Goal: Complete application form: Fill out and submit a form for a specific purpose

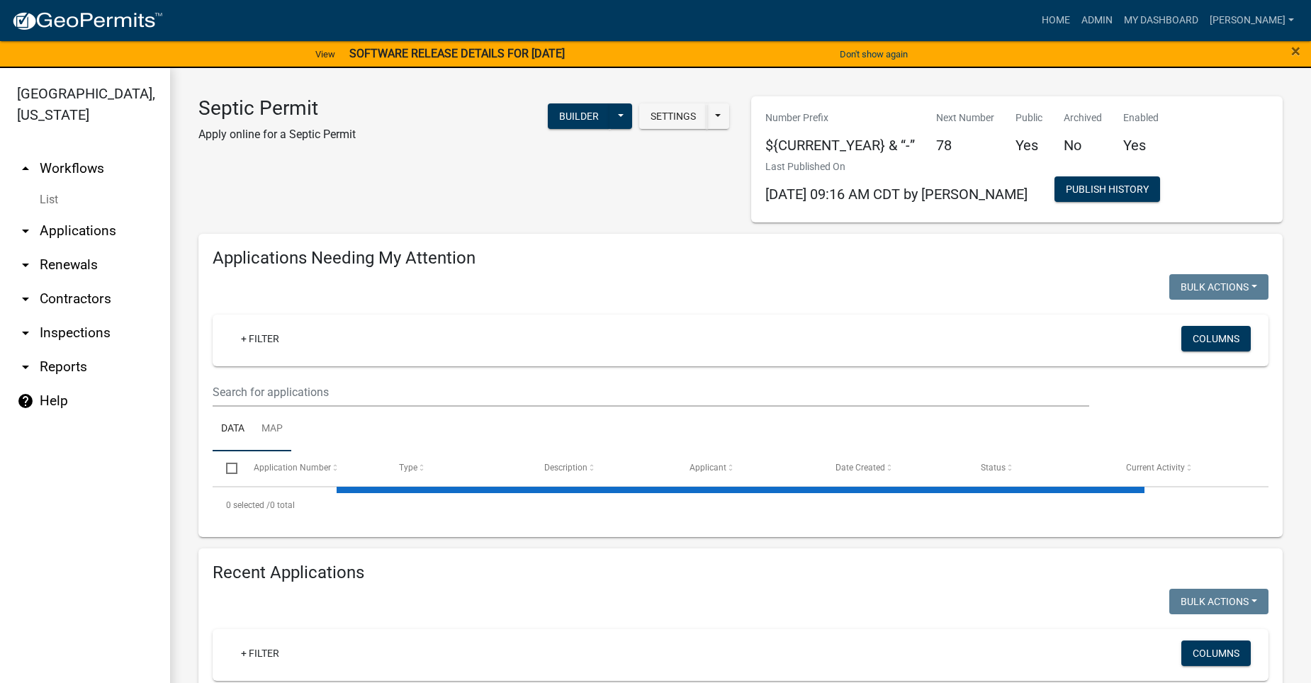
select select "2: 50"
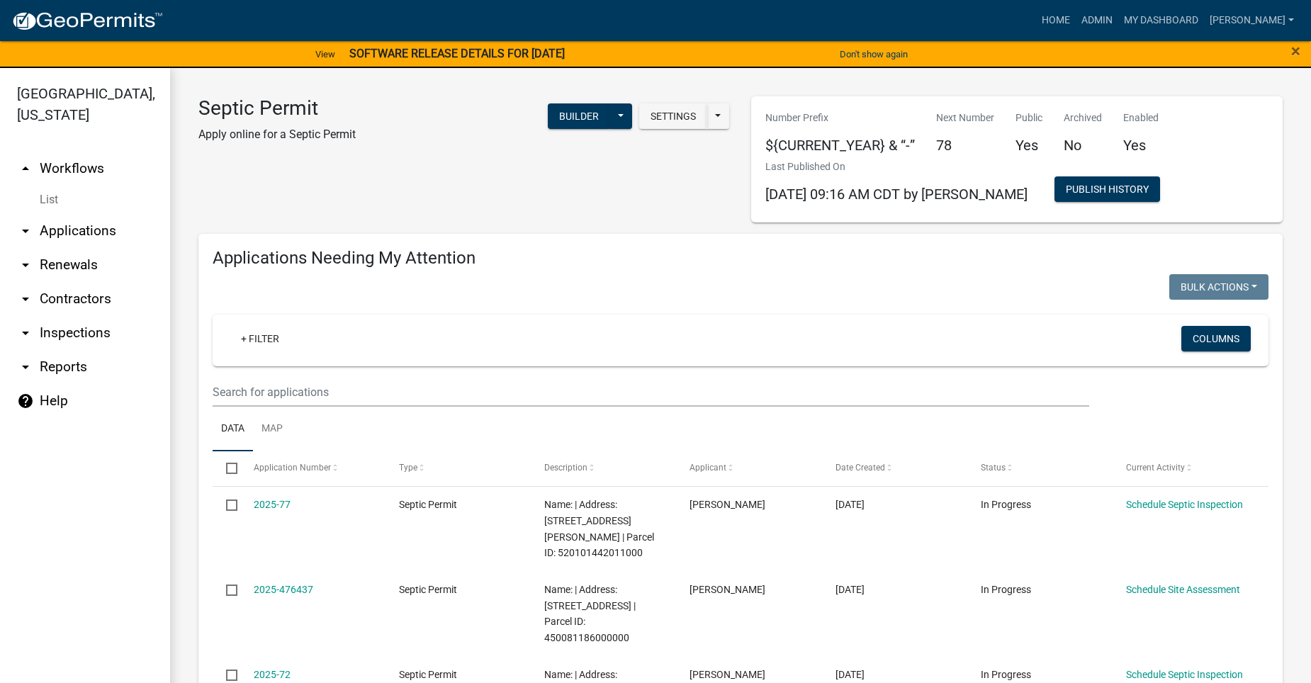
click at [23, 325] on icon "arrow_drop_down" at bounding box center [25, 333] width 17 height 17
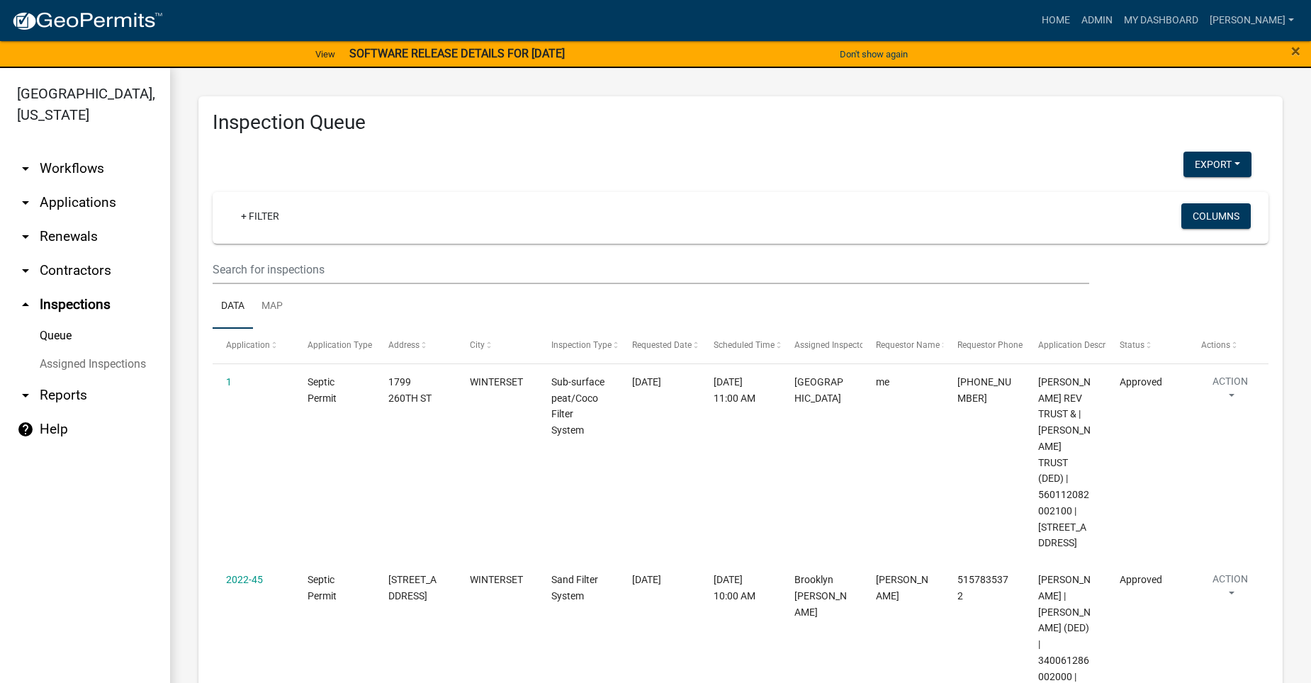
click at [21, 296] on icon "arrow_drop_up" at bounding box center [25, 304] width 17 height 17
click at [25, 296] on icon "arrow_drop_up" at bounding box center [25, 304] width 17 height 17
click at [1076, 17] on link "Home" at bounding box center [1056, 20] width 40 height 27
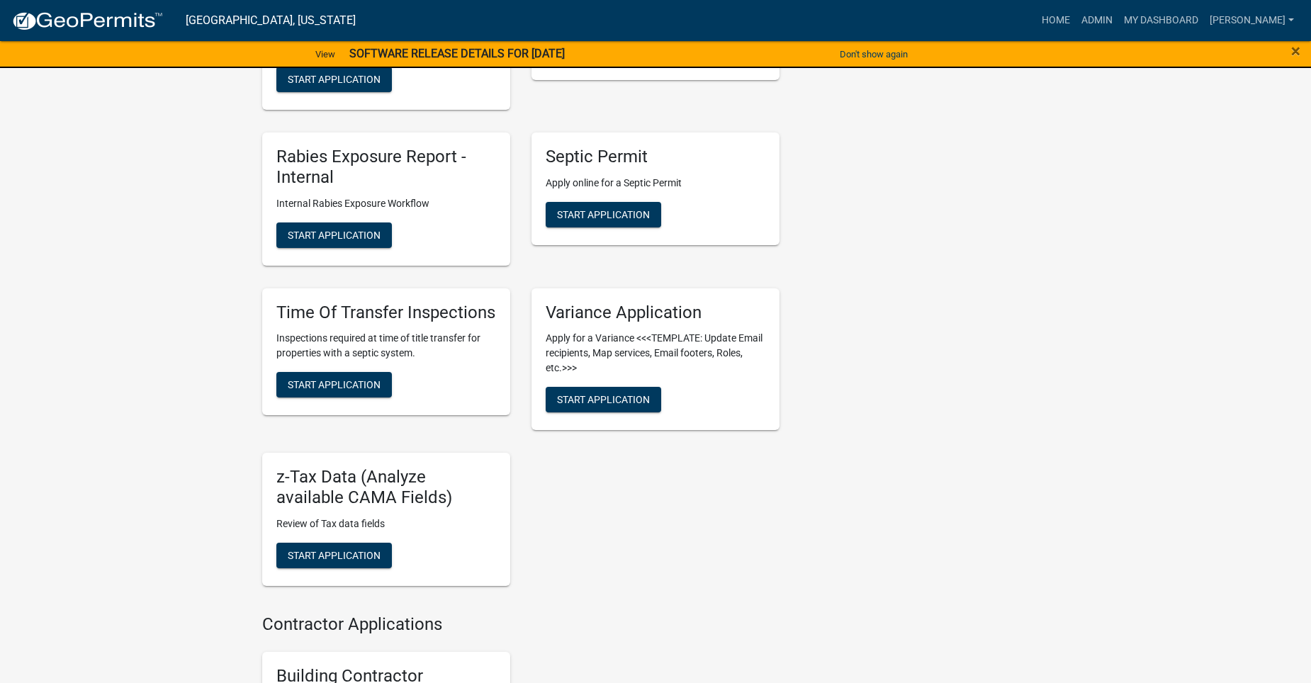
scroll to position [1205, 0]
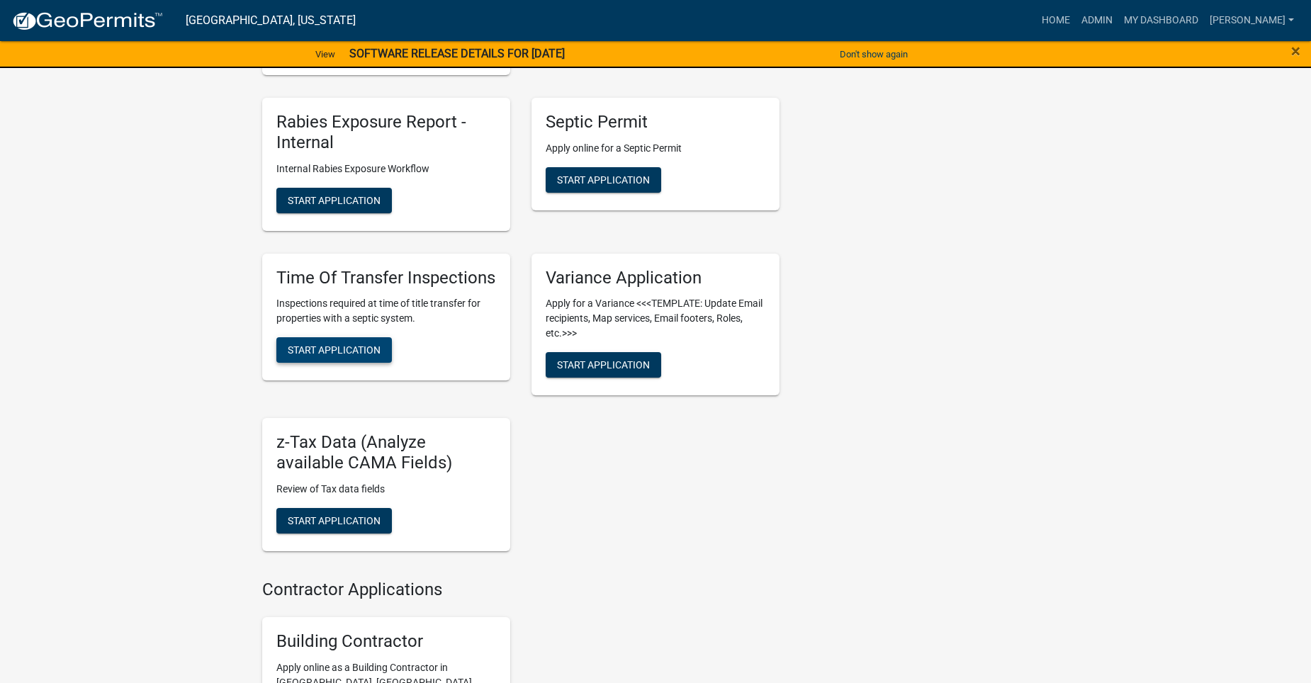
click at [347, 342] on button "Start Application" at bounding box center [334, 350] width 116 height 26
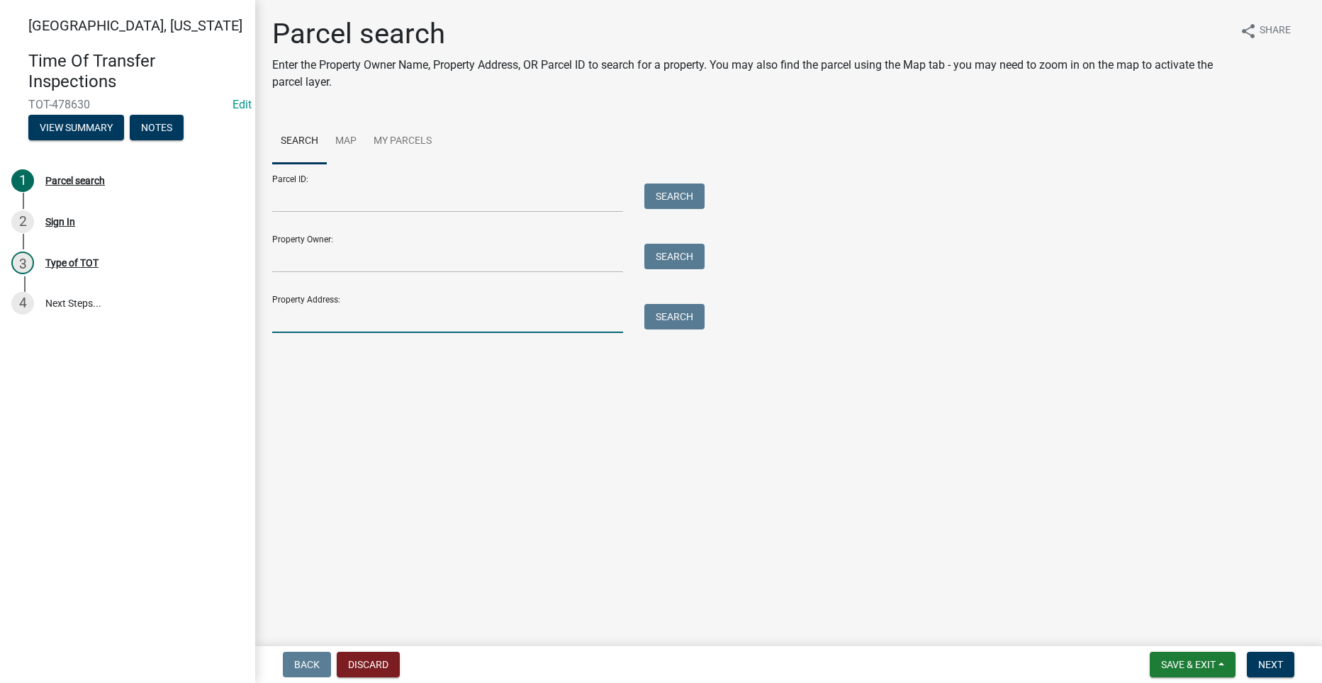
click at [337, 313] on input "Property Address:" at bounding box center [447, 318] width 351 height 29
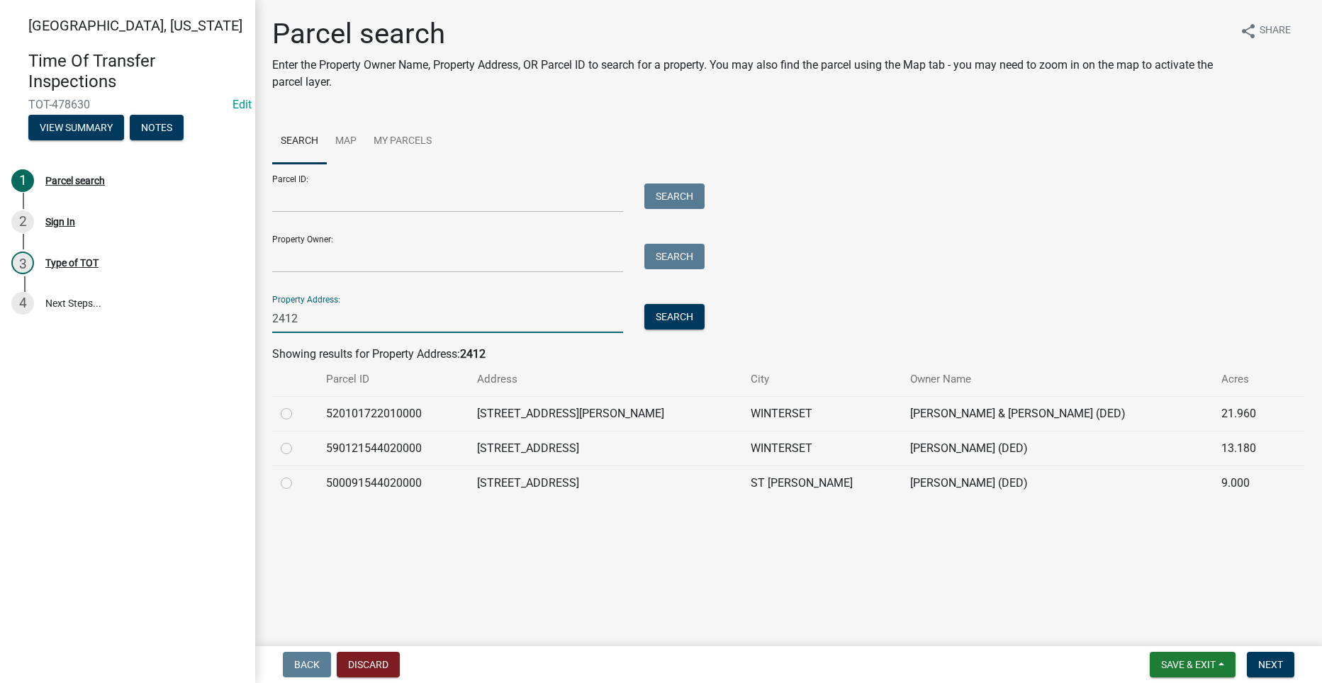
type input "2412"
click at [298, 475] on label at bounding box center [298, 475] width 0 height 0
click at [298, 483] on input "radio" at bounding box center [302, 479] width 9 height 9
radio input "true"
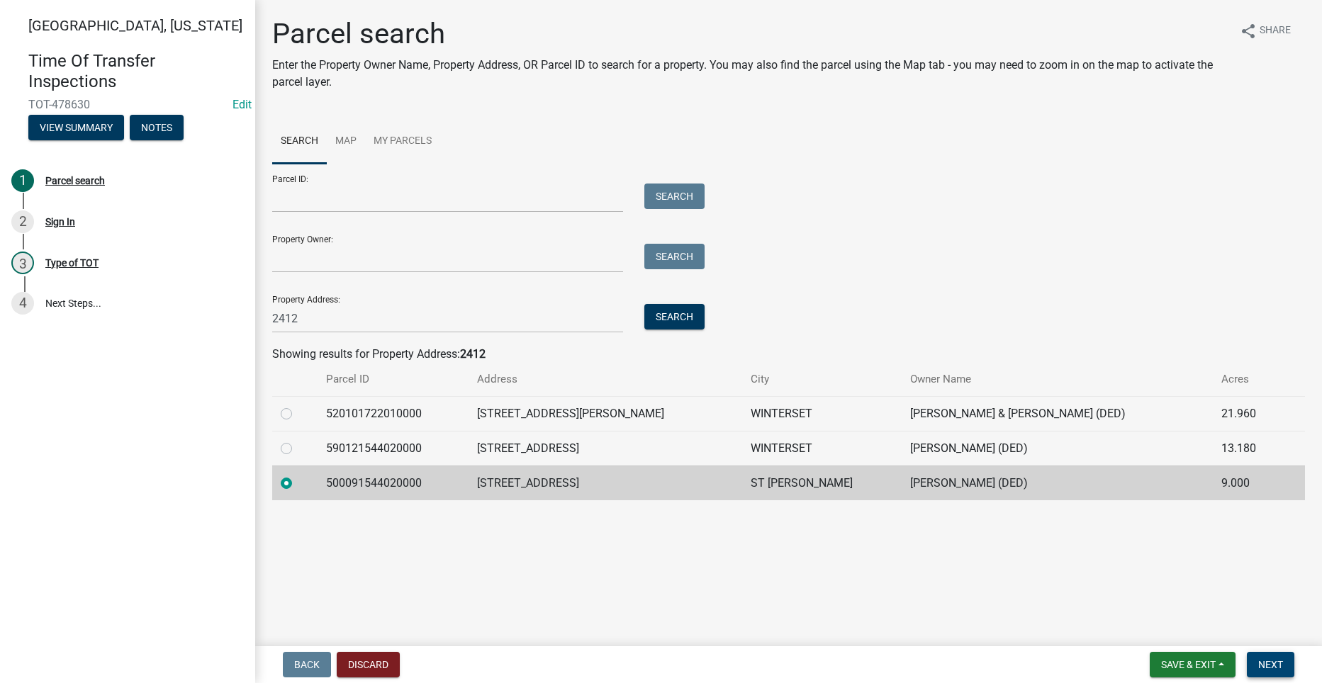
click at [1269, 655] on button "Next" at bounding box center [1270, 665] width 47 height 26
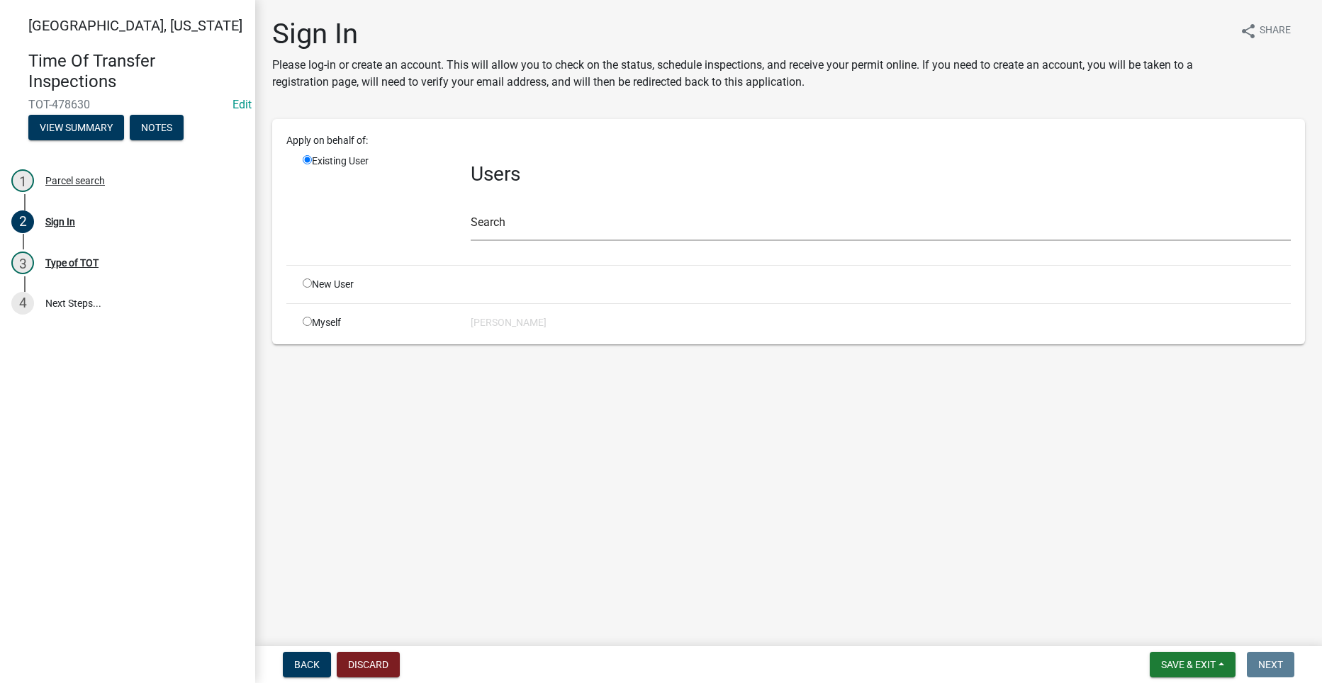
click at [306, 320] on input "radio" at bounding box center [307, 321] width 9 height 9
radio input "true"
radio input "false"
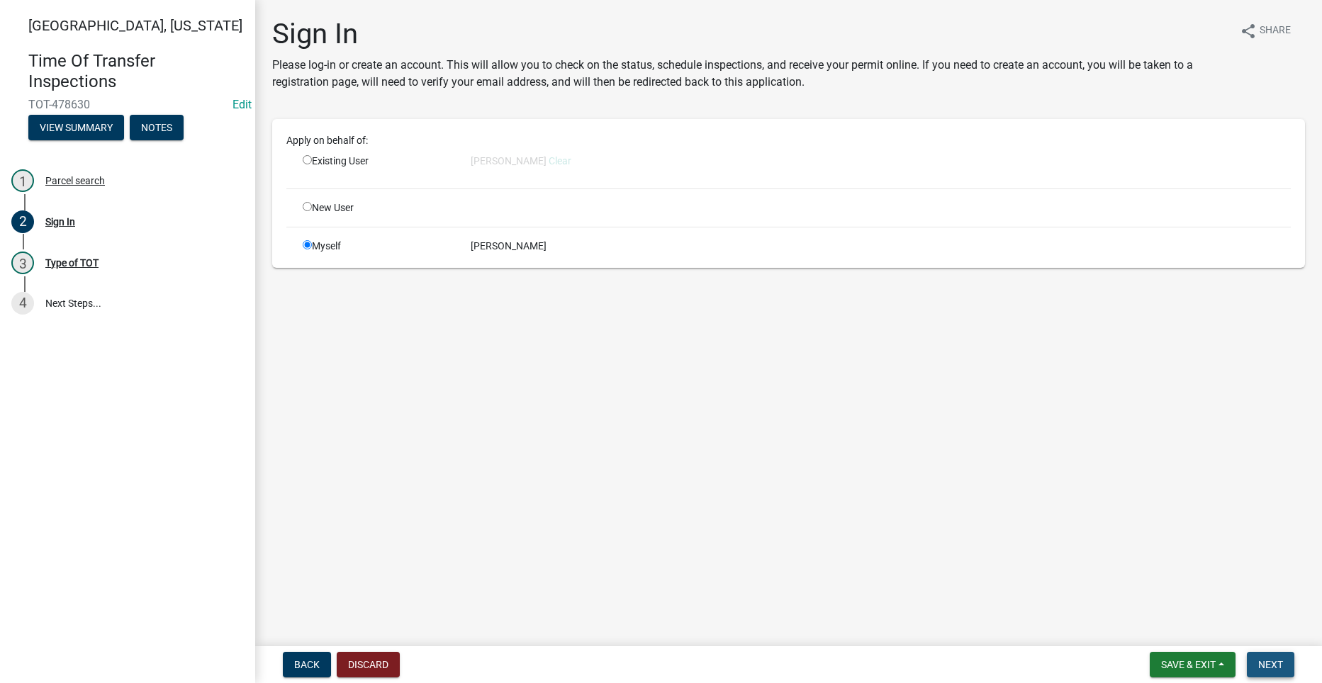
click at [1278, 665] on span "Next" at bounding box center [1270, 664] width 25 height 11
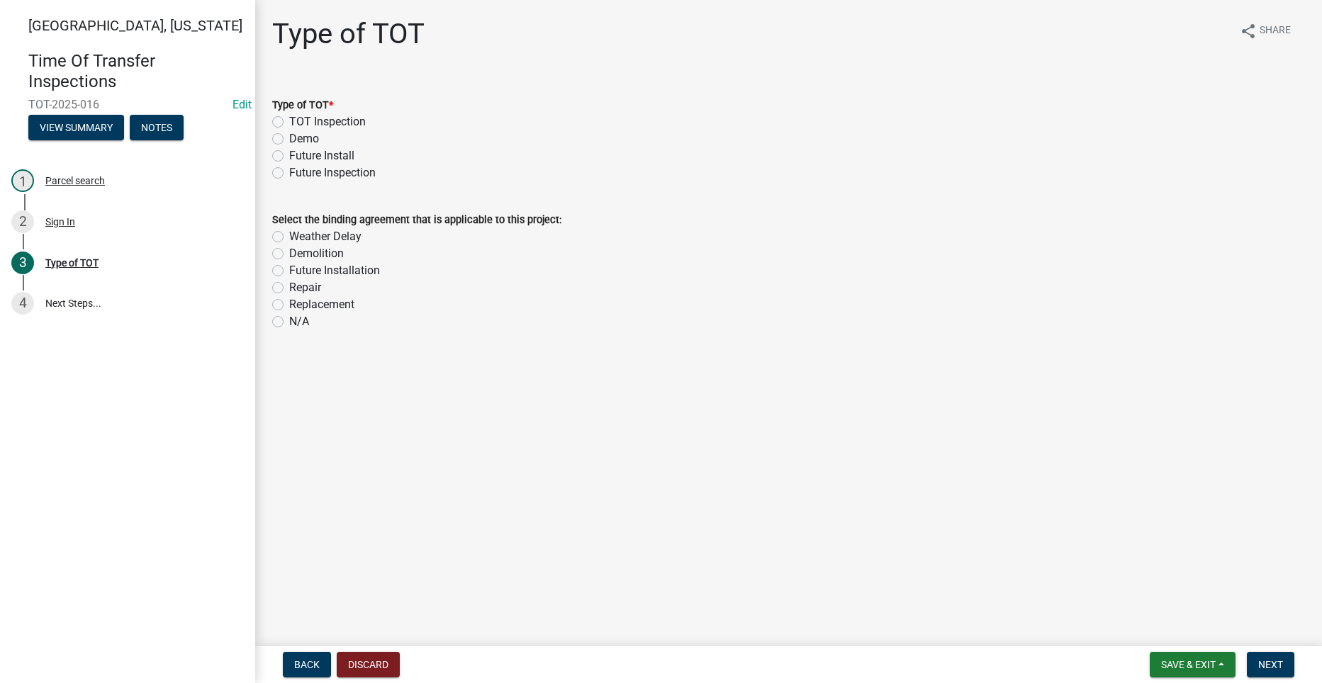
click at [289, 121] on label "TOT Inspection" at bounding box center [327, 121] width 77 height 17
click at [289, 121] on input "TOT Inspection" at bounding box center [293, 117] width 9 height 9
radio input "true"
click at [289, 322] on label "N/A" at bounding box center [299, 321] width 20 height 17
click at [289, 322] on input "N/A" at bounding box center [293, 317] width 9 height 9
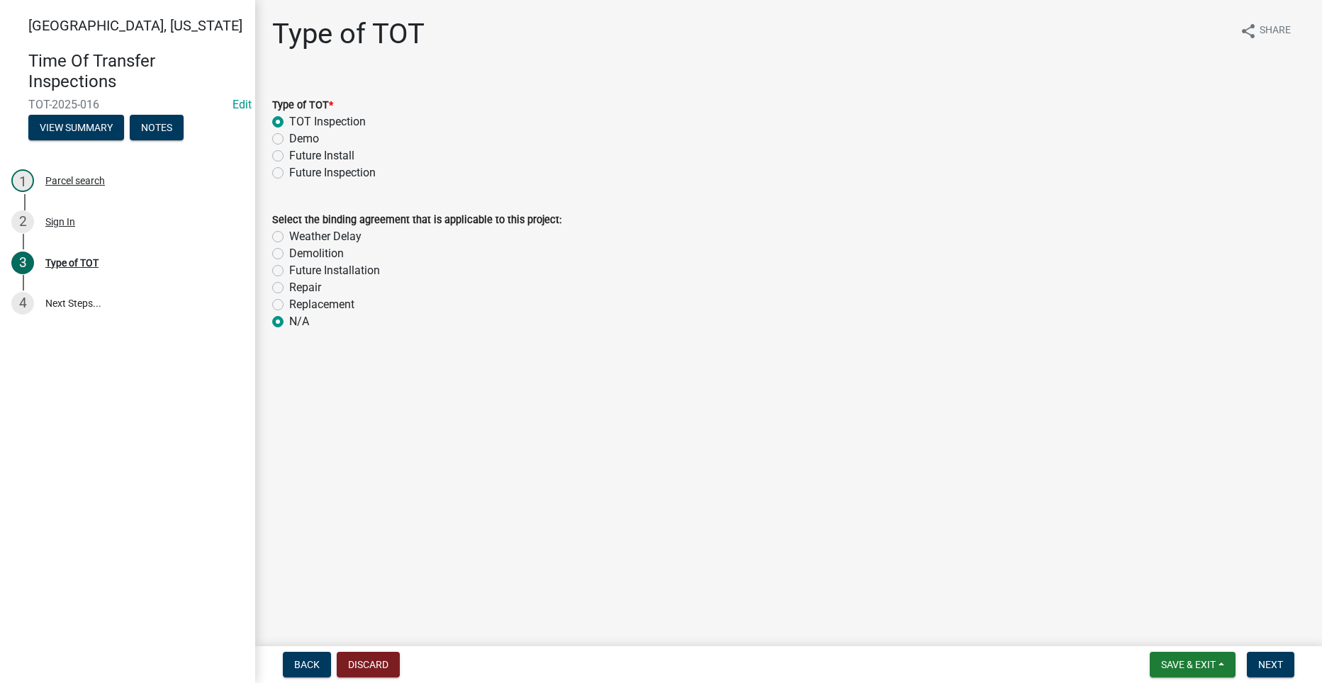
radio input "true"
click at [1280, 656] on button "Next" at bounding box center [1270, 665] width 47 height 26
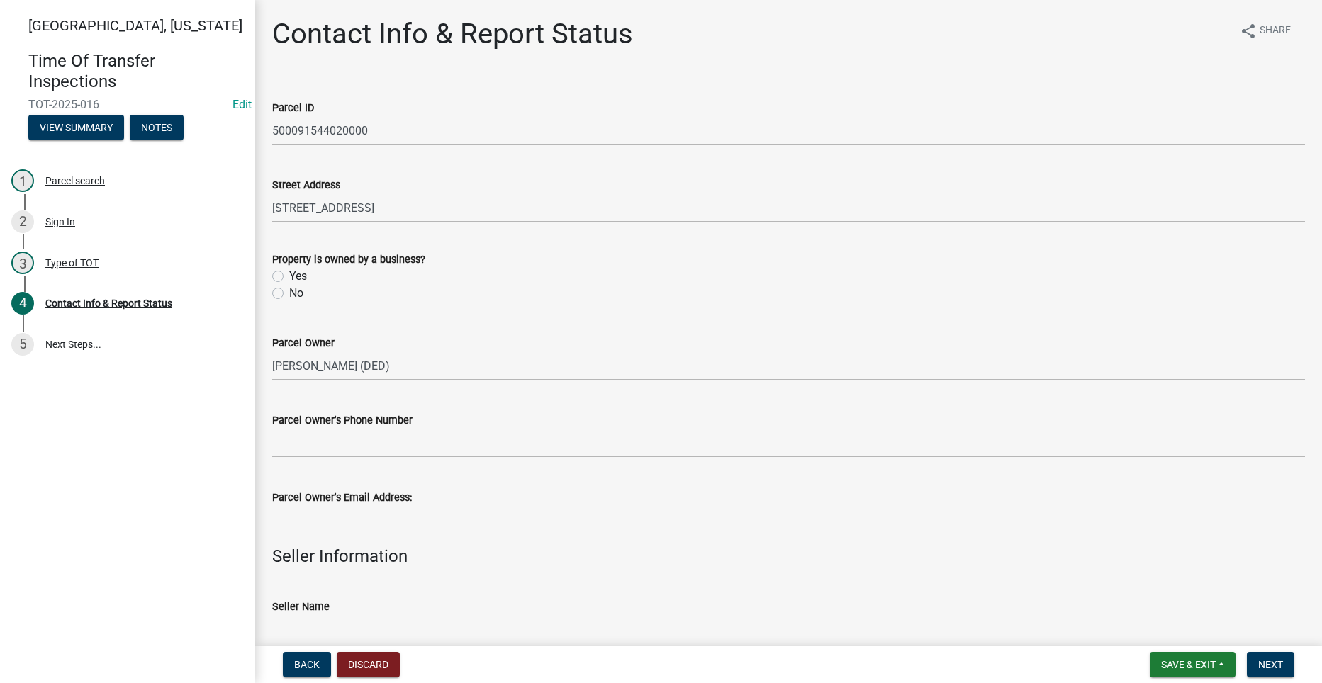
click at [289, 296] on label "No" at bounding box center [296, 293] width 14 height 17
click at [289, 294] on input "No" at bounding box center [293, 289] width 9 height 9
radio input "true"
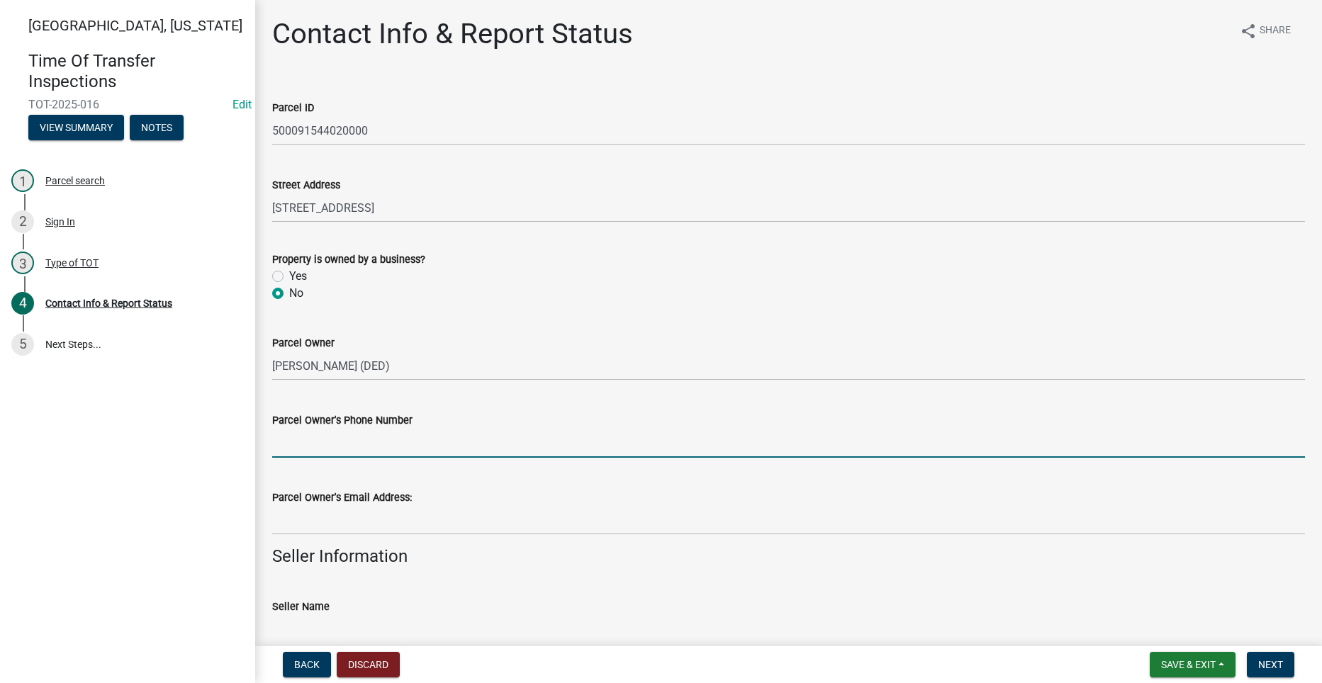
click at [330, 445] on input "Parcel Owner's Phone Number" at bounding box center [788, 443] width 1032 height 29
paste input "[PHONE_NUMBER]"
type input "[PHONE_NUMBER]"
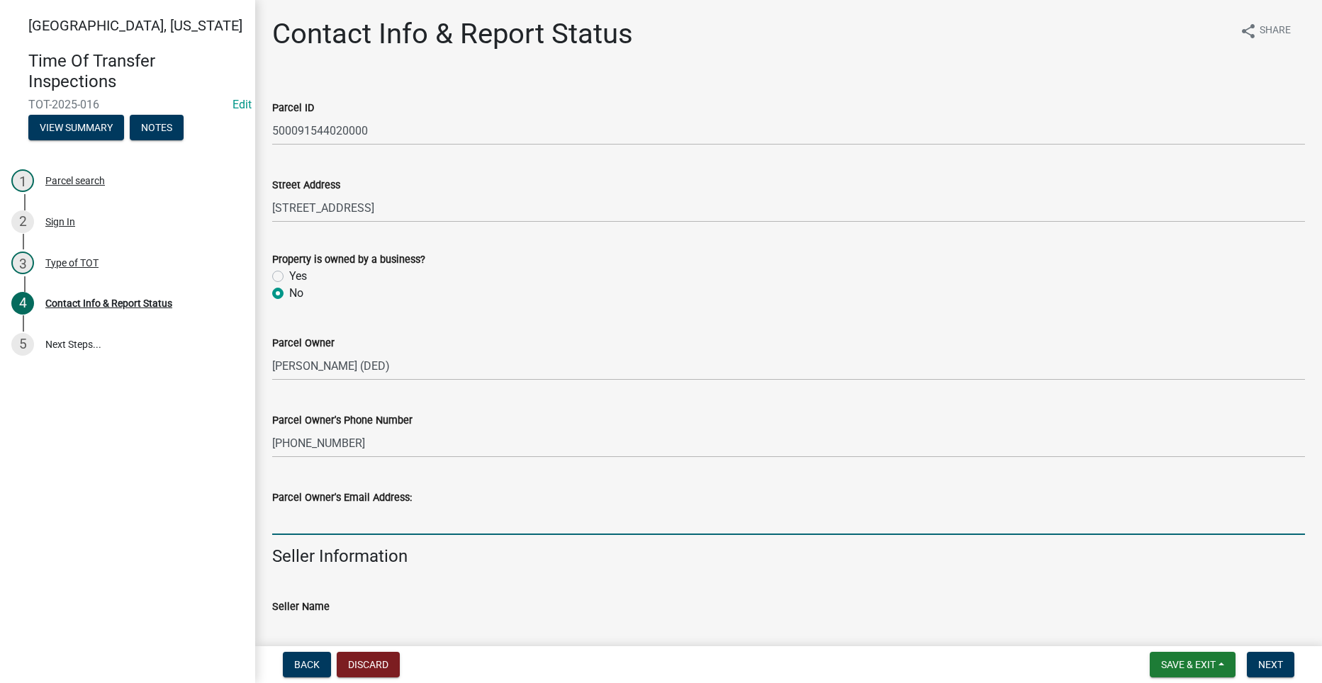
paste input "[PERSON_NAME][EMAIL_ADDRESS][DOMAIN_NAME]"
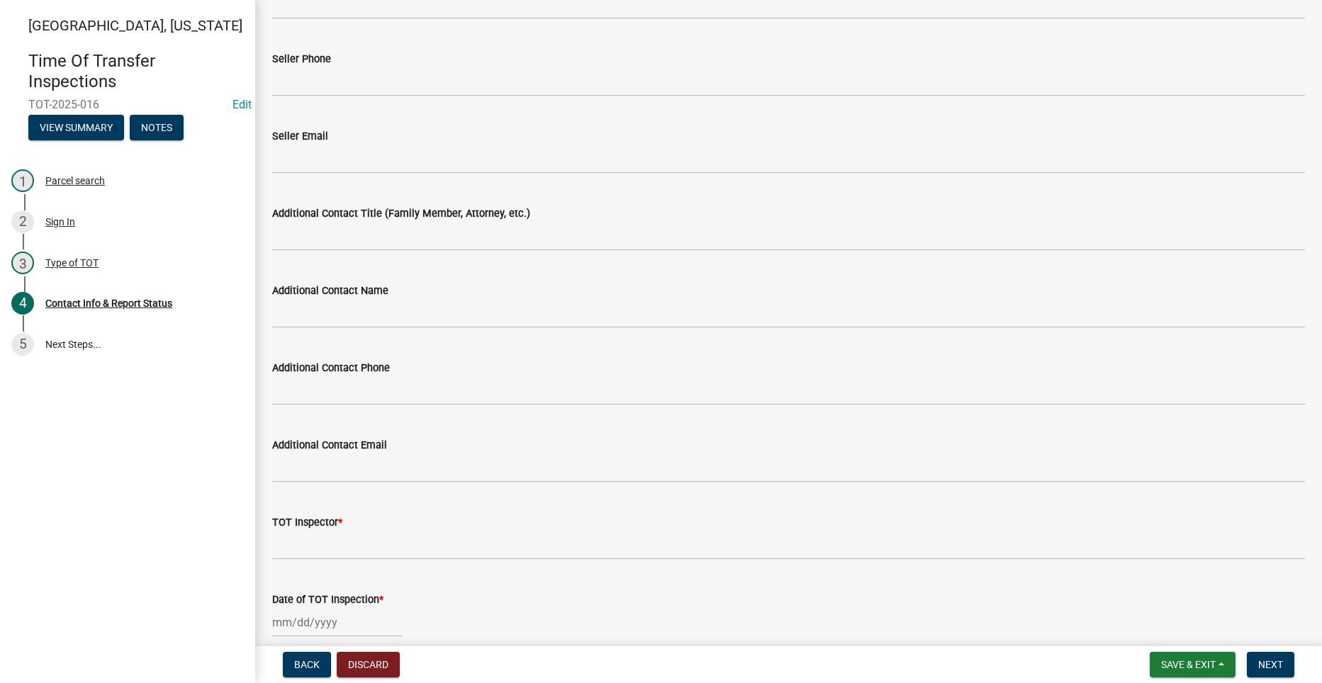
scroll to position [638, 0]
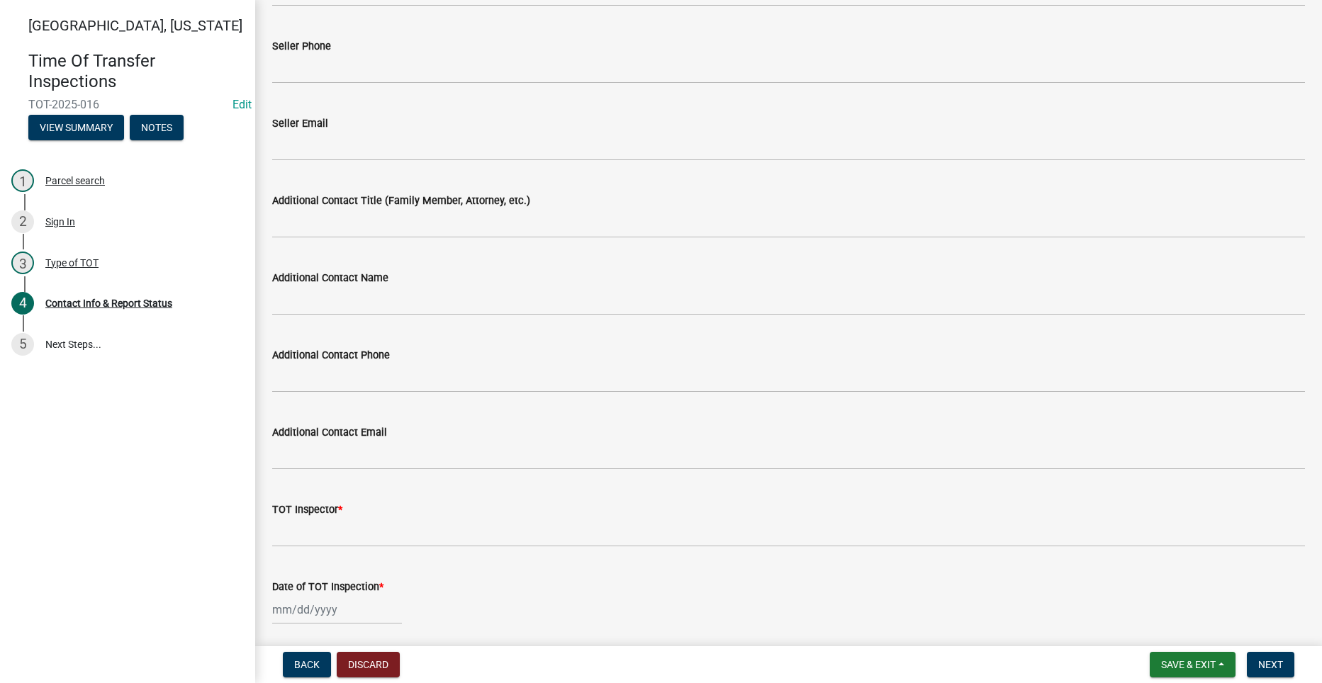
type input "[PERSON_NAME][EMAIL_ADDRESS][DOMAIN_NAME]"
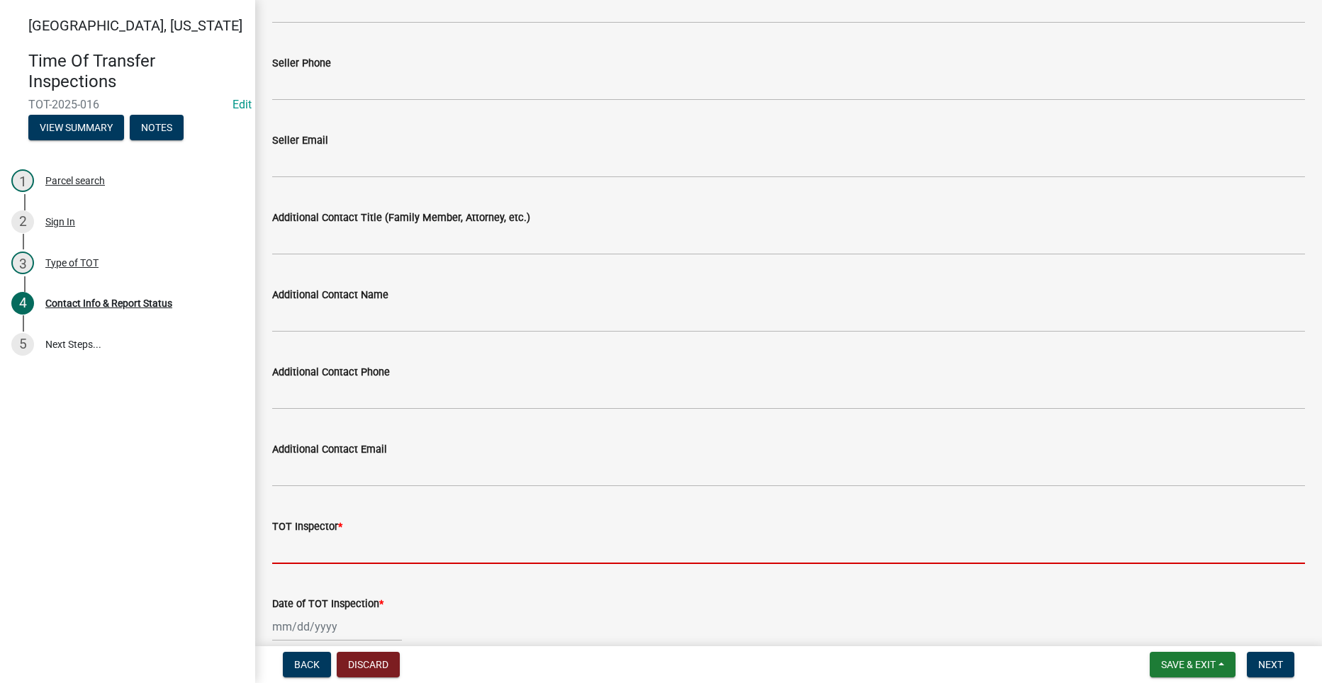
click at [362, 535] on input "TOT Inspector *" at bounding box center [788, 549] width 1032 height 29
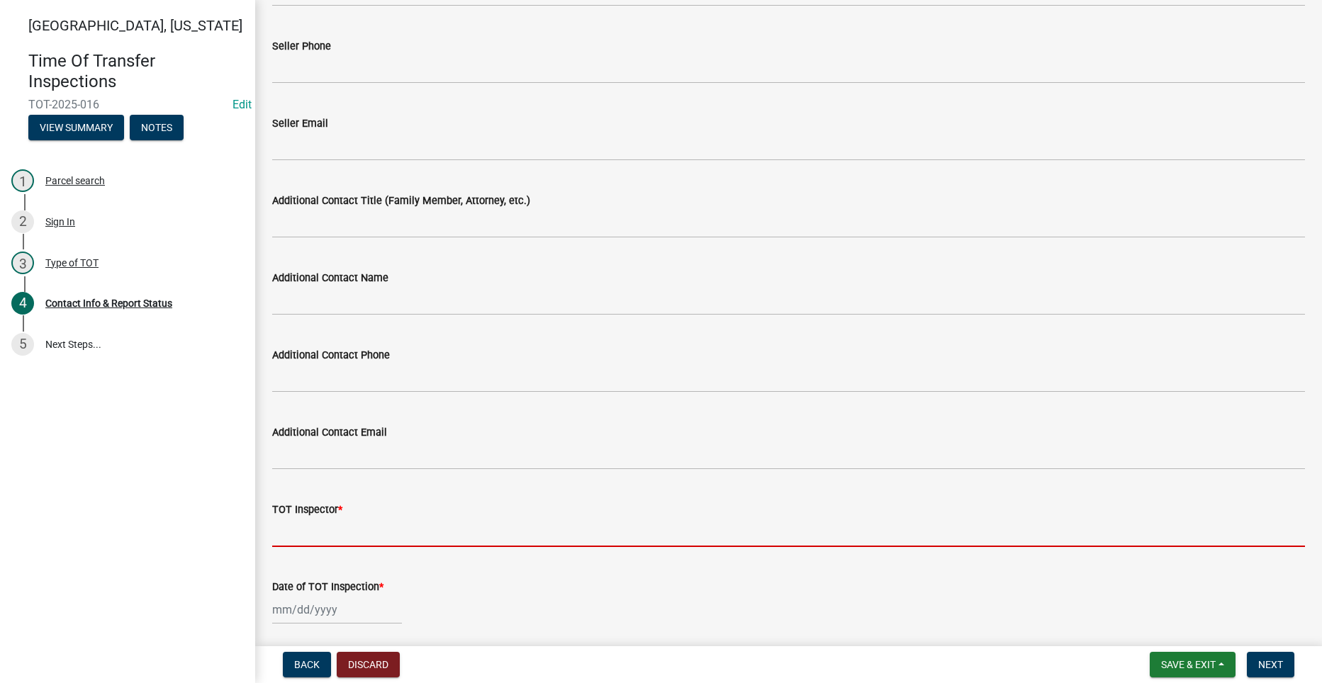
type input "[PERSON_NAME]"
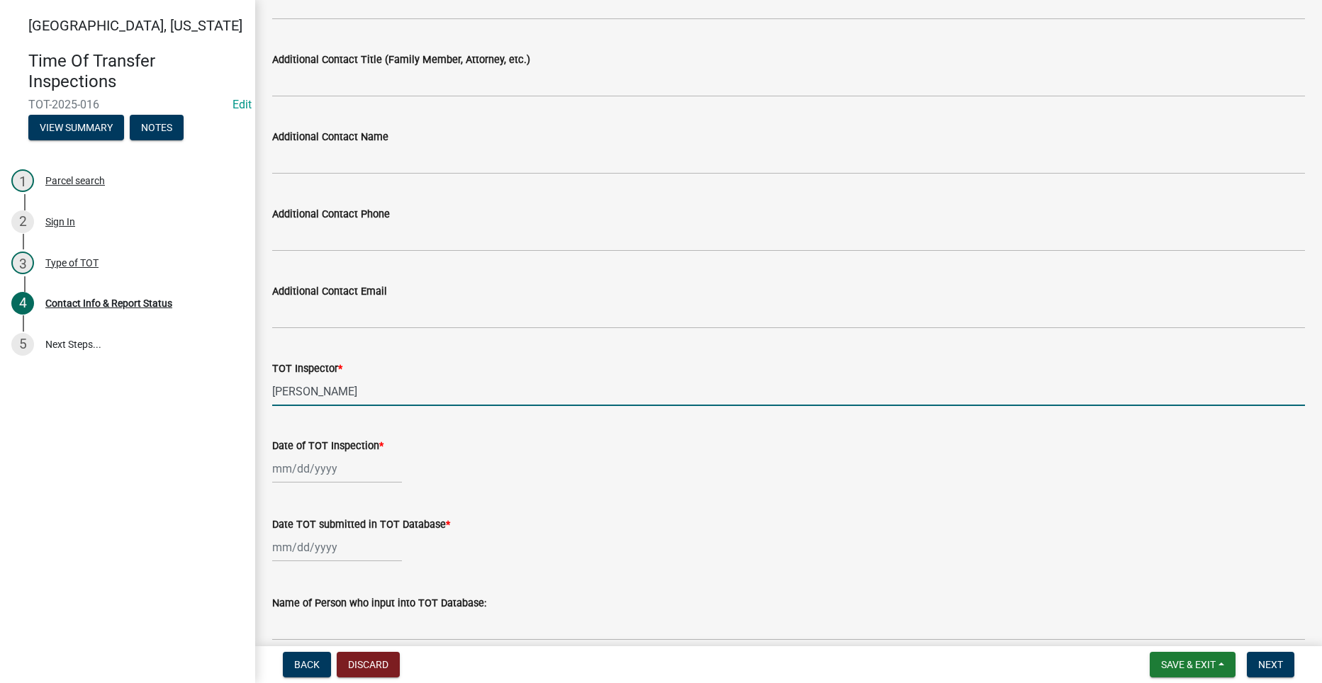
scroll to position [797, 0]
click at [306, 469] on div at bounding box center [337, 468] width 130 height 29
select select "9"
select select "2025"
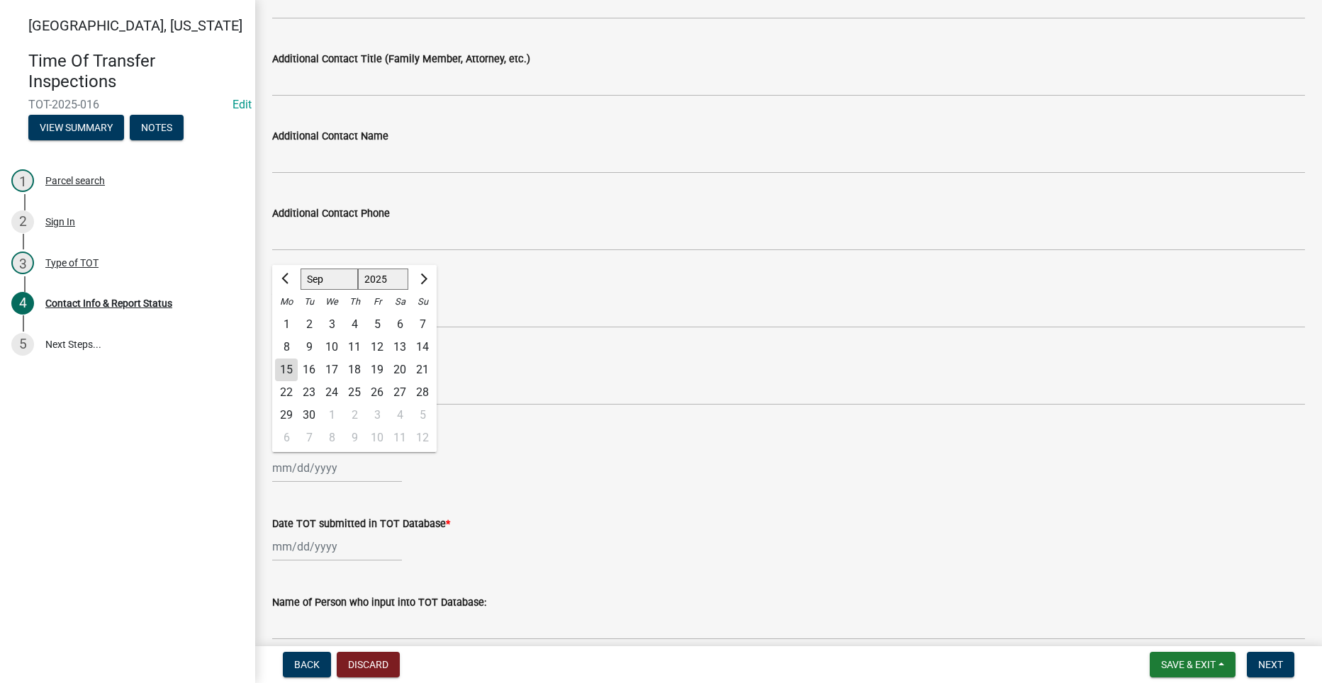
click at [309, 323] on div "2" at bounding box center [309, 324] width 23 height 23
type input "[DATE]"
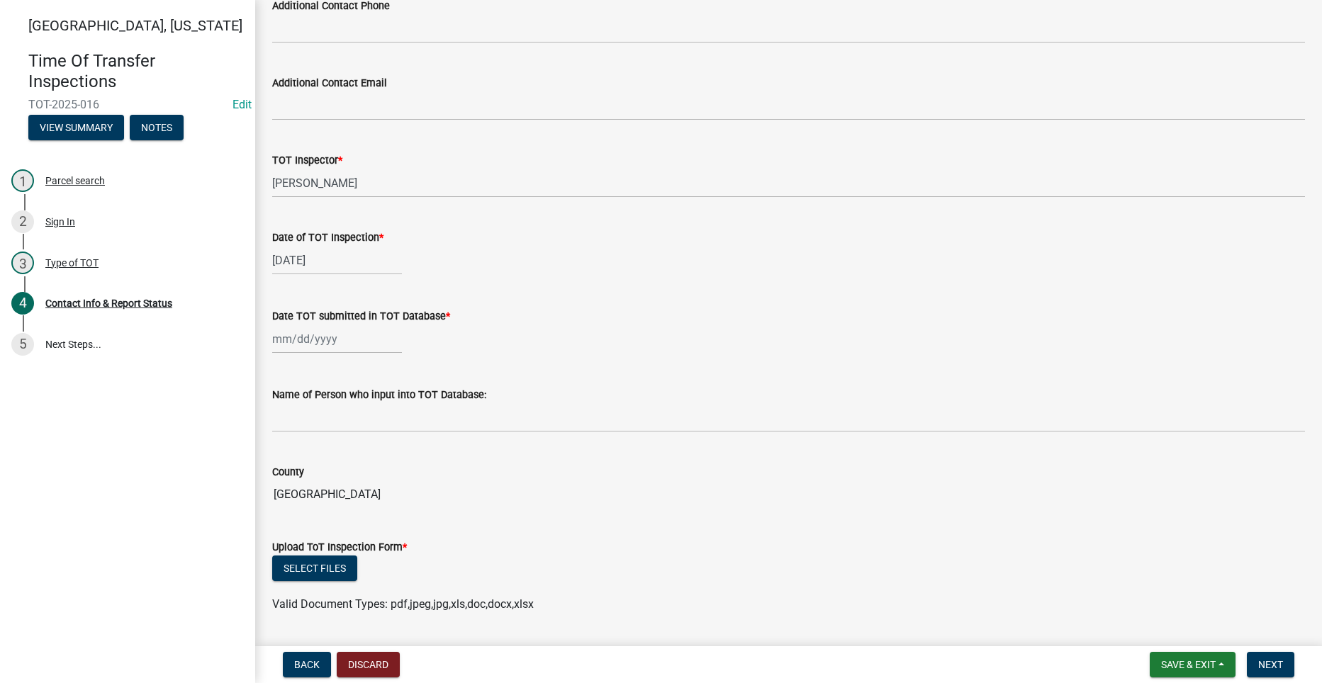
scroll to position [1009, 0]
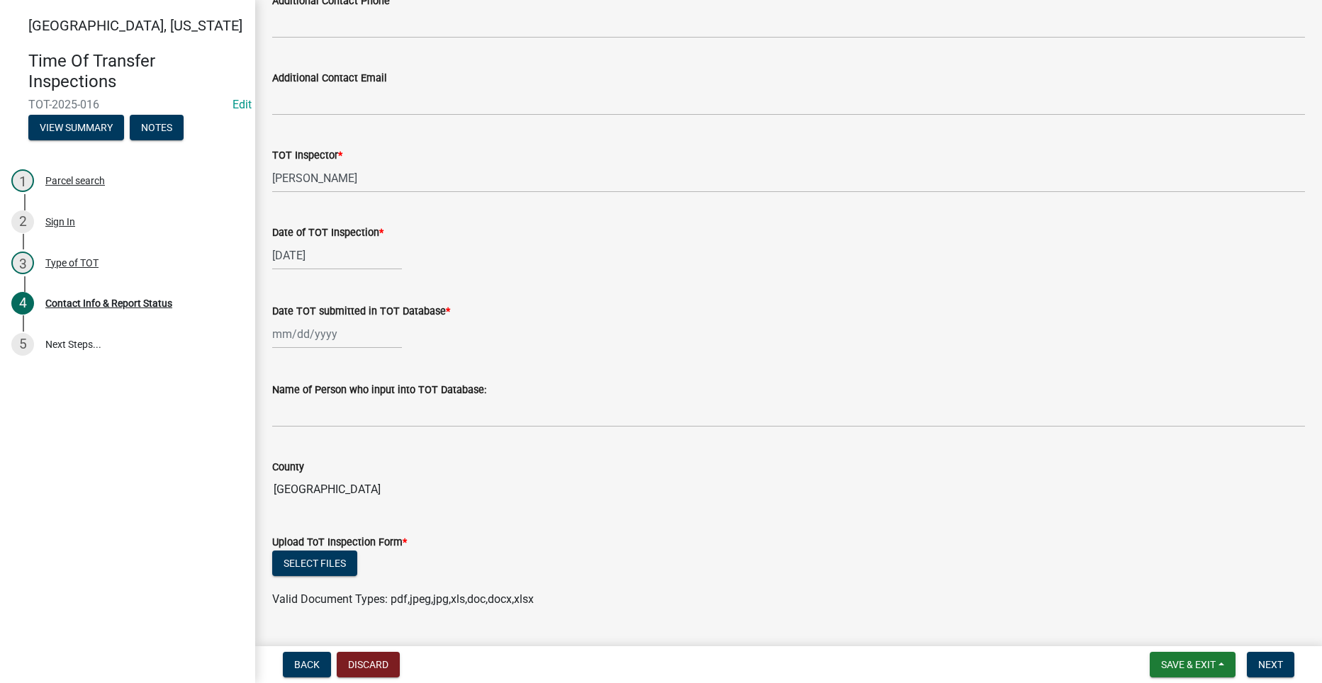
select select "9"
select select "2025"
click at [300, 337] on div "[PERSON_NAME] Feb Mar Apr [PERSON_NAME][DATE] Oct Nov [DATE] 1526 1527 1528 152…" at bounding box center [337, 334] width 130 height 29
click at [288, 453] on div "15" at bounding box center [286, 455] width 23 height 23
type input "[DATE]"
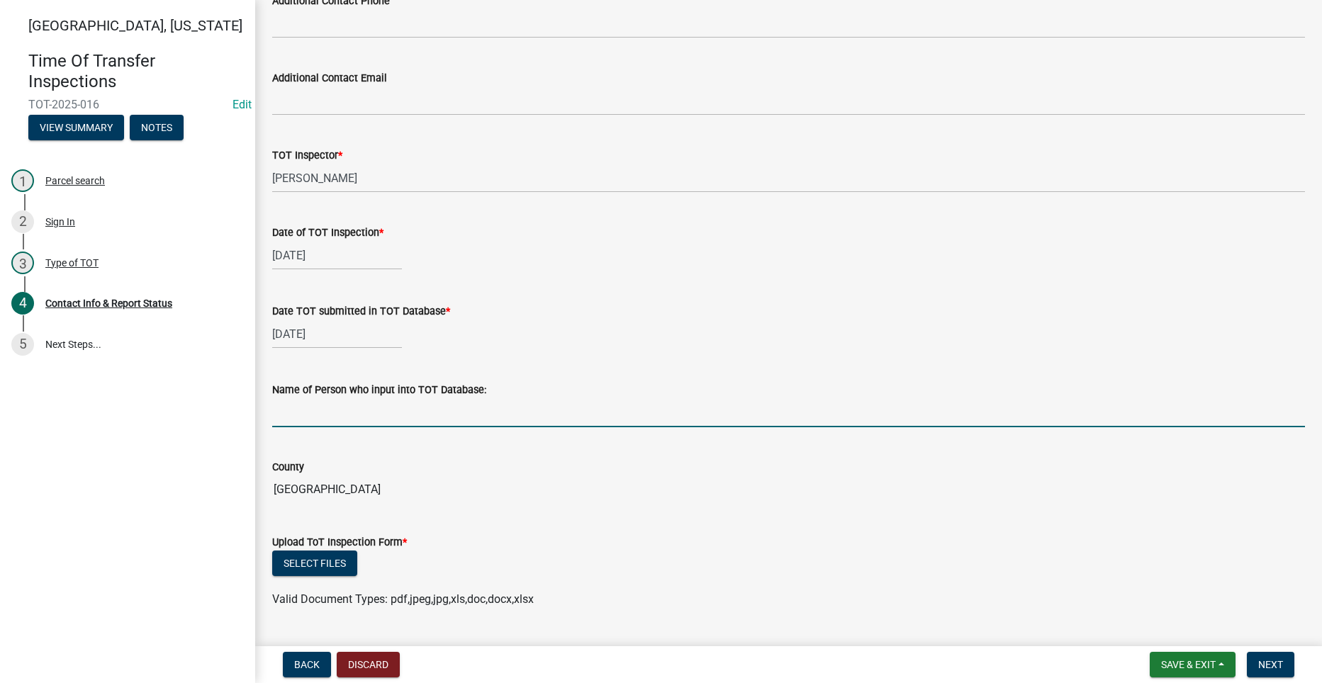
click at [287, 410] on input "Name of Person who input into TOT Database:" at bounding box center [788, 412] width 1032 height 29
type input "[PERSON_NAME]"
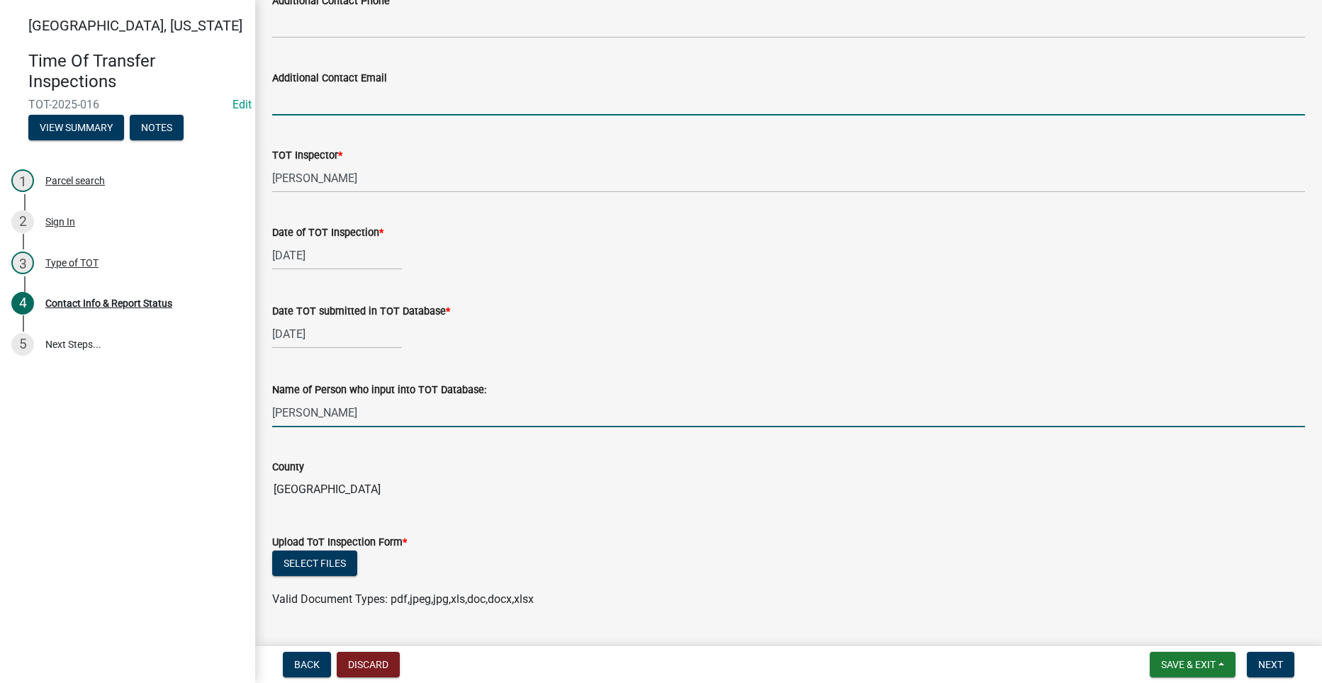
type input "[EMAIL_ADDRESS][DOMAIN_NAME][US_STATE]"
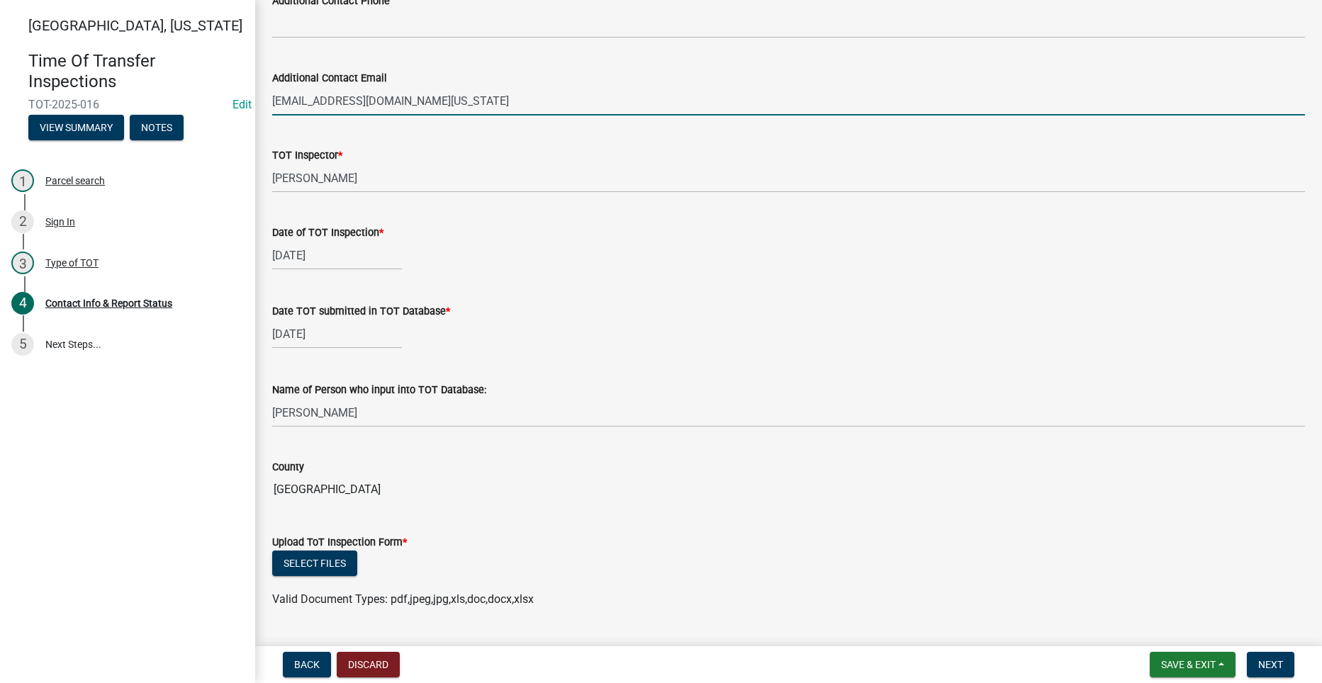
drag, startPoint x: 478, startPoint y: 103, endPoint x: 259, endPoint y: 89, distance: 218.7
click at [259, 89] on div "Contact Info & Report Status share Share Parcel ID 500091544020000 Street Addre…" at bounding box center [788, 23] width 1067 height 2030
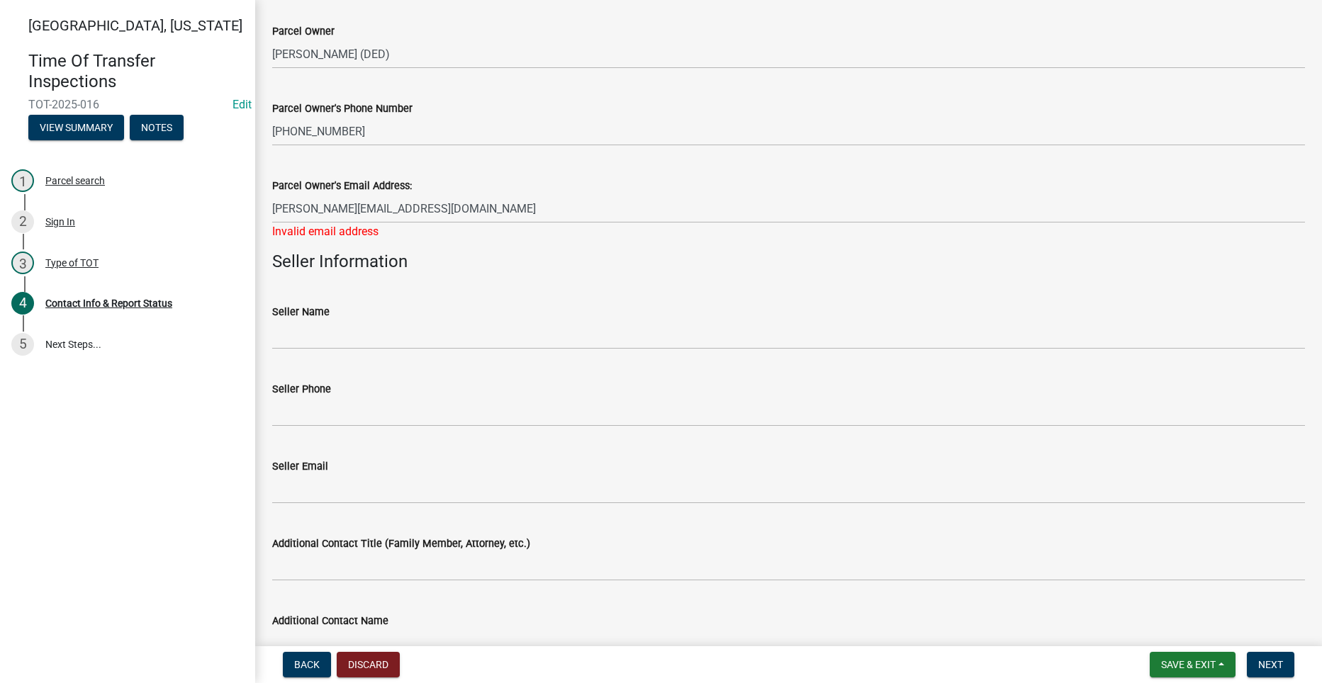
scroll to position [159, 0]
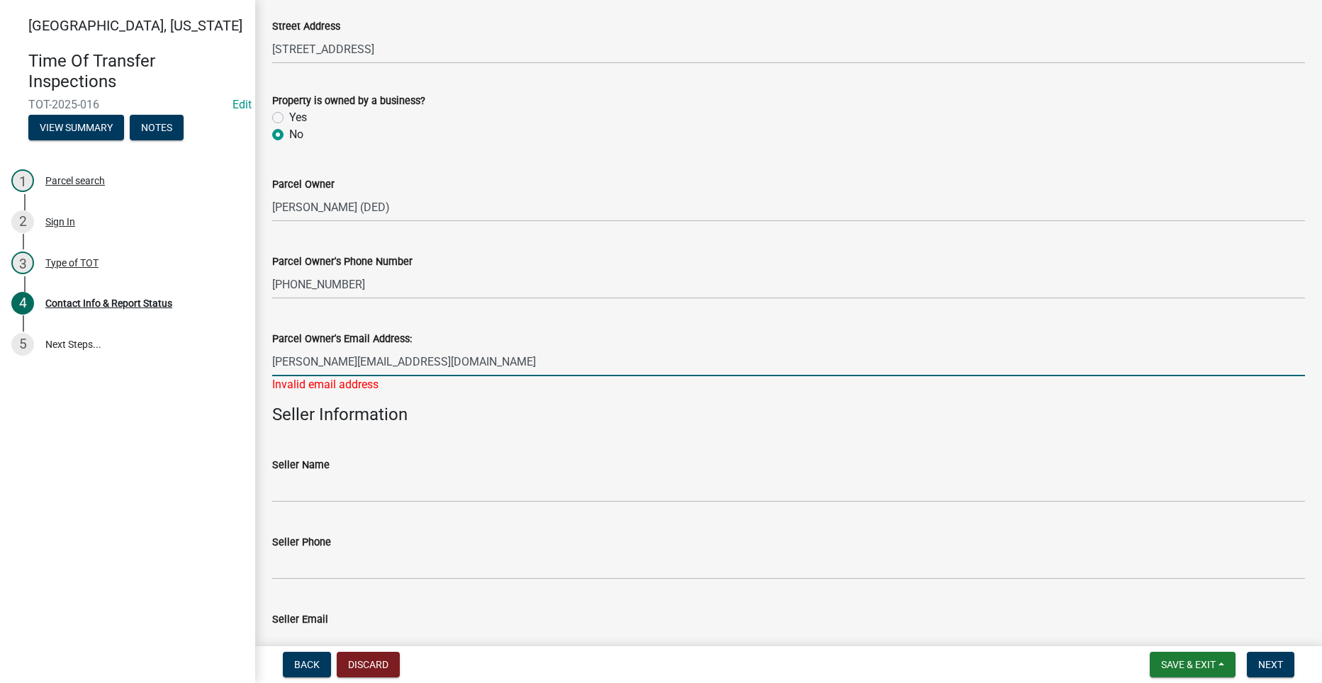
click at [405, 362] on input "[PERSON_NAME][EMAIL_ADDRESS][DOMAIN_NAME]" at bounding box center [788, 361] width 1032 height 29
drag, startPoint x: 283, startPoint y: 360, endPoint x: 320, endPoint y: 365, distance: 36.5
click at [284, 359] on input "[PERSON_NAME][EMAIL_ADDRESS][DOMAIN_NAME]" at bounding box center [788, 361] width 1032 height 29
click at [456, 365] on input "[PERSON_NAME][EMAIL_ADDRESS][DOMAIN_NAME]" at bounding box center [788, 361] width 1032 height 29
click at [430, 386] on div "Invalid email address" at bounding box center [788, 384] width 1032 height 17
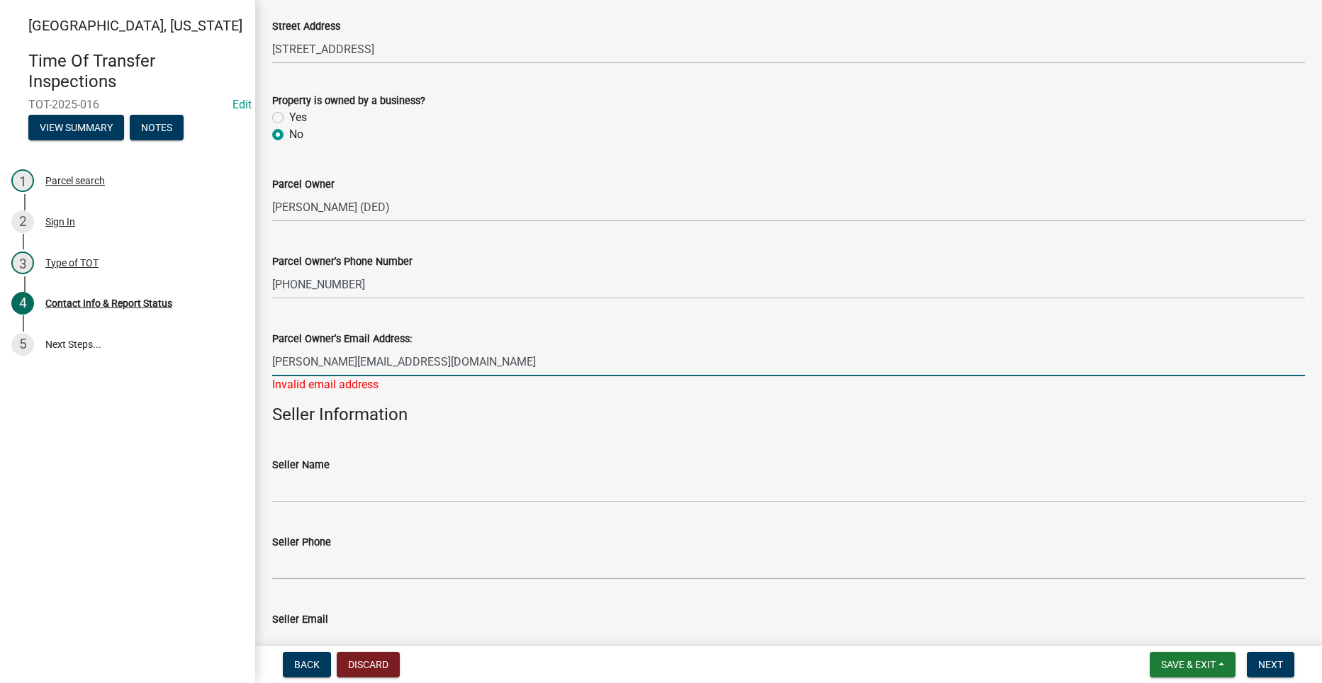
drag, startPoint x: 420, startPoint y: 360, endPoint x: 313, endPoint y: 363, distance: 107.0
click at [313, 363] on input "[PERSON_NAME][EMAIL_ADDRESS][DOMAIN_NAME]" at bounding box center [788, 361] width 1032 height 29
drag, startPoint x: 323, startPoint y: 361, endPoint x: 272, endPoint y: 362, distance: 51.0
click at [275, 359] on input "[PERSON_NAME][EMAIL_ADDRESS][DOMAIN_NAME]" at bounding box center [788, 361] width 1032 height 29
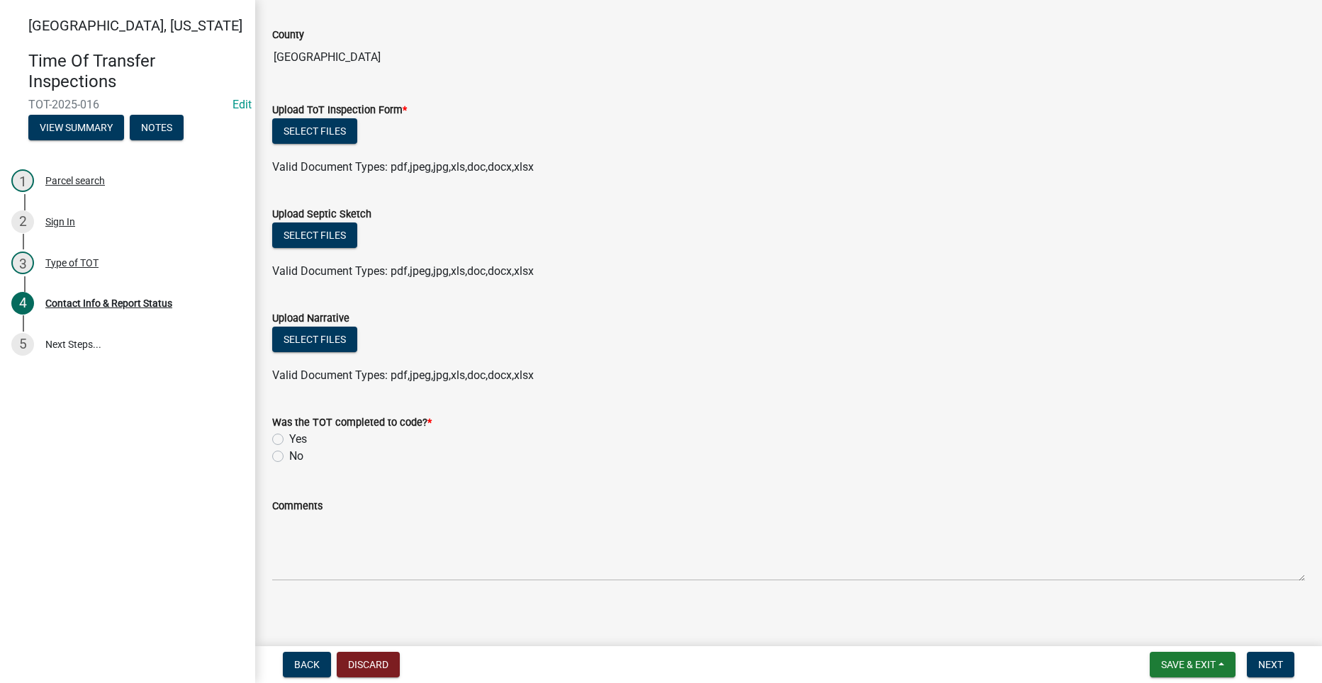
scroll to position [1448, 0]
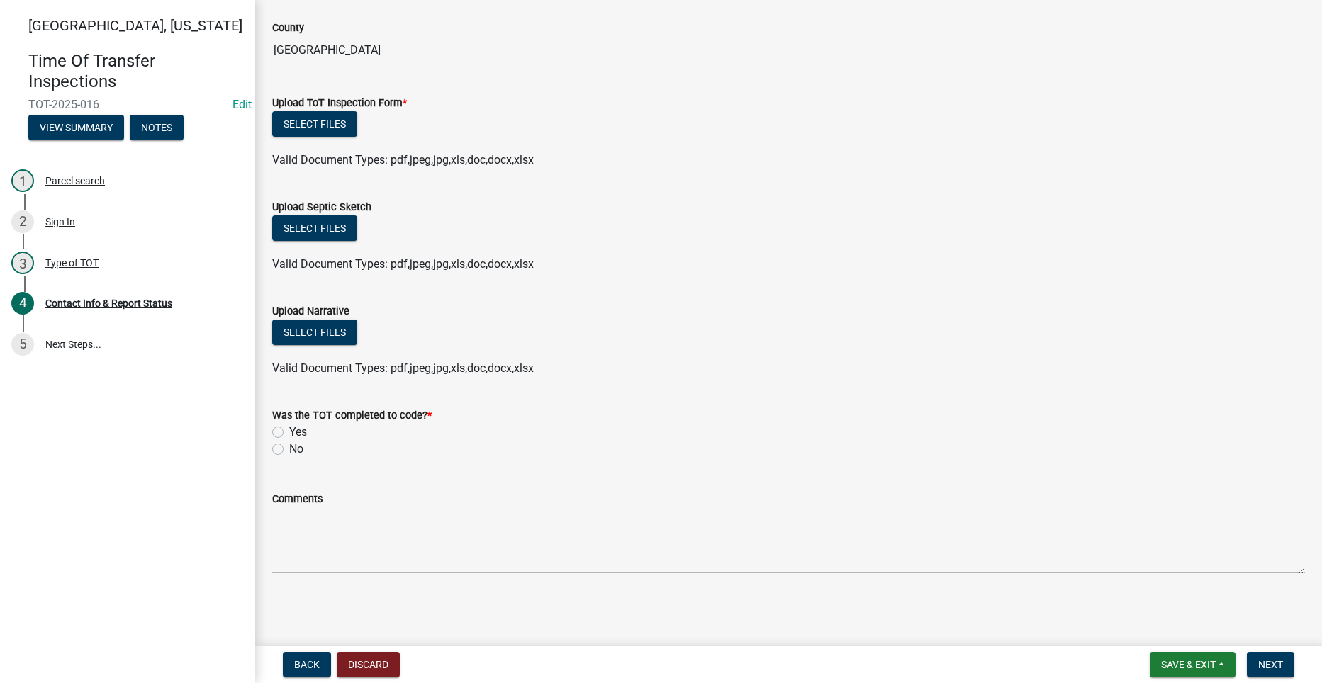
type input "[PERSON_NAME][EMAIL_ADDRESS][DOMAIN_NAME]"
click at [289, 427] on label "Yes" at bounding box center [298, 432] width 18 height 17
click at [289, 427] on input "Yes" at bounding box center [293, 428] width 9 height 9
radio input "true"
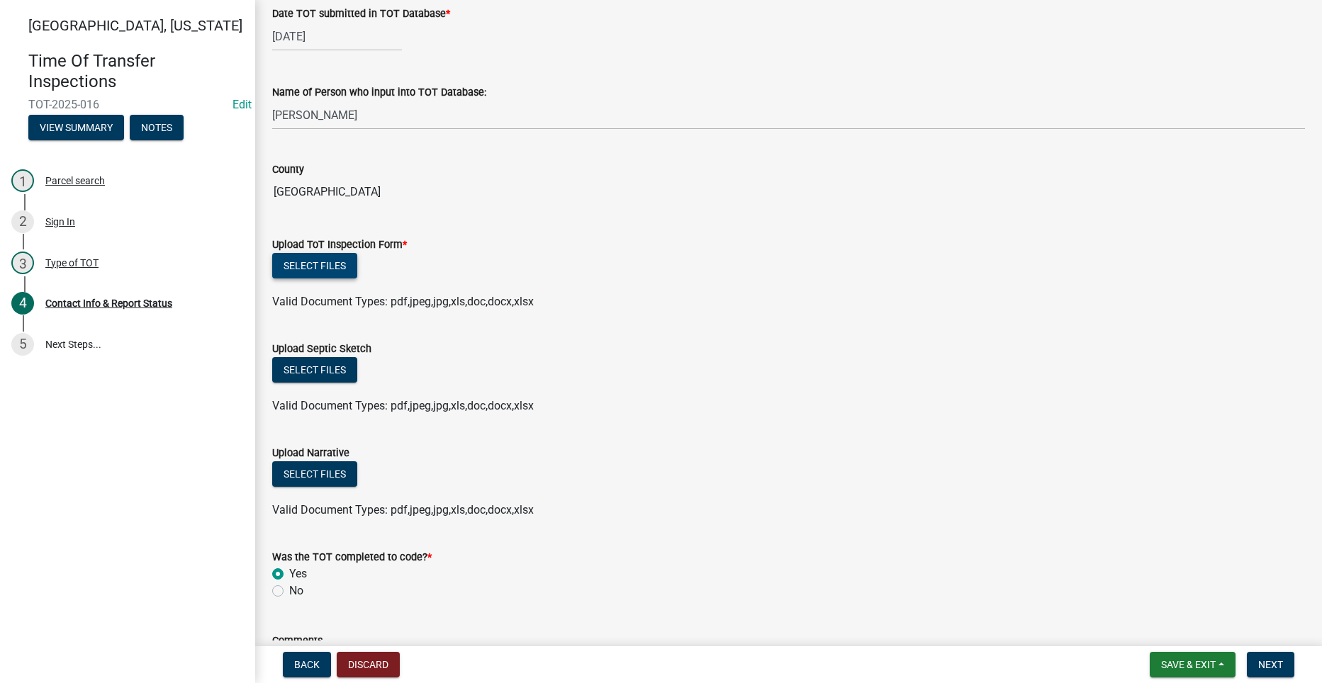
click at [324, 265] on button "Select files" at bounding box center [314, 266] width 85 height 26
click at [317, 264] on button "Select files" at bounding box center [314, 266] width 85 height 26
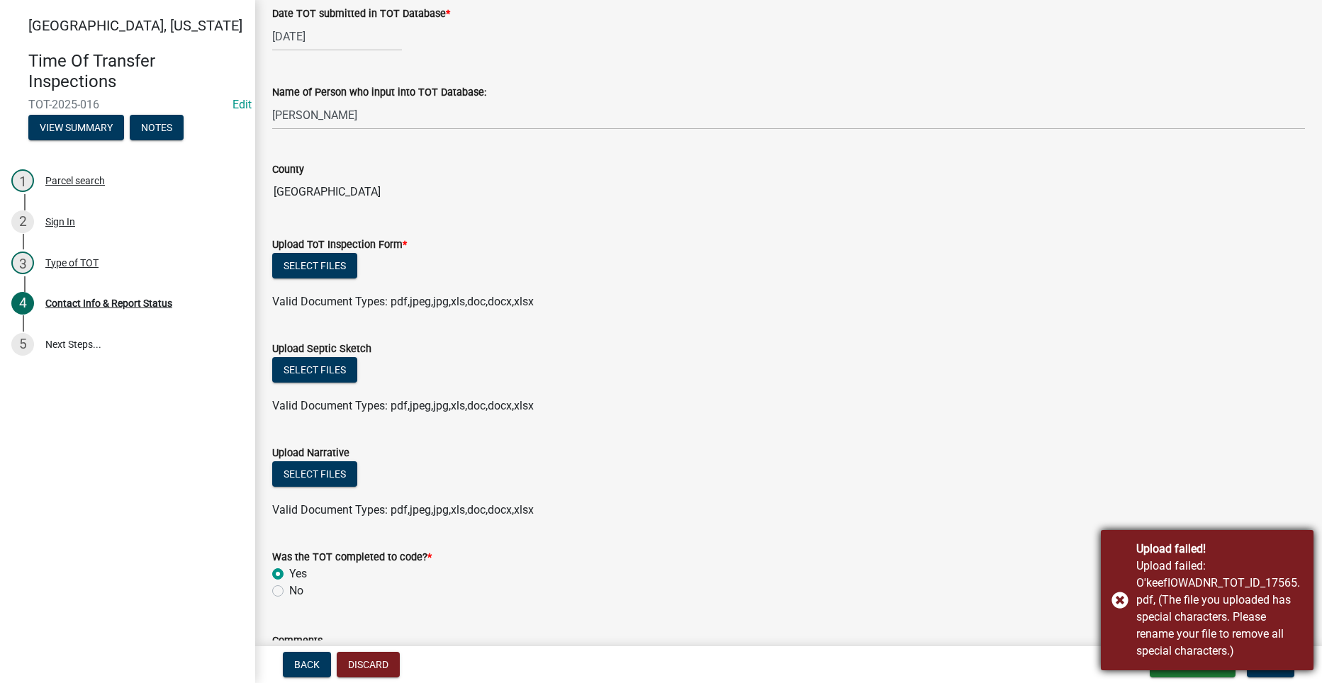
click at [1117, 597] on div "Upload failed! Upload failed: O'keefIOWADNR_TOT_ID_17565.pdf, (The file you upl…" at bounding box center [1207, 600] width 213 height 140
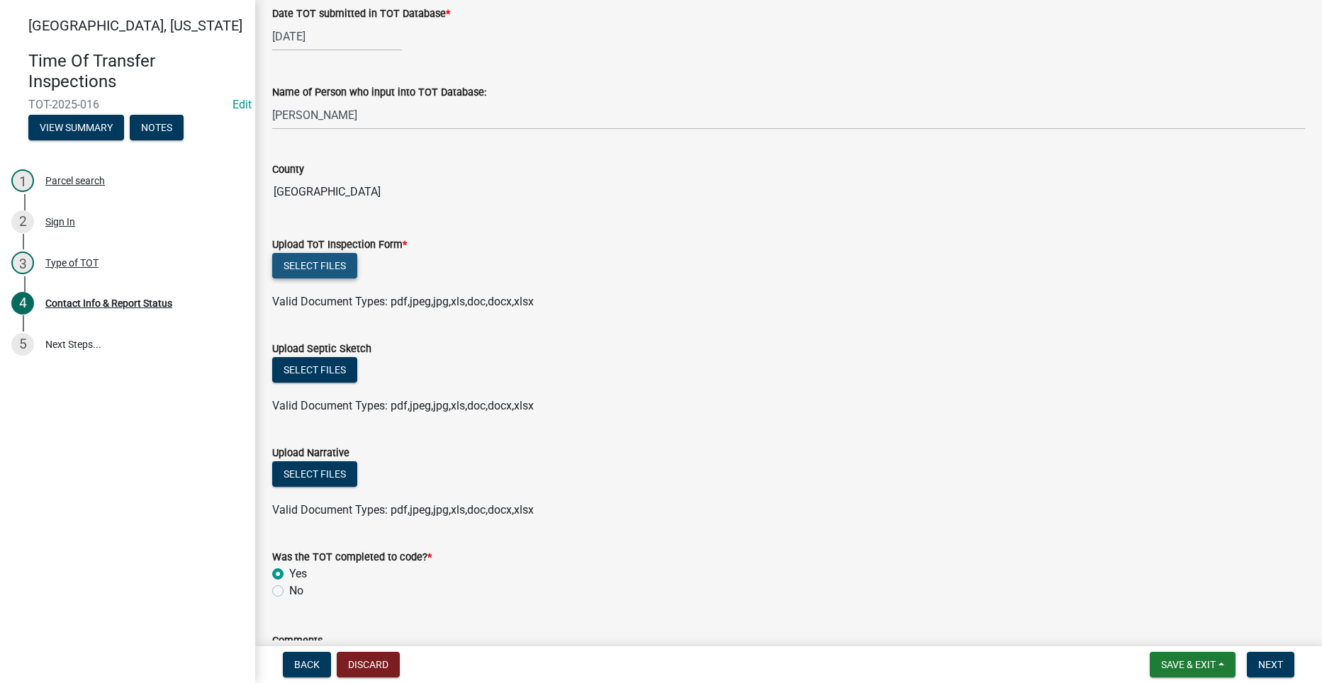
click at [320, 261] on button "Select files" at bounding box center [314, 266] width 85 height 26
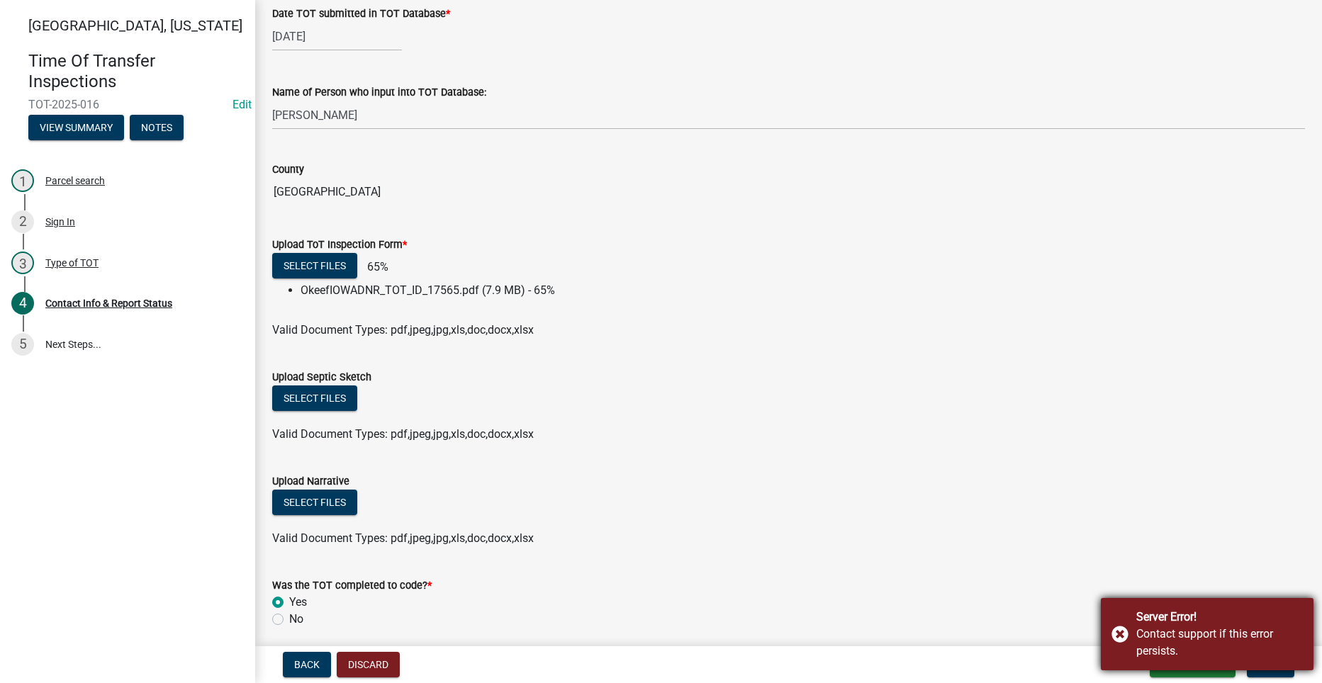
click at [1117, 638] on div "Server Error! Contact support if this error persists." at bounding box center [1207, 634] width 213 height 72
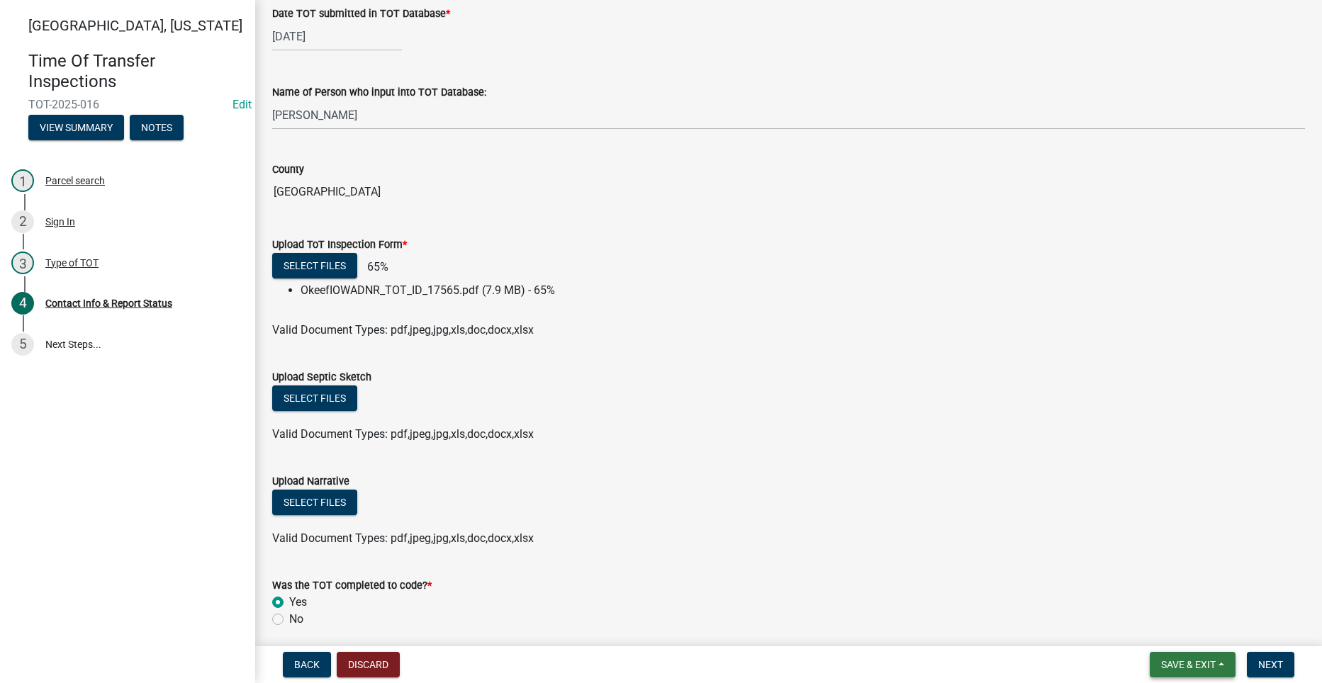
click at [1192, 665] on span "Save & Exit" at bounding box center [1188, 664] width 55 height 11
click at [896, 579] on div "Was the TOT completed to code? *" at bounding box center [788, 585] width 1032 height 17
click at [1194, 662] on span "Save & Exit" at bounding box center [1188, 664] width 55 height 11
click at [1152, 585] on button "Save" at bounding box center [1178, 594] width 113 height 34
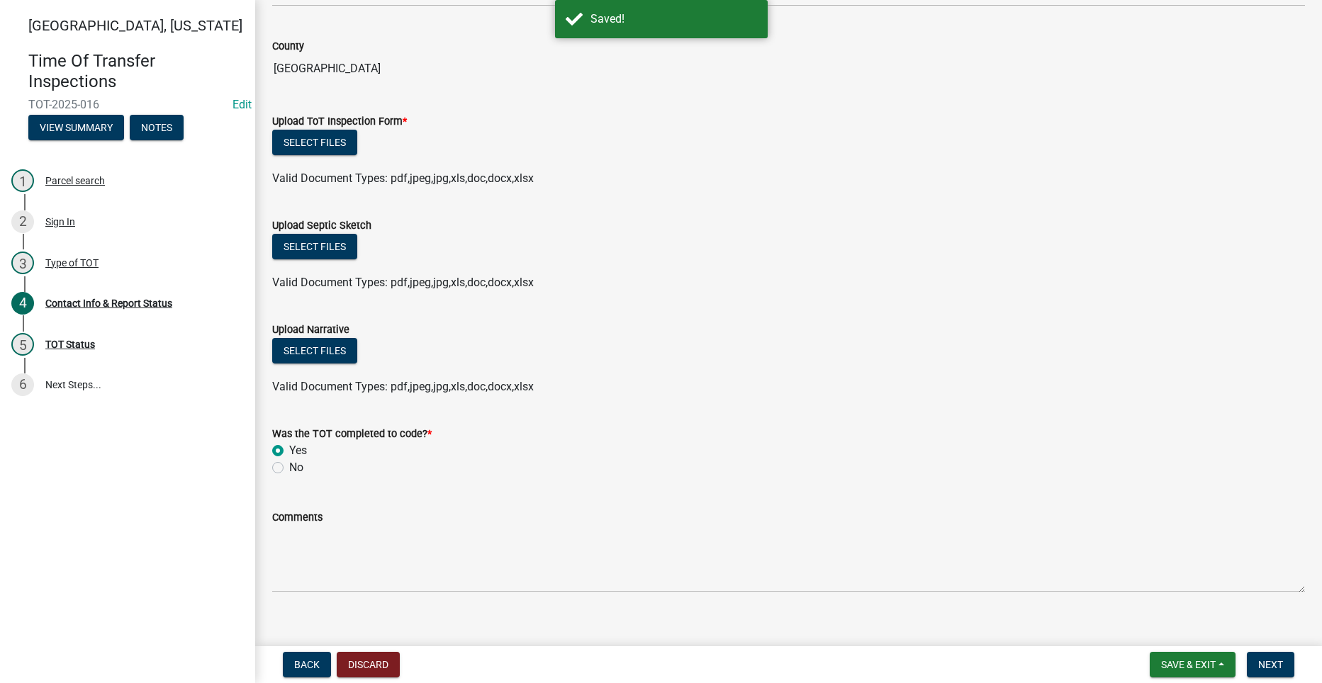
scroll to position [1417, 0]
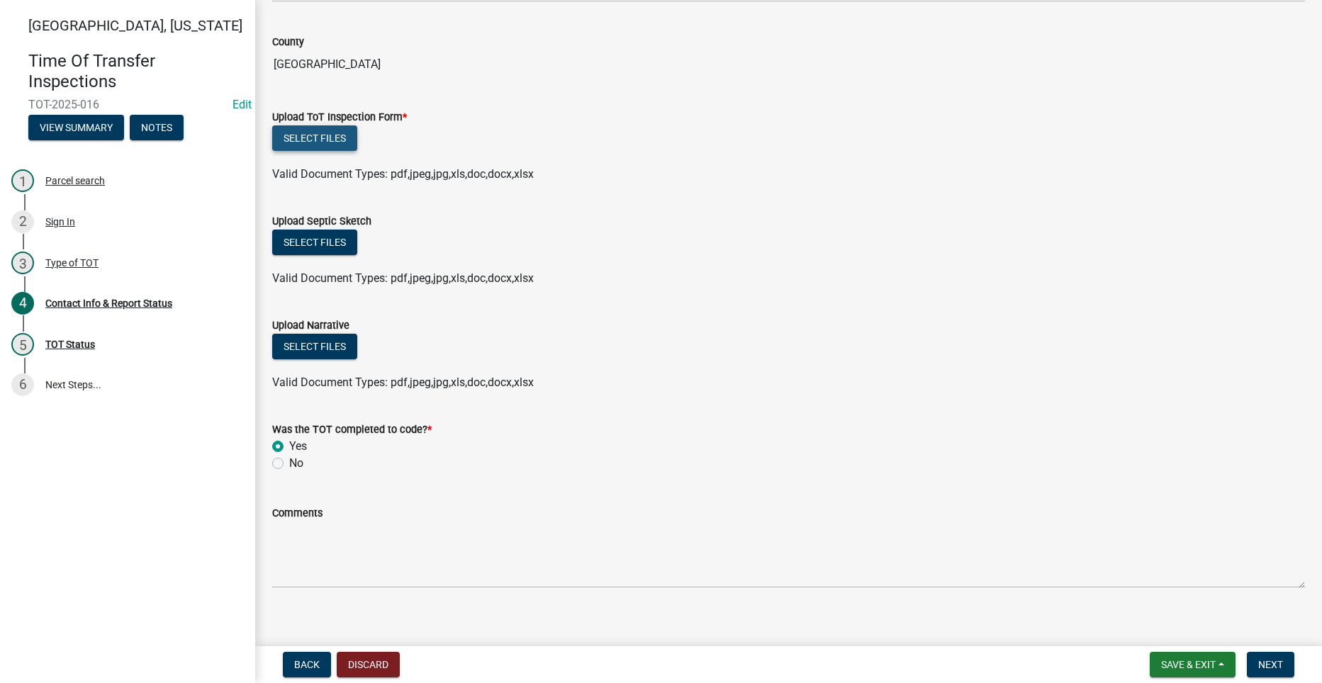
click at [310, 131] on button "Select files" at bounding box center [314, 138] width 85 height 26
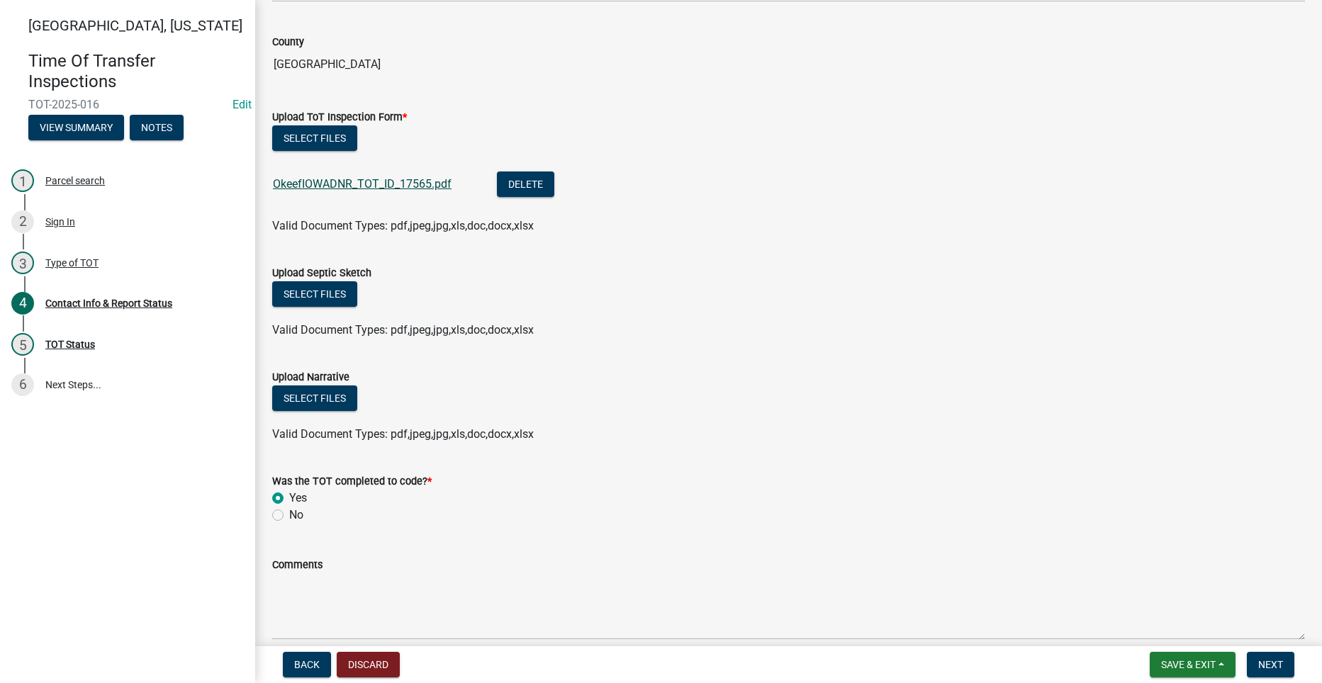
click at [368, 178] on link "OkeefIOWADNR_TOT_ID_17565.pdf" at bounding box center [362, 183] width 179 height 13
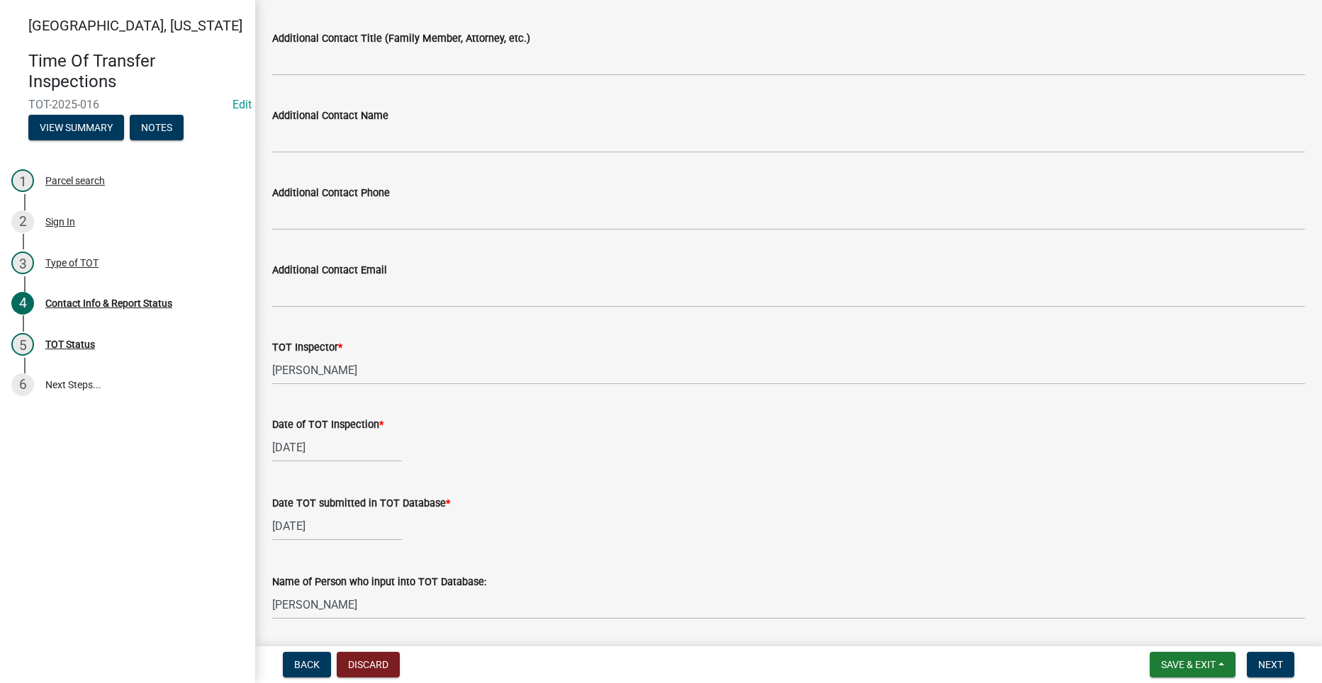
scroll to position [1483, 0]
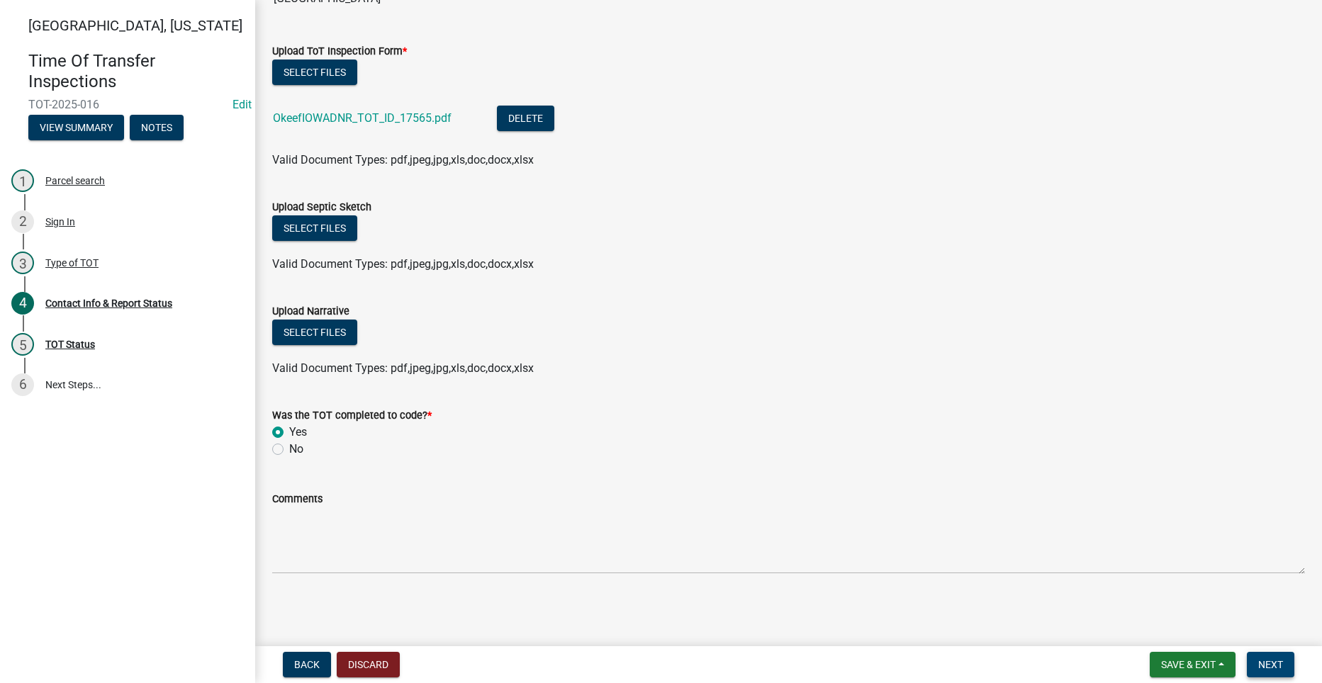
click at [1259, 663] on span "Next" at bounding box center [1270, 664] width 25 height 11
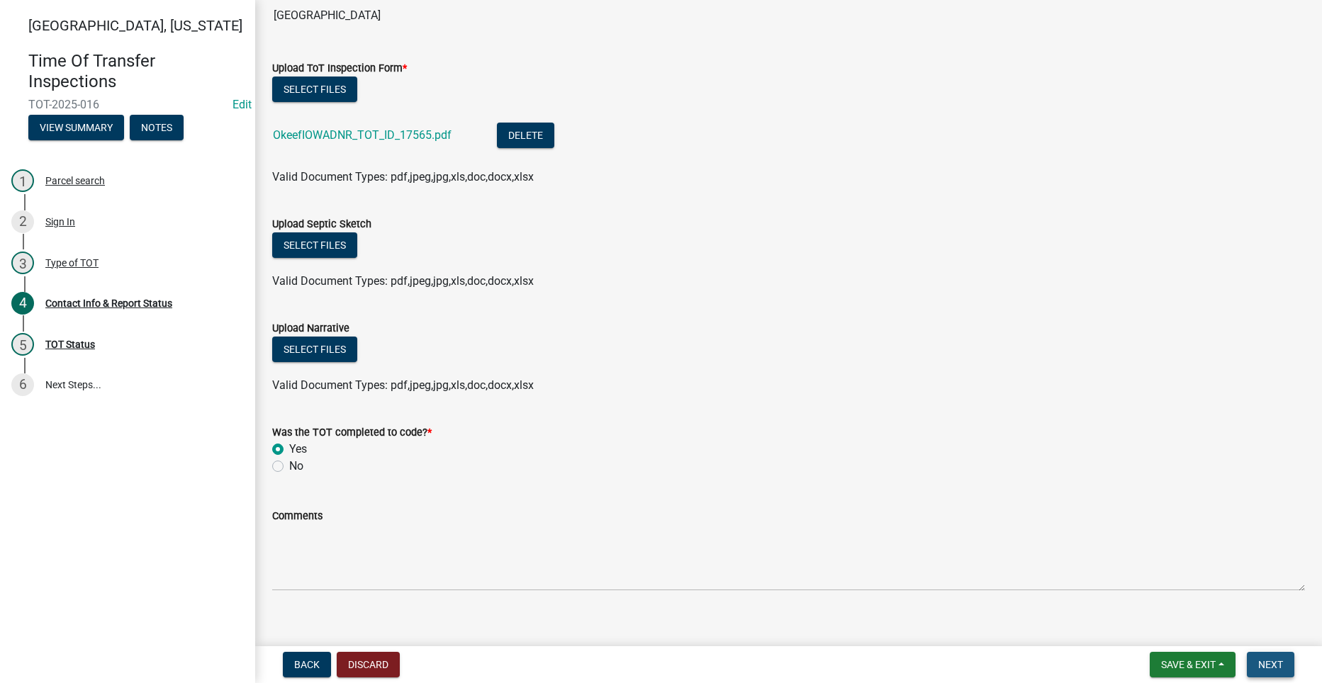
scroll to position [1500, 0]
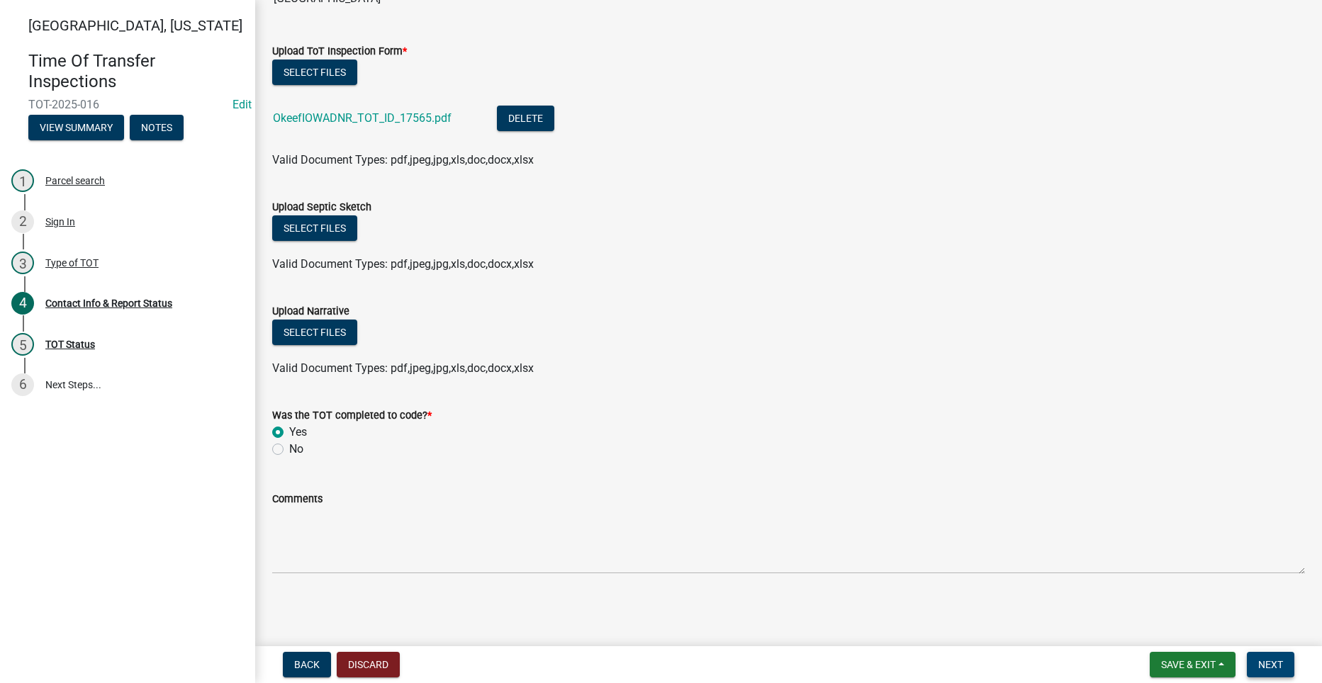
click at [1274, 660] on span "Next" at bounding box center [1270, 664] width 25 height 11
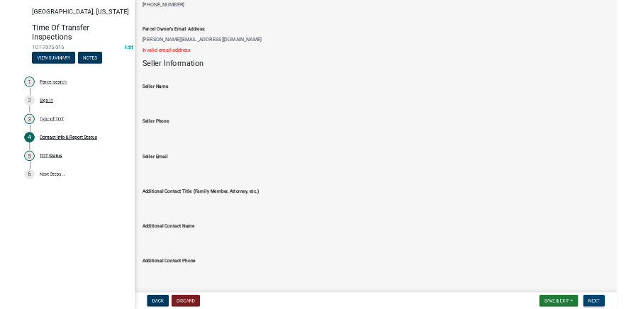
scroll to position [366, 0]
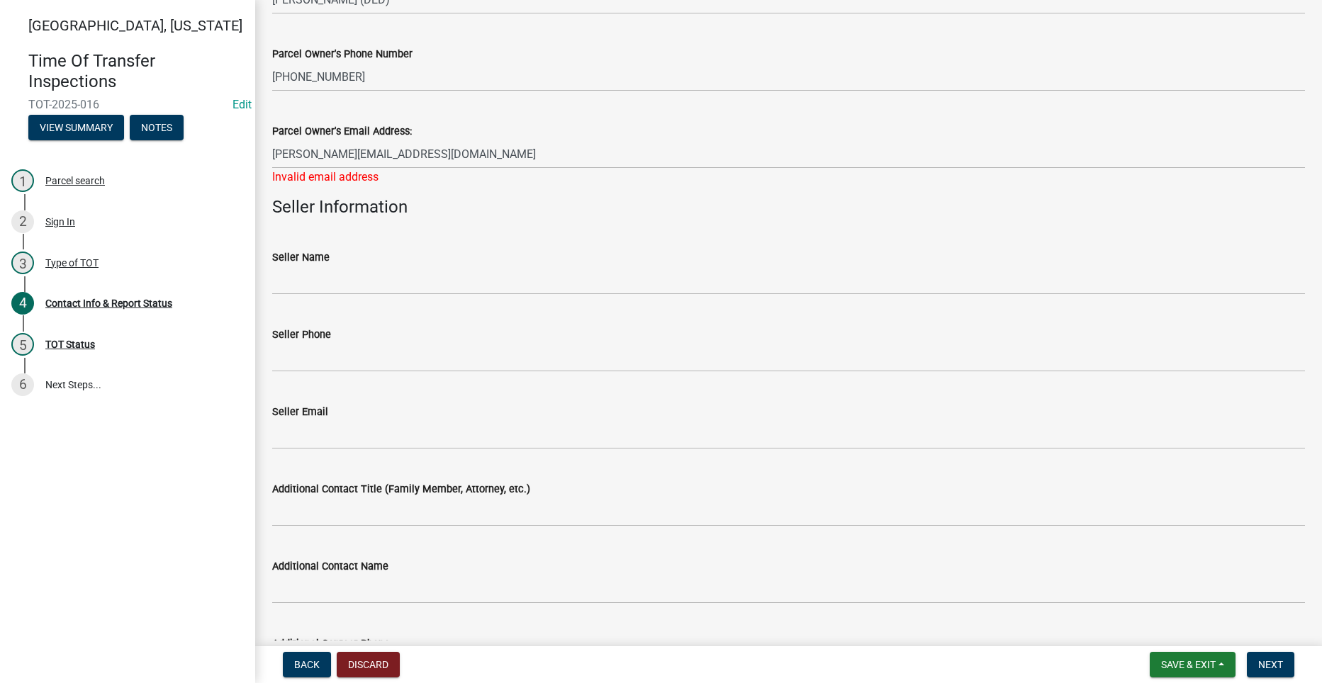
drag, startPoint x: 348, startPoint y: 208, endPoint x: 325, endPoint y: 203, distance: 23.8
click at [325, 203] on h4 "Seller Information" at bounding box center [788, 207] width 1032 height 21
drag, startPoint x: 325, startPoint y: 203, endPoint x: 517, endPoint y: 190, distance: 192.5
click at [517, 190] on wm-data-entity-input "Parcel Owner's Email Address: [PERSON_NAME][EMAIL_ADDRESS][DOMAIN_NAME] Invalid…" at bounding box center [788, 150] width 1032 height 94
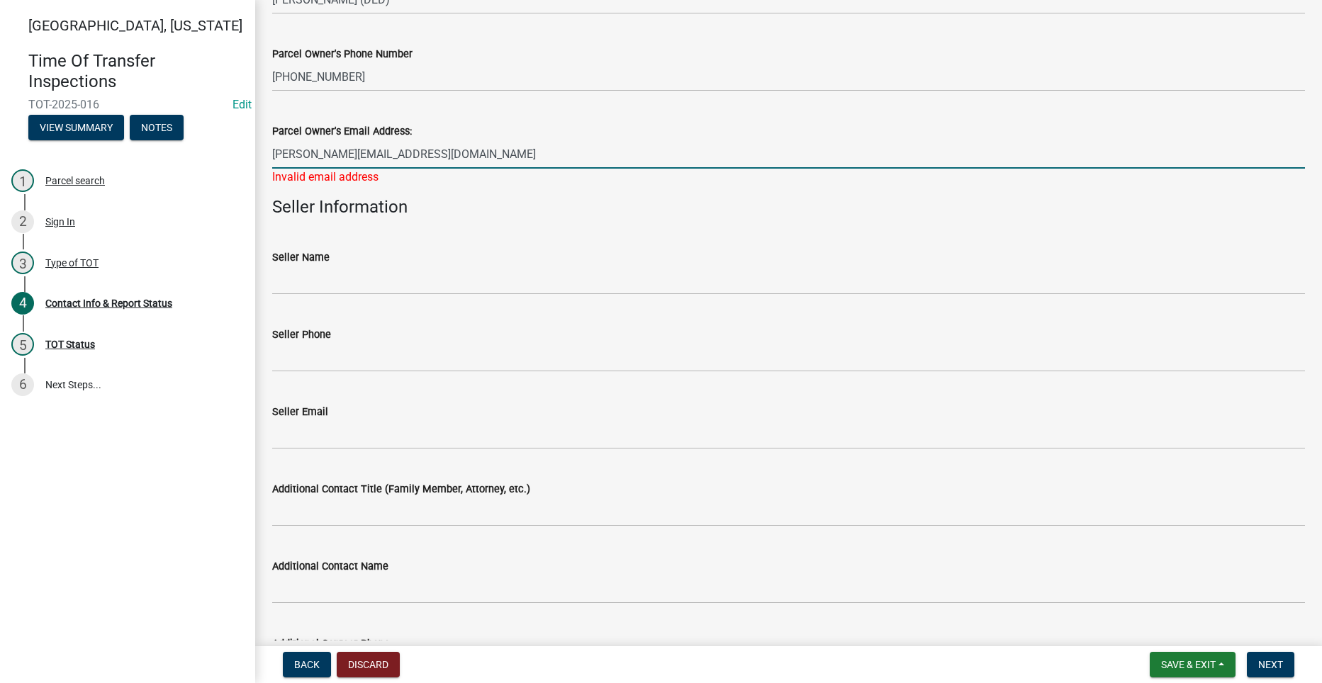
drag, startPoint x: 419, startPoint y: 155, endPoint x: 257, endPoint y: 148, distance: 161.7
click at [257, 148] on div "Contact Info & Report Status share Share Parcel ID 500091544020000 Street Addre…" at bounding box center [788, 691] width 1067 height 2081
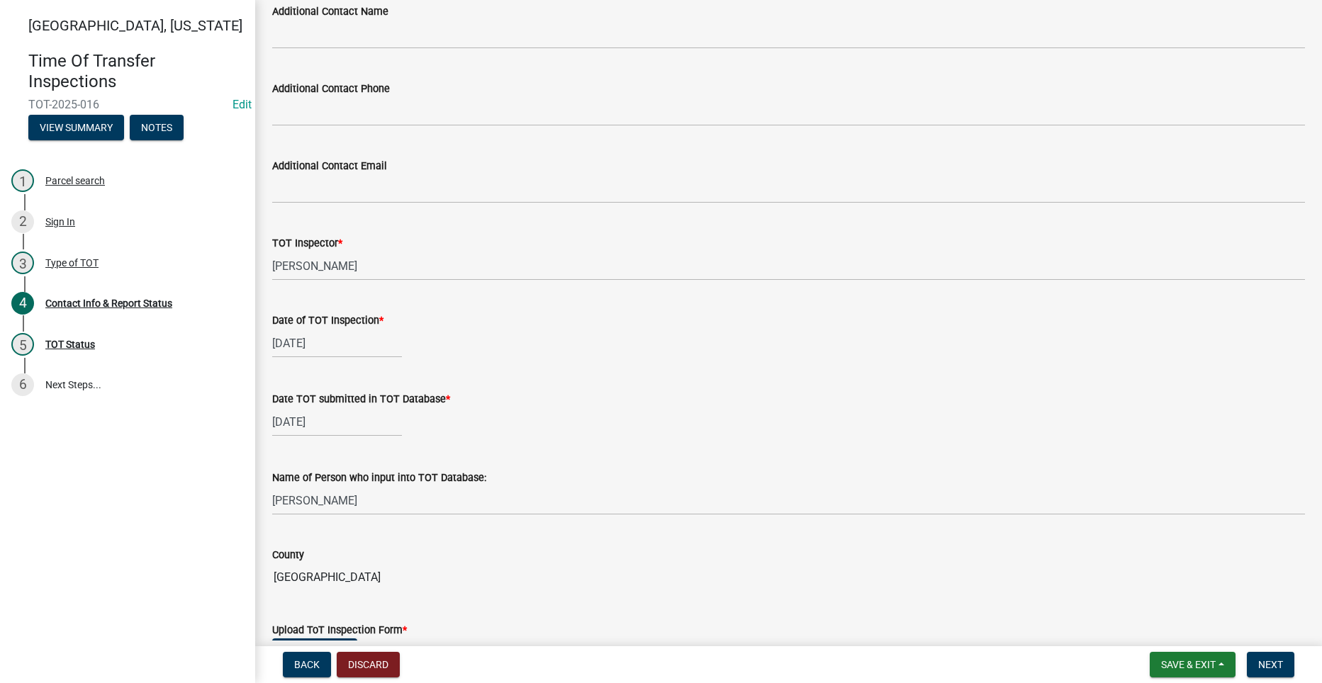
scroll to position [933, 0]
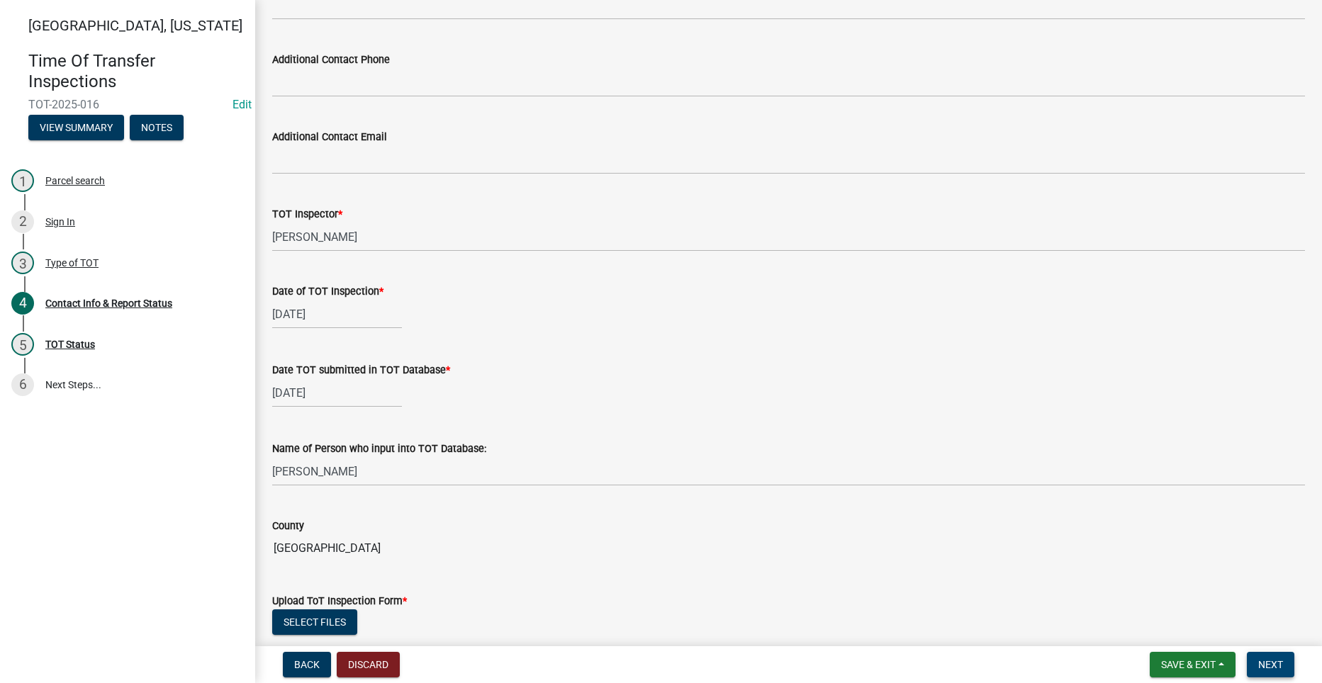
type input "[PERSON_NAME][EMAIL_ADDRESS][DOMAIN_NAME]"
click at [1262, 663] on span "Next" at bounding box center [1270, 664] width 25 height 11
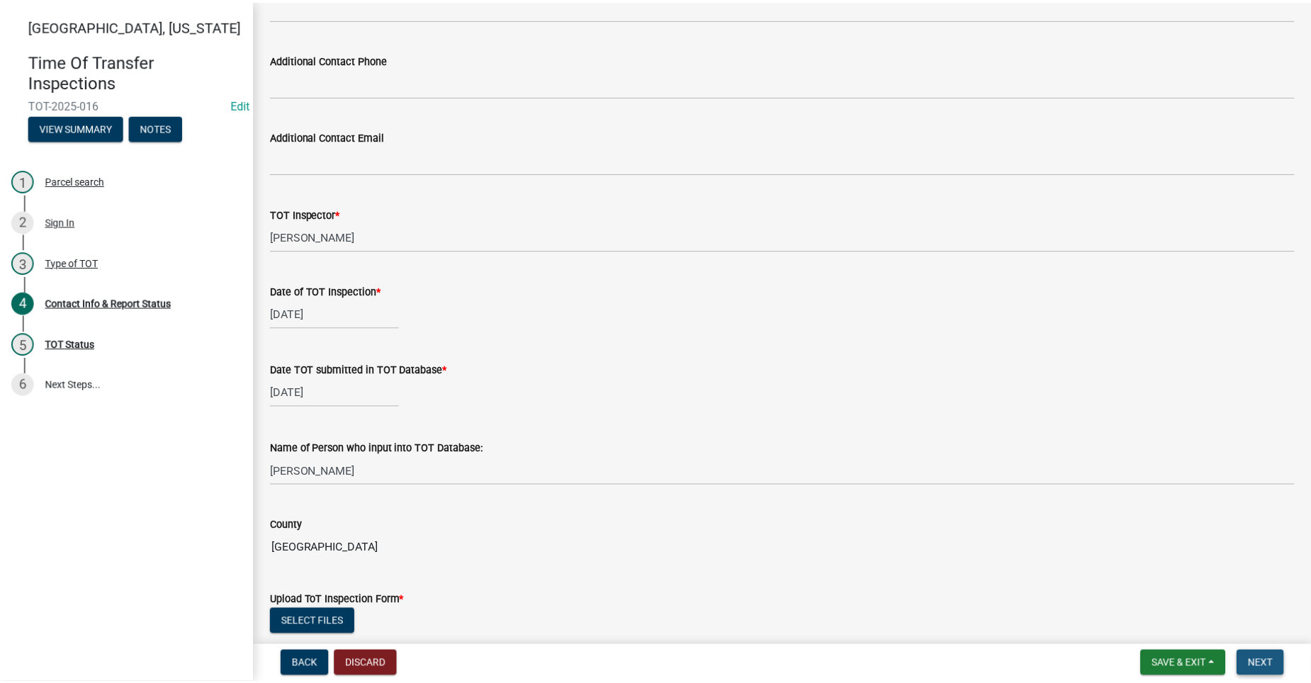
scroll to position [0, 0]
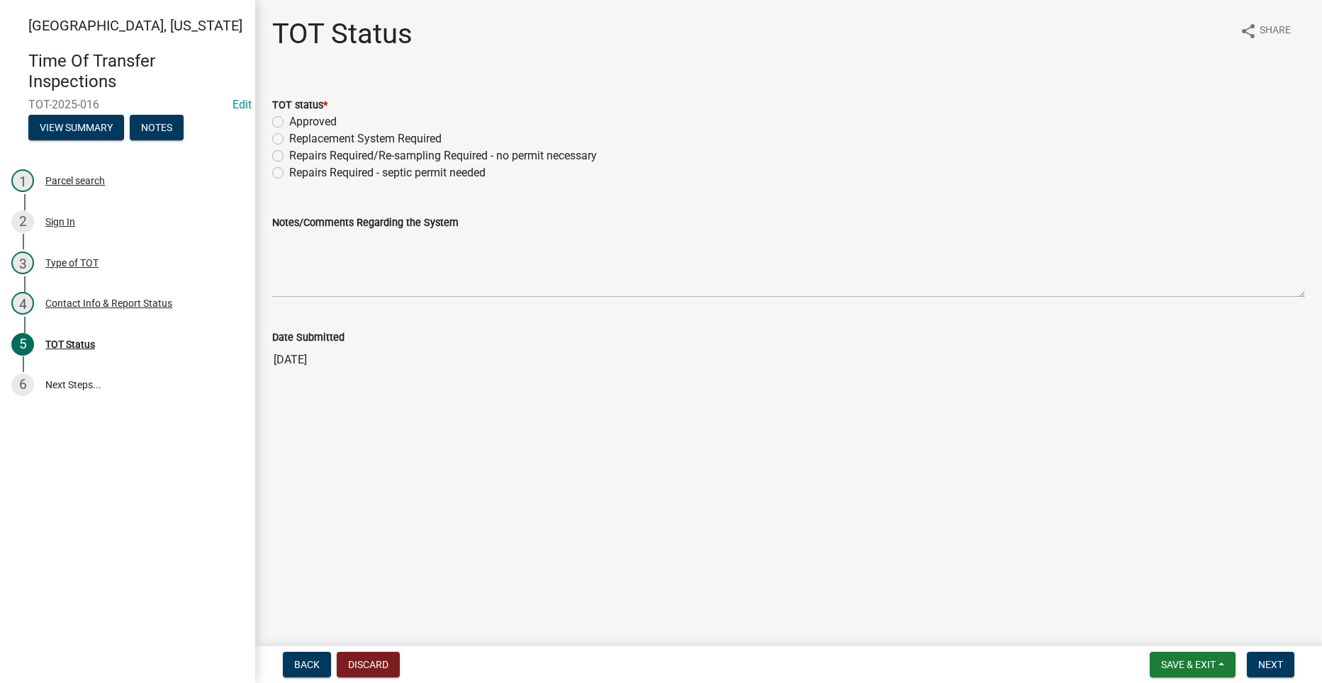
click at [289, 119] on label "Approved" at bounding box center [312, 121] width 47 height 17
click at [289, 119] on input "Approved" at bounding box center [293, 117] width 9 height 9
radio input "true"
click at [1273, 667] on span "Next" at bounding box center [1270, 664] width 25 height 11
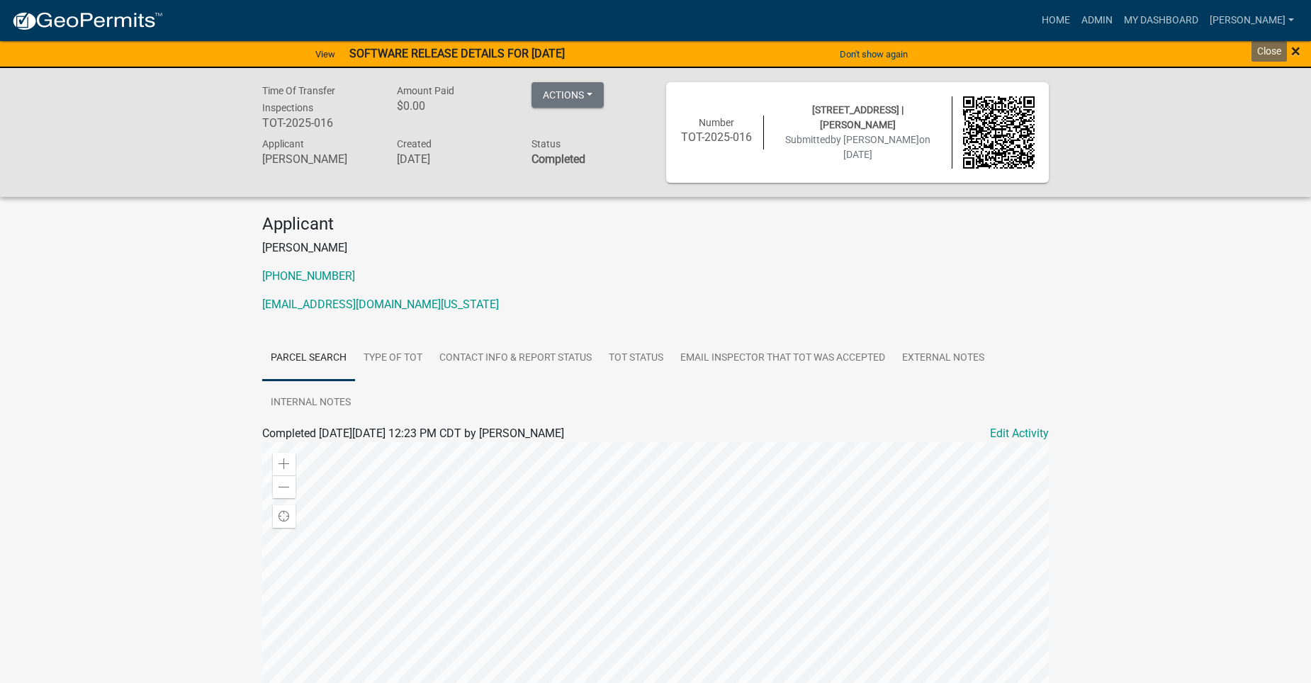
click at [1295, 47] on span "×" at bounding box center [1295, 51] width 9 height 20
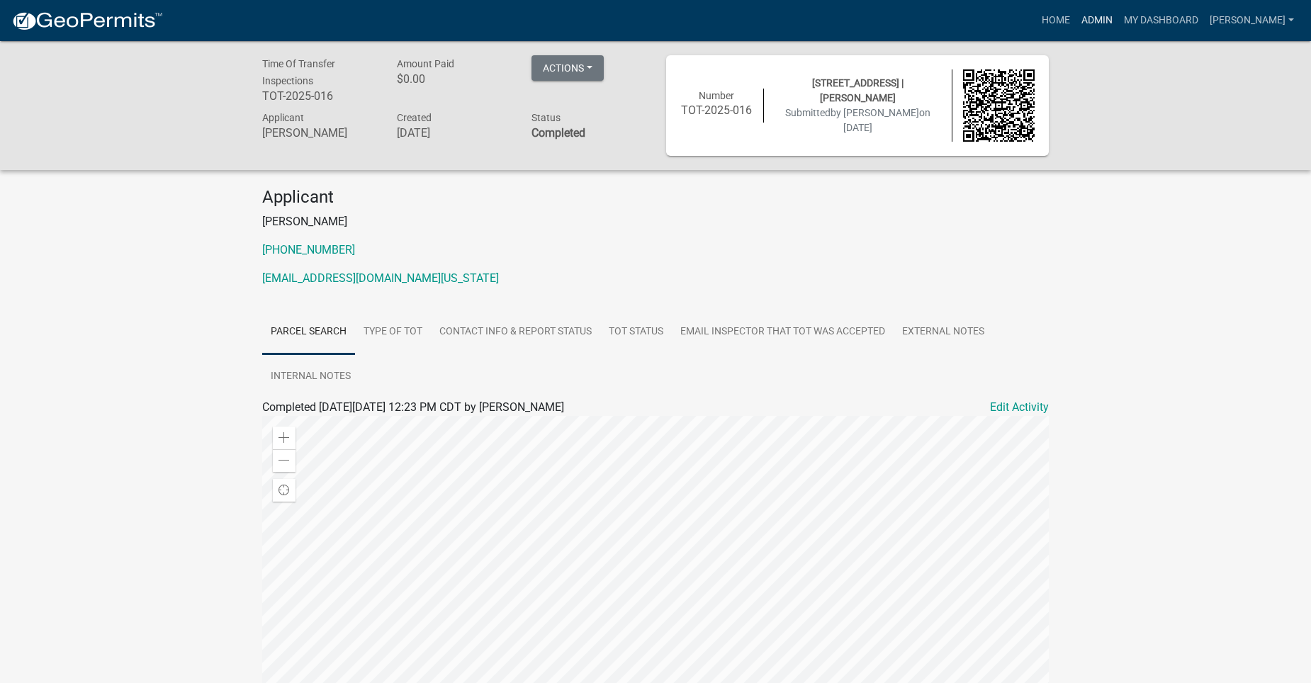
click at [1112, 15] on link "Admin" at bounding box center [1097, 20] width 43 height 27
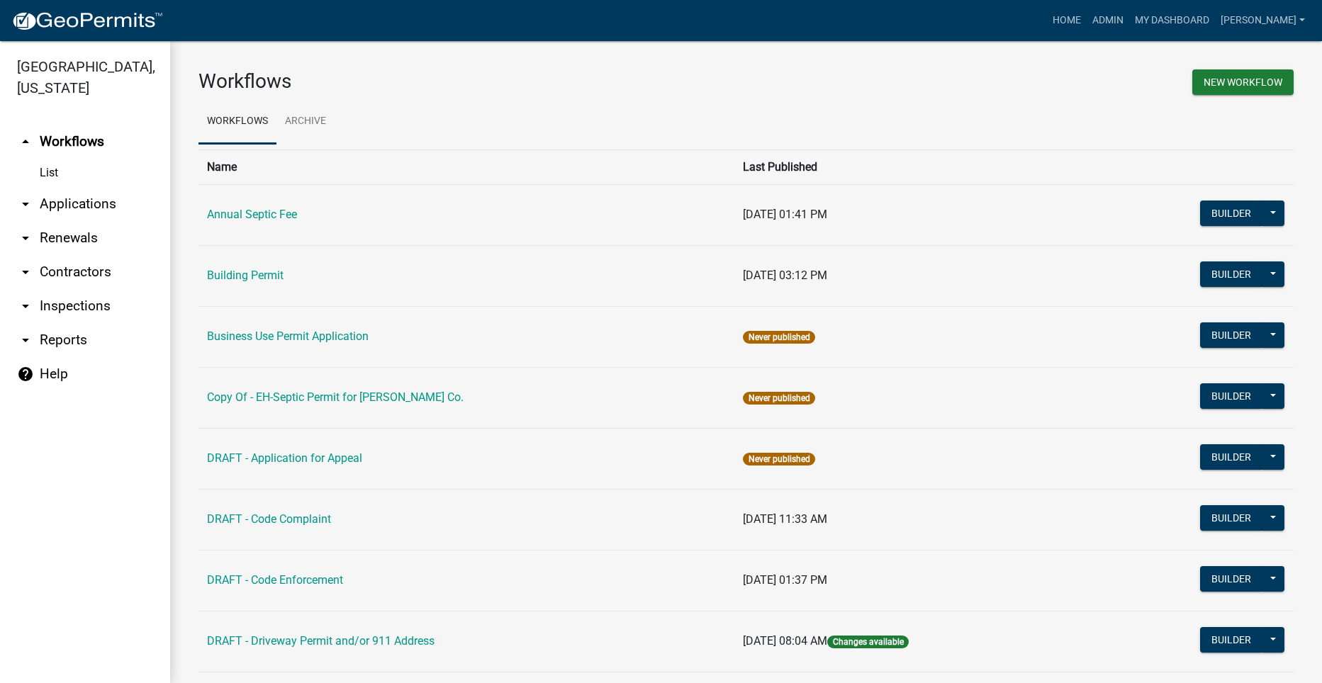
click at [221, 266] on td "Building Permit" at bounding box center [466, 275] width 536 height 61
click at [217, 271] on link "Building Permit" at bounding box center [245, 275] width 77 height 13
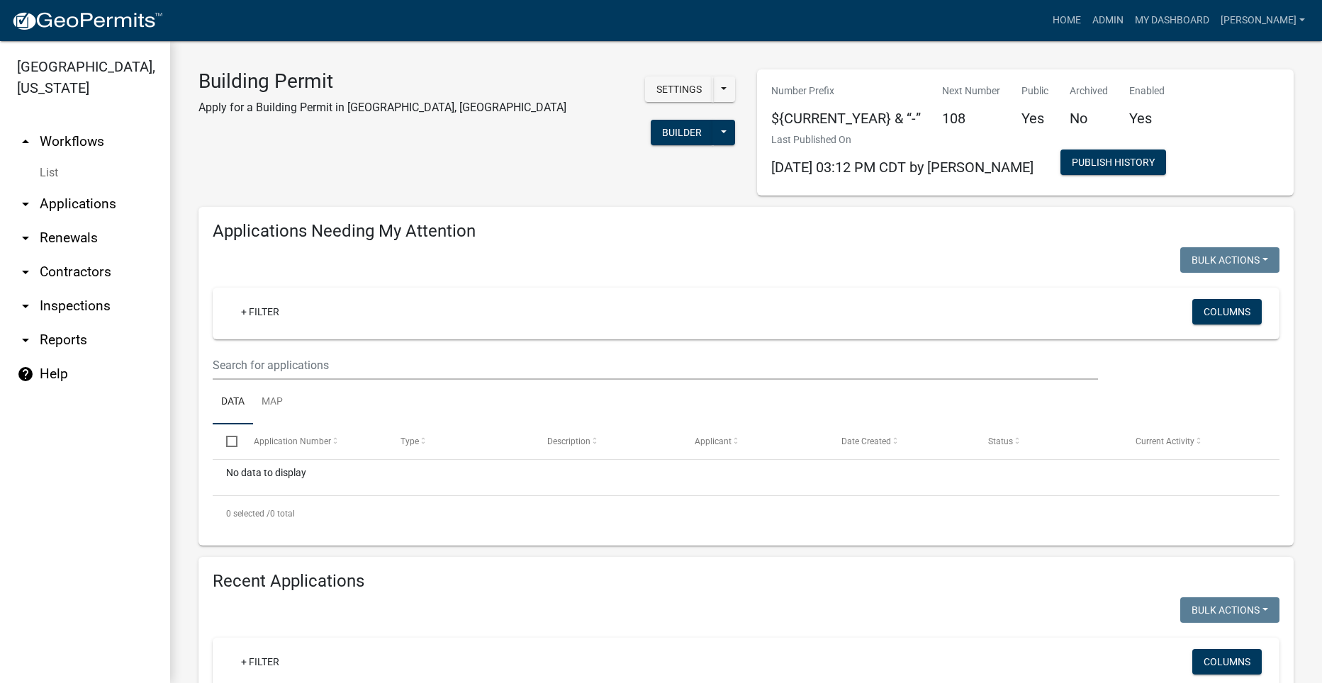
select select "2: 50"
click at [21, 196] on icon "arrow_drop_down" at bounding box center [25, 204] width 17 height 17
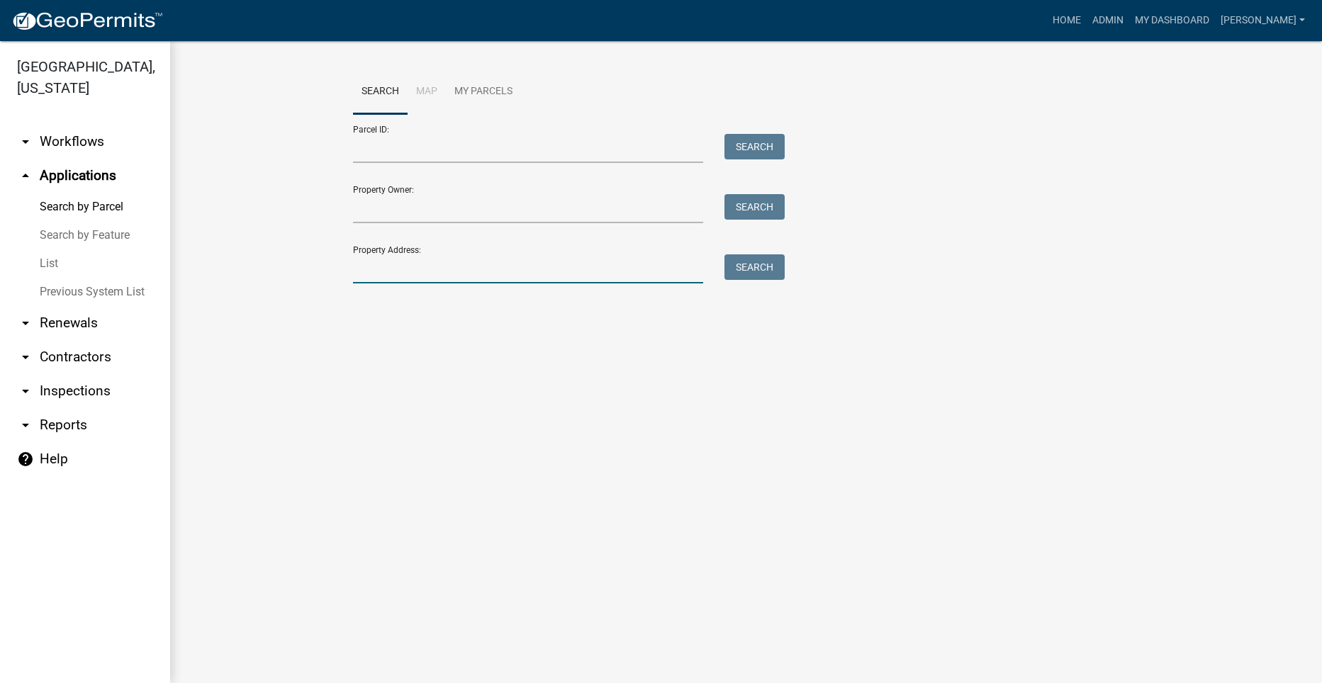
click at [483, 277] on input "Property Address:" at bounding box center [528, 268] width 351 height 29
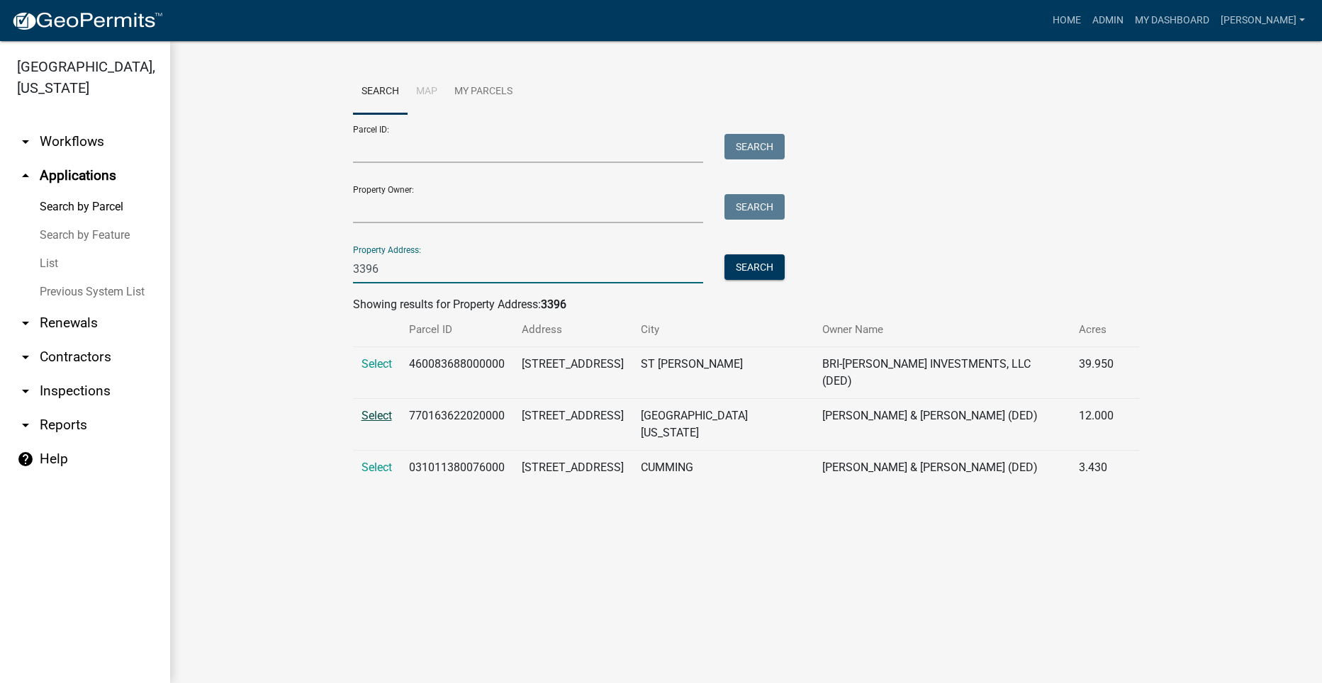
type input "3396"
click at [376, 409] on span "Select" at bounding box center [376, 415] width 30 height 13
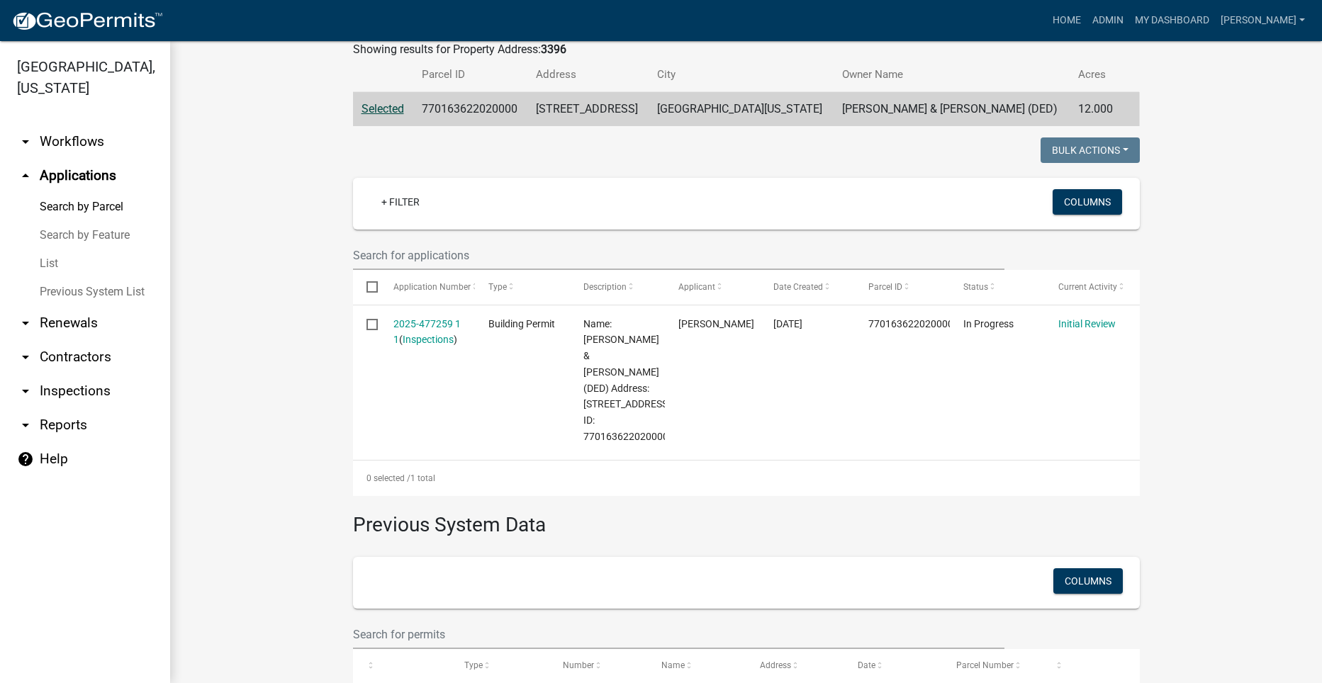
scroll to position [339, 0]
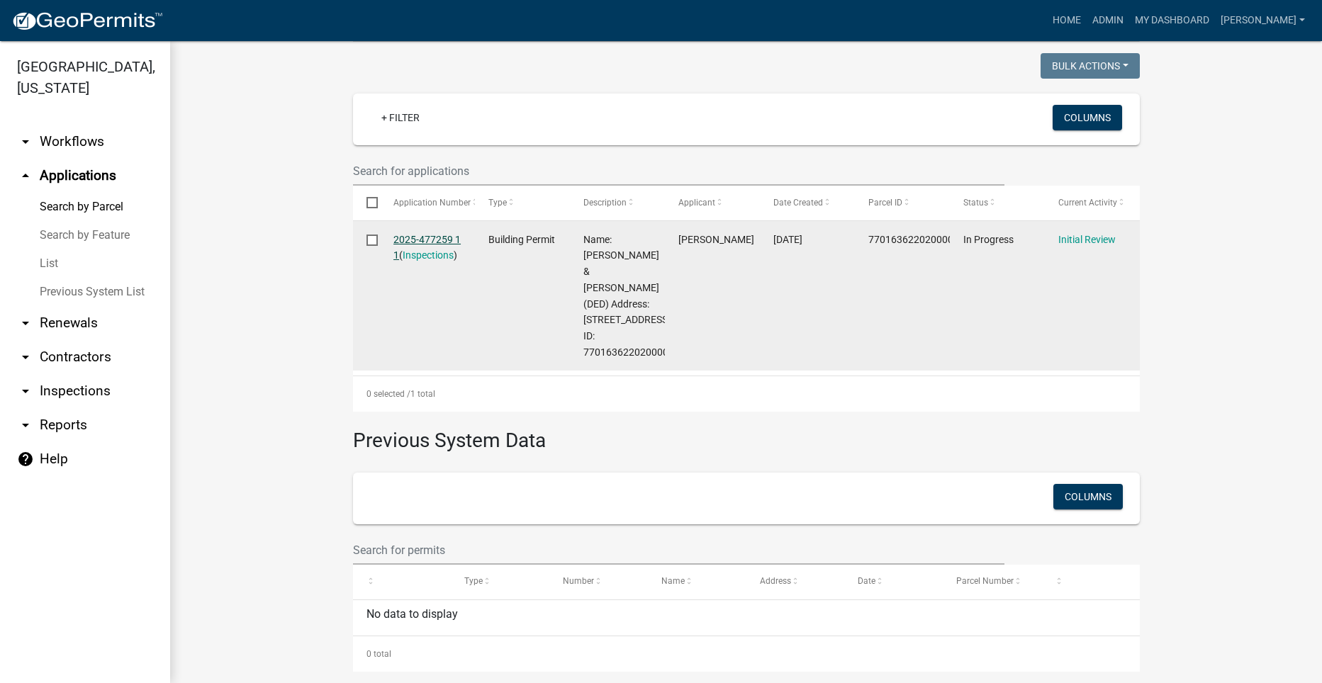
click at [421, 234] on link "2025-477259 1 1" at bounding box center [426, 248] width 67 height 28
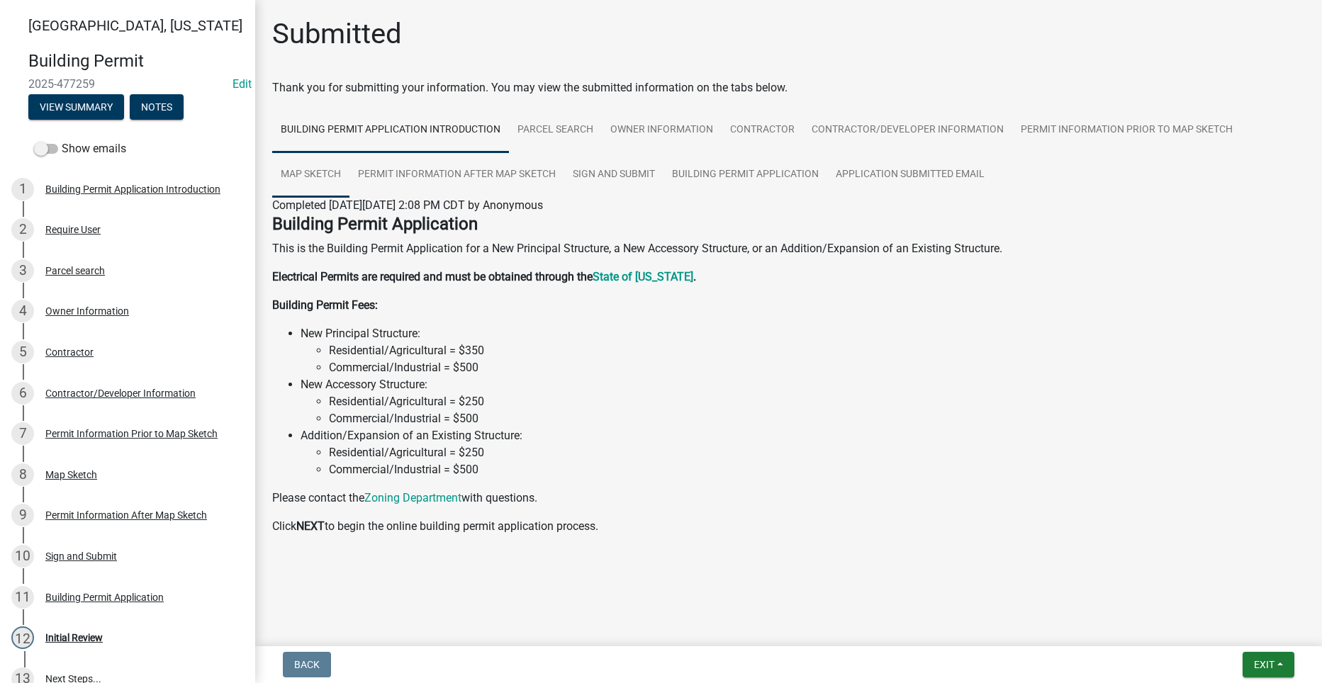
click at [297, 168] on link "Map Sketch" at bounding box center [310, 174] width 77 height 45
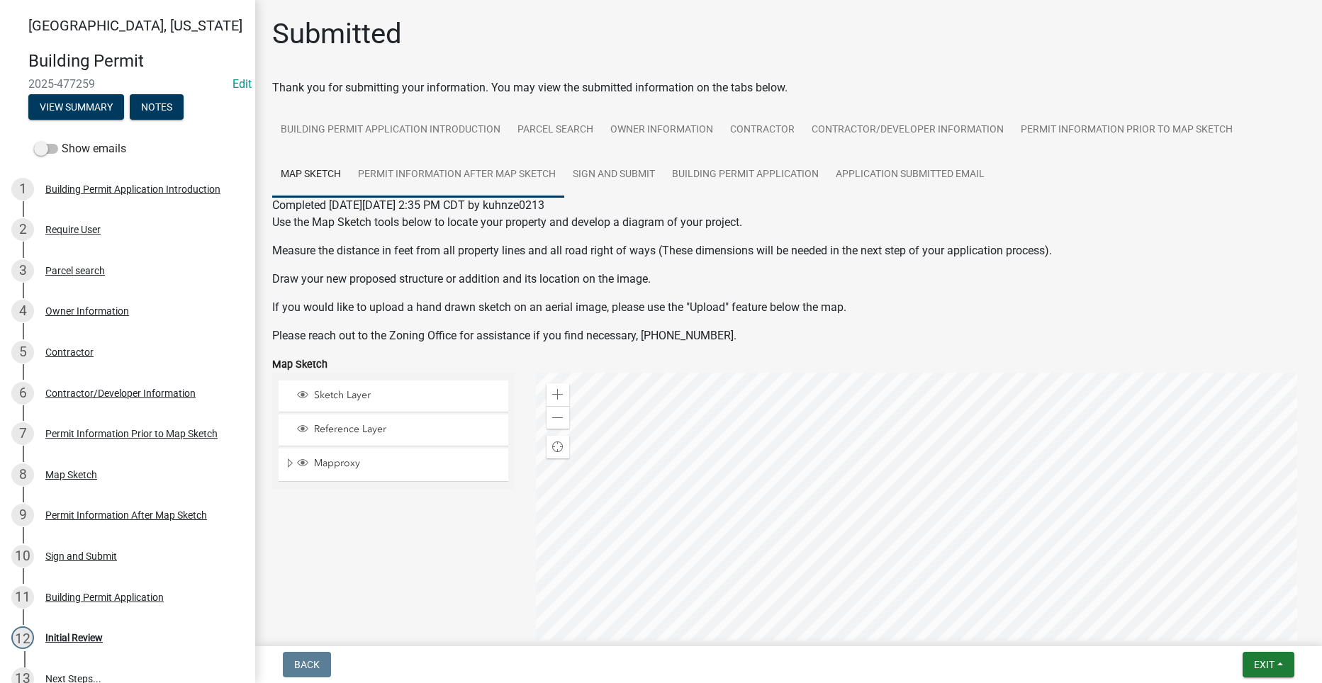
click at [458, 171] on link "Permit Information After Map Sketch" at bounding box center [456, 174] width 215 height 45
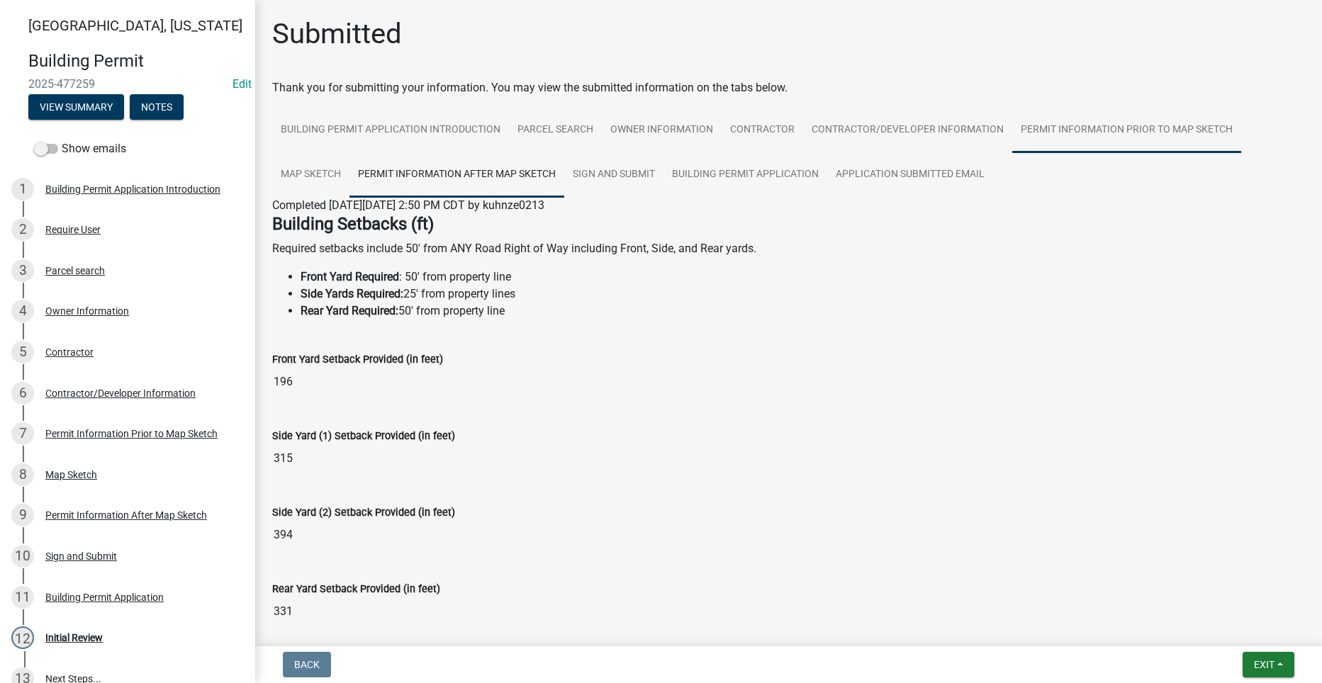
click at [1052, 125] on link "Permit Information Prior to Map Sketch" at bounding box center [1126, 130] width 229 height 45
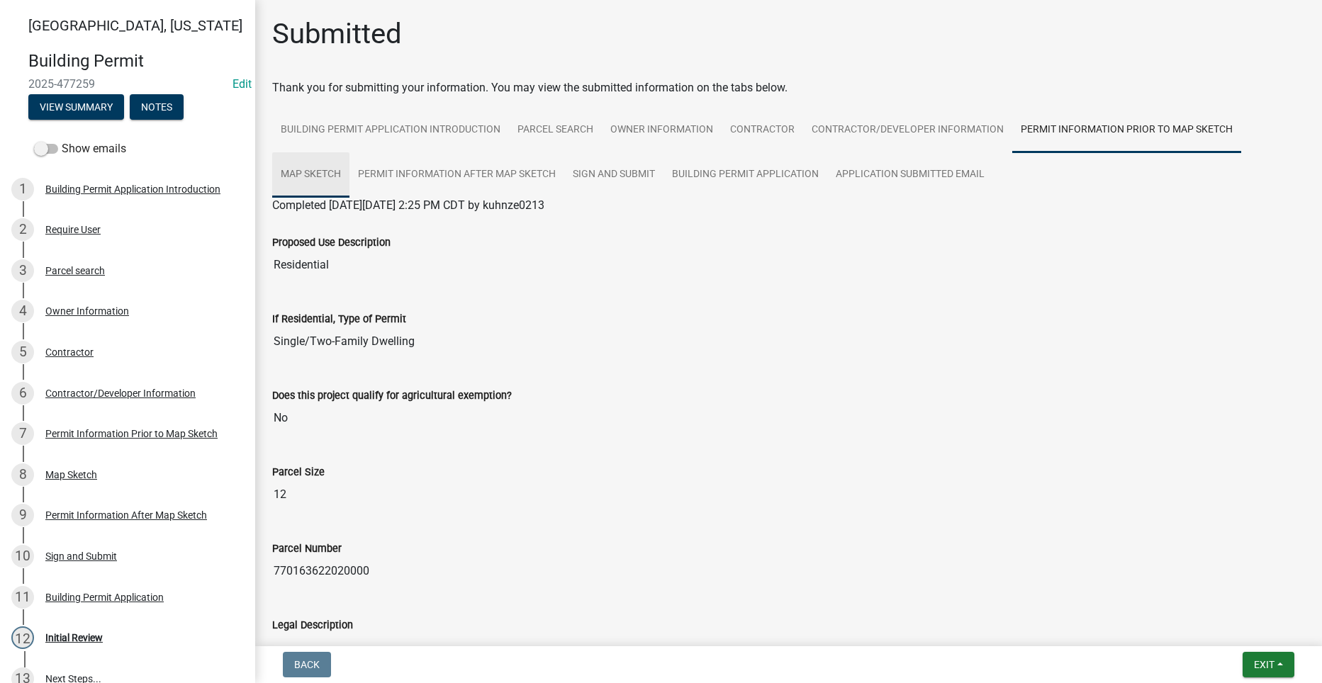
click at [320, 174] on link "Map Sketch" at bounding box center [310, 174] width 77 height 45
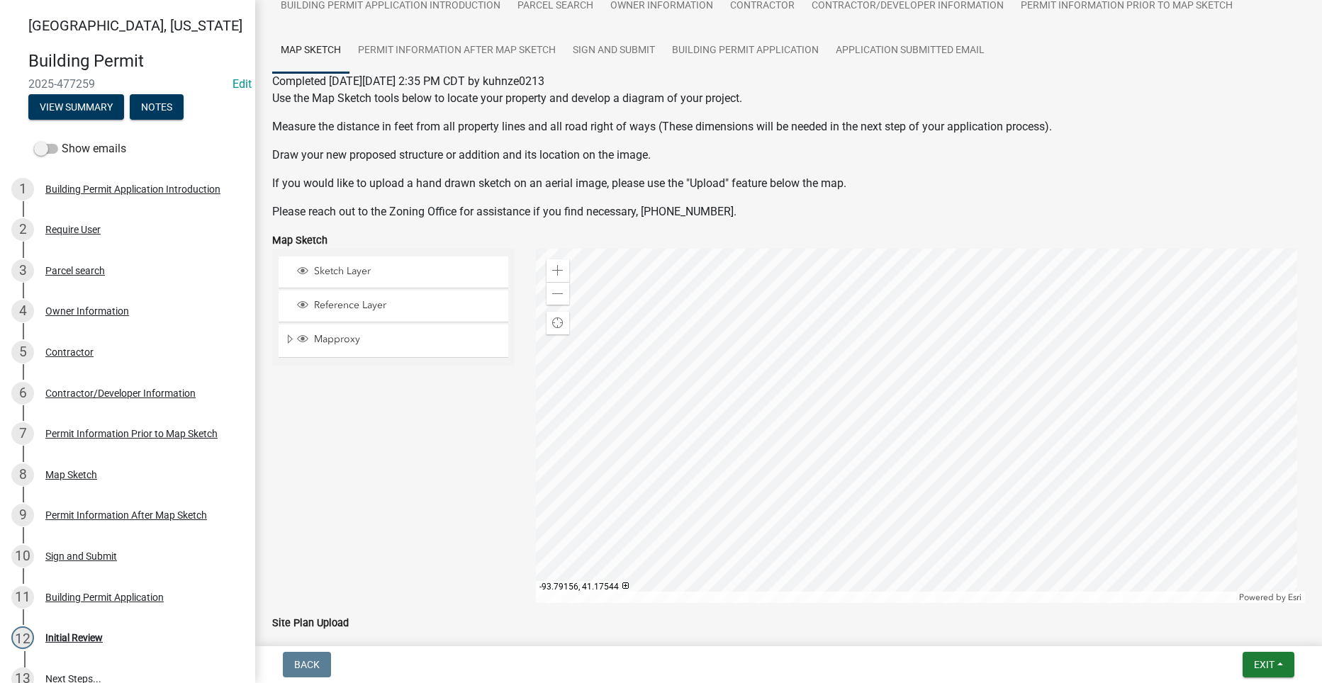
scroll to position [210, 0]
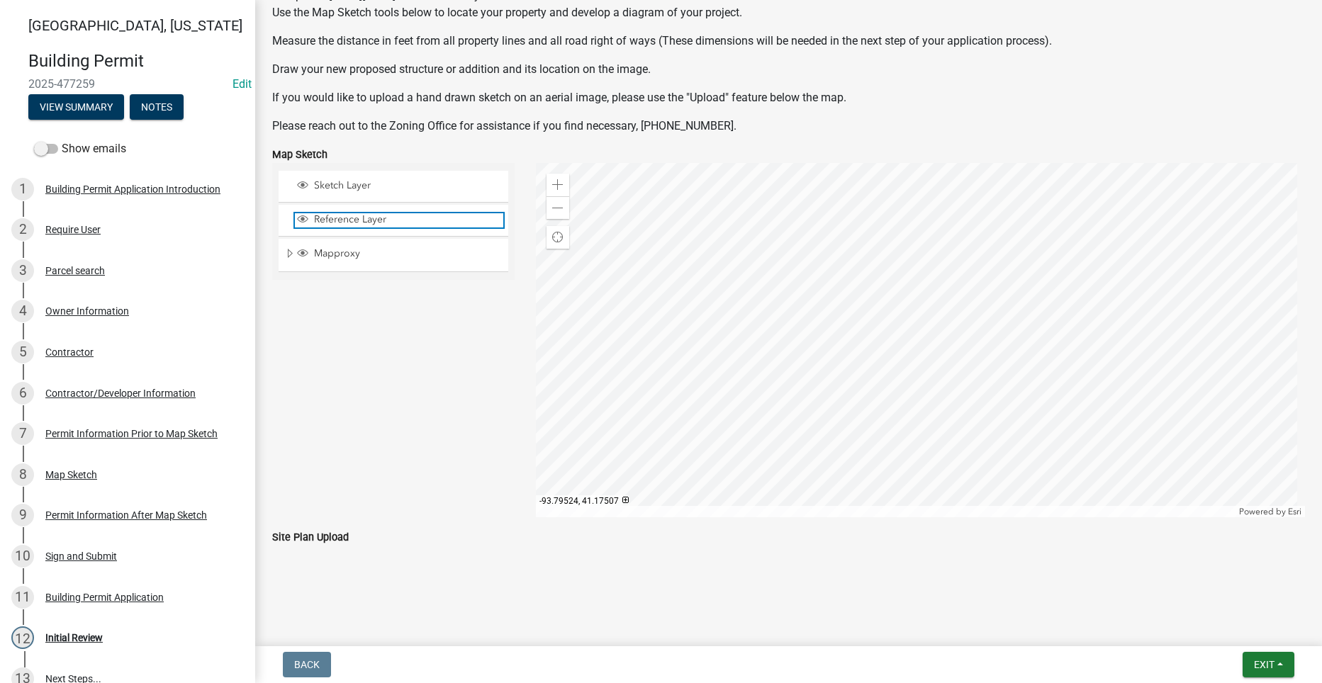
click at [333, 215] on span "Reference Layer" at bounding box center [406, 219] width 193 height 13
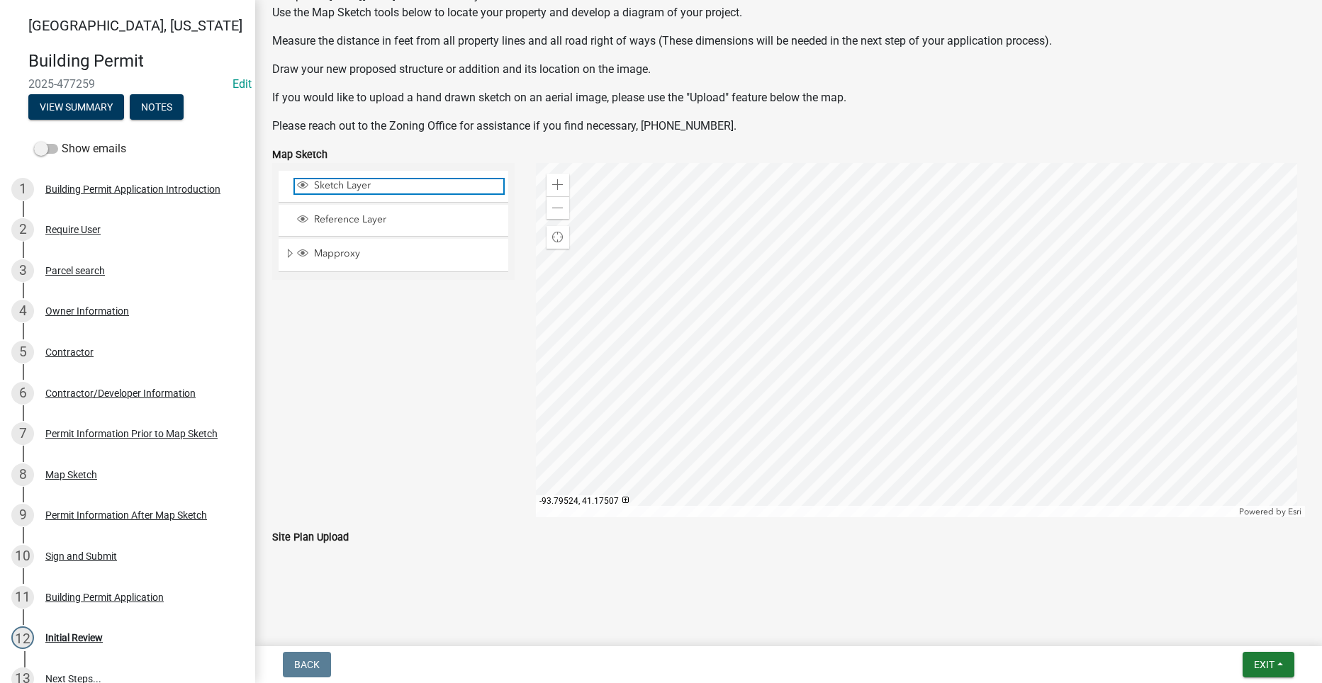
click at [336, 184] on span "Sketch Layer" at bounding box center [406, 185] width 193 height 13
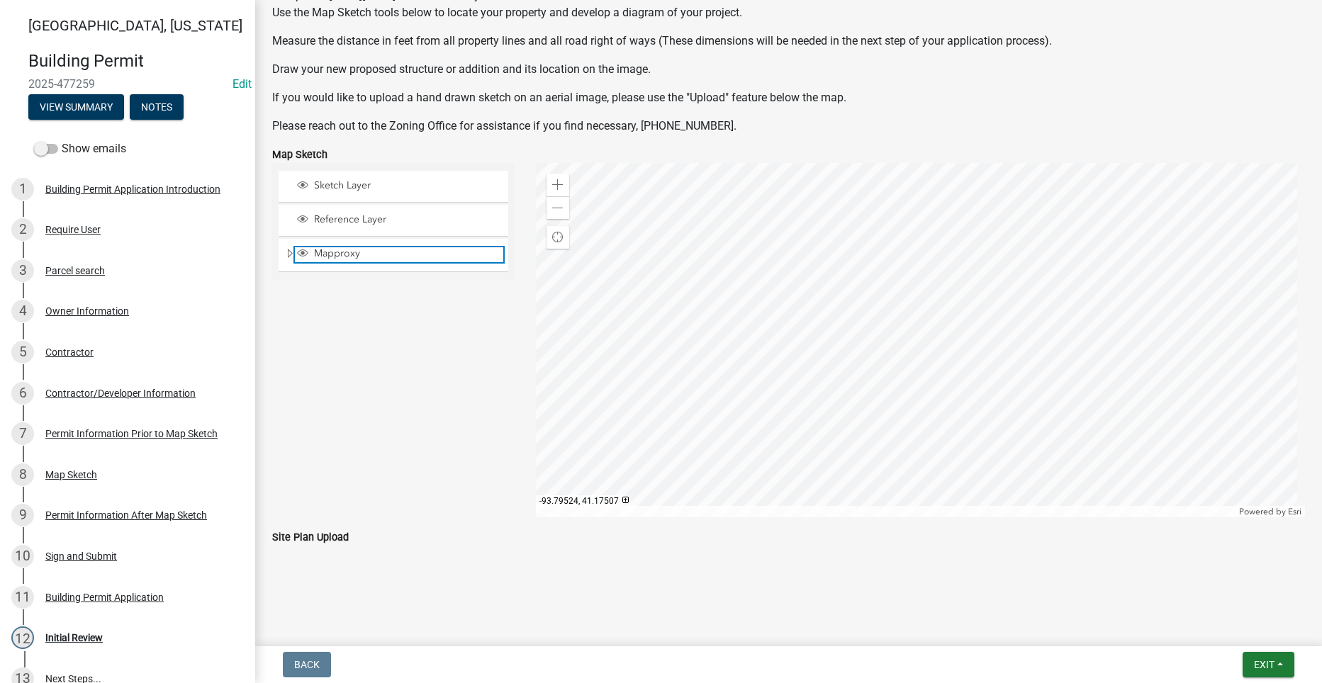
click at [336, 254] on span "Mapproxy" at bounding box center [406, 253] width 193 height 13
click at [286, 249] on span "Expand" at bounding box center [289, 253] width 11 height 13
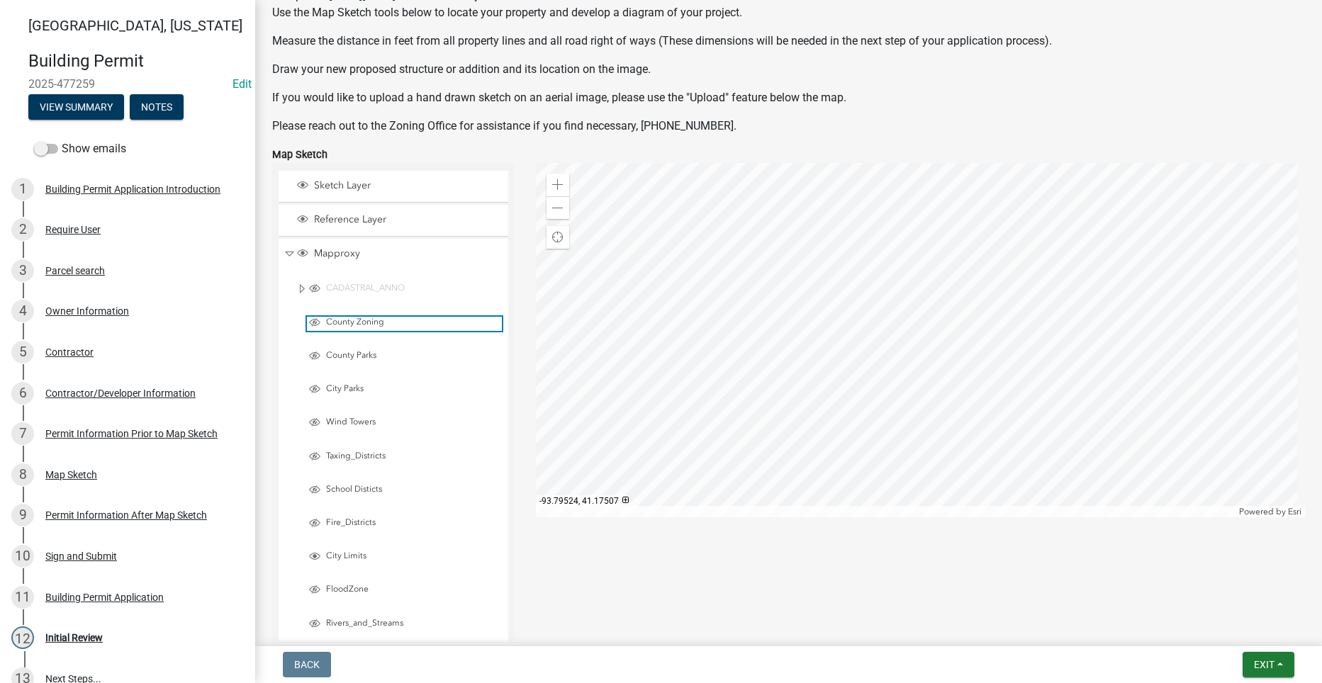
click at [314, 322] on span "Layer List" at bounding box center [314, 322] width 11 height 11
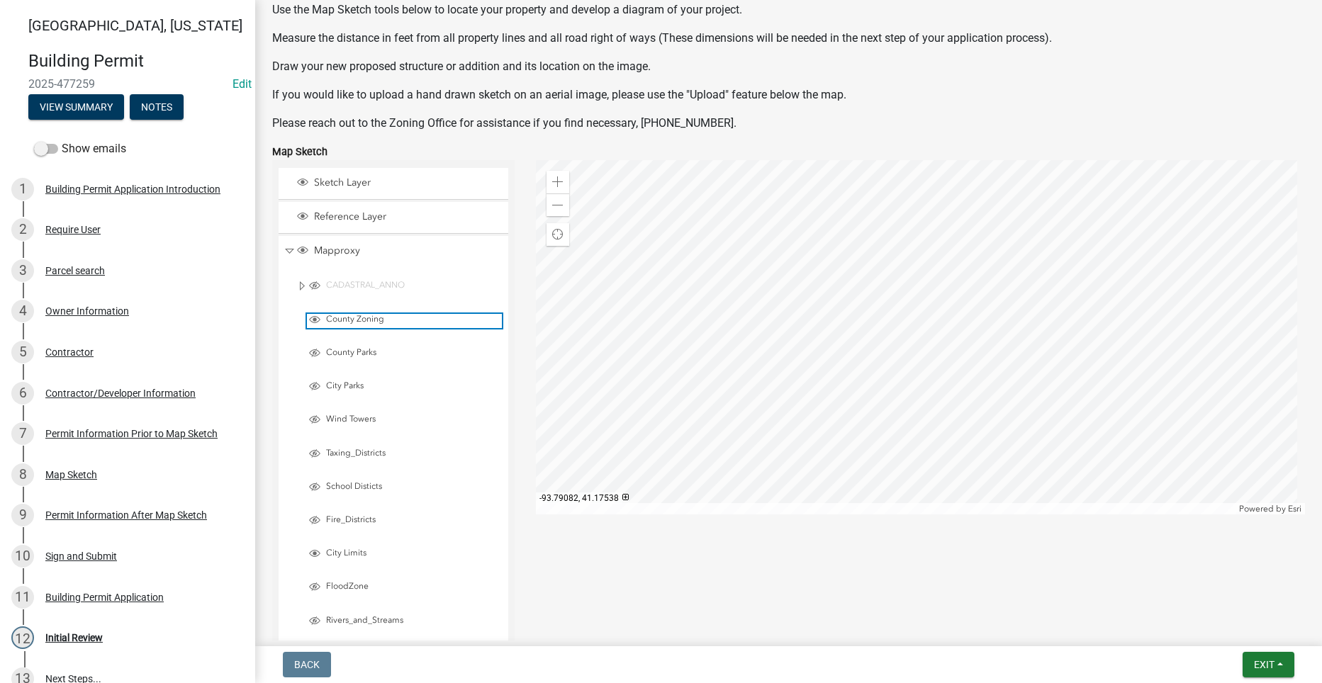
scroll to position [283, 0]
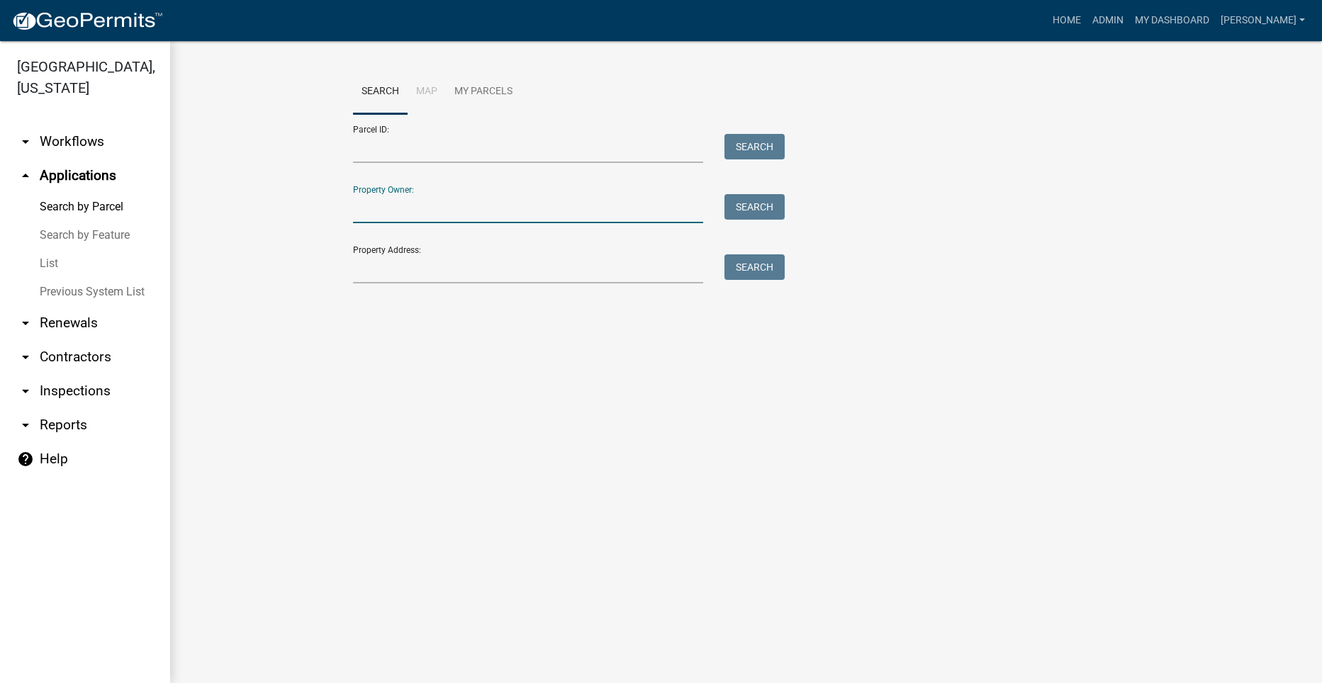
click at [430, 210] on input "Property Owner:" at bounding box center [528, 208] width 351 height 29
type input "Moestch"
drag, startPoint x: 407, startPoint y: 206, endPoint x: 310, endPoint y: 187, distance: 99.6
click at [310, 187] on wm-workflow-application-search-view "Search Map My Parcels Parcel ID: Search Property Owner: Moestch Search Property…" at bounding box center [745, 205] width 1095 height 272
click at [388, 276] on input "Property Address:" at bounding box center [528, 268] width 351 height 29
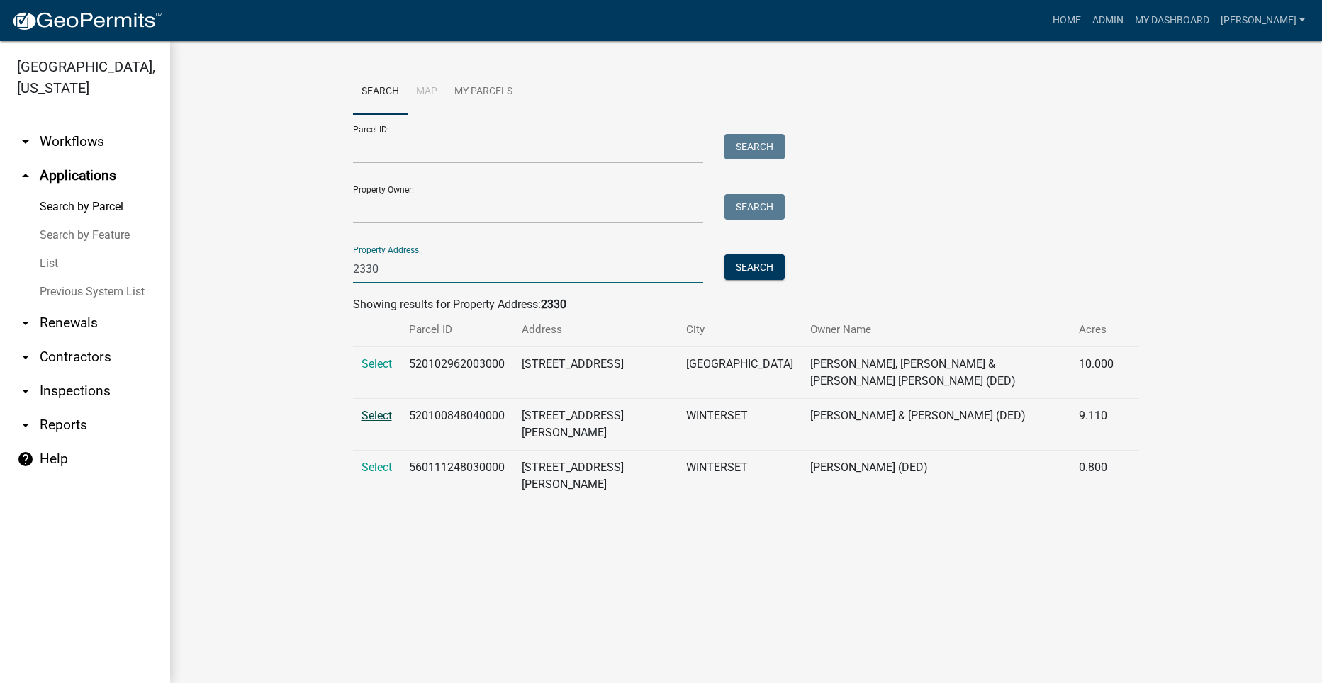
type input "2330"
click at [380, 409] on span "Select" at bounding box center [376, 415] width 30 height 13
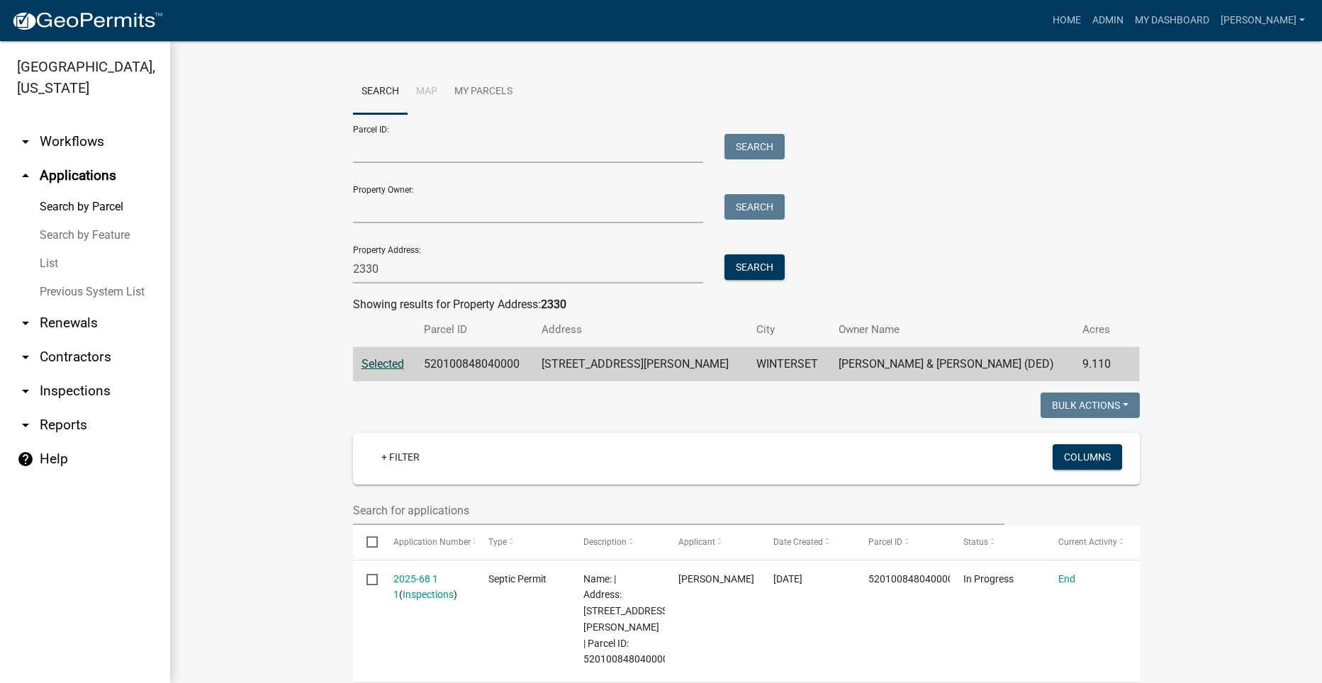
scroll to position [142, 0]
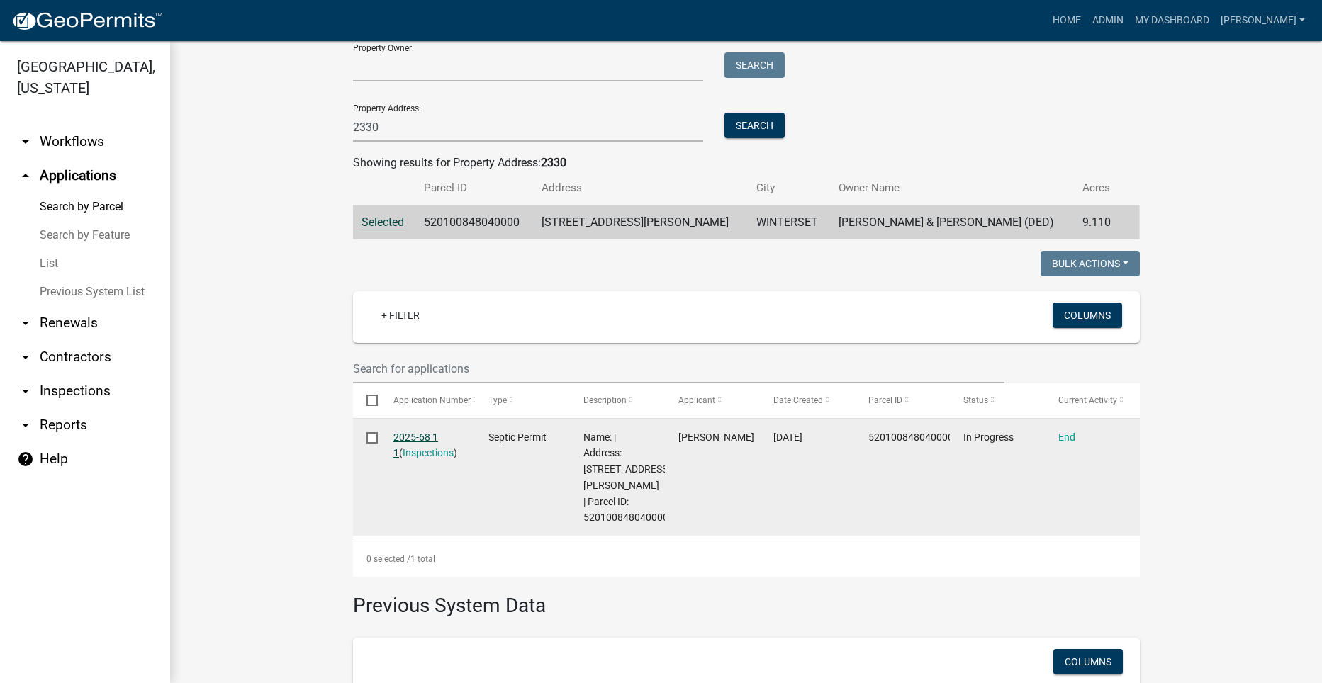
click at [411, 434] on link "2025-68 1 1" at bounding box center [415, 446] width 45 height 28
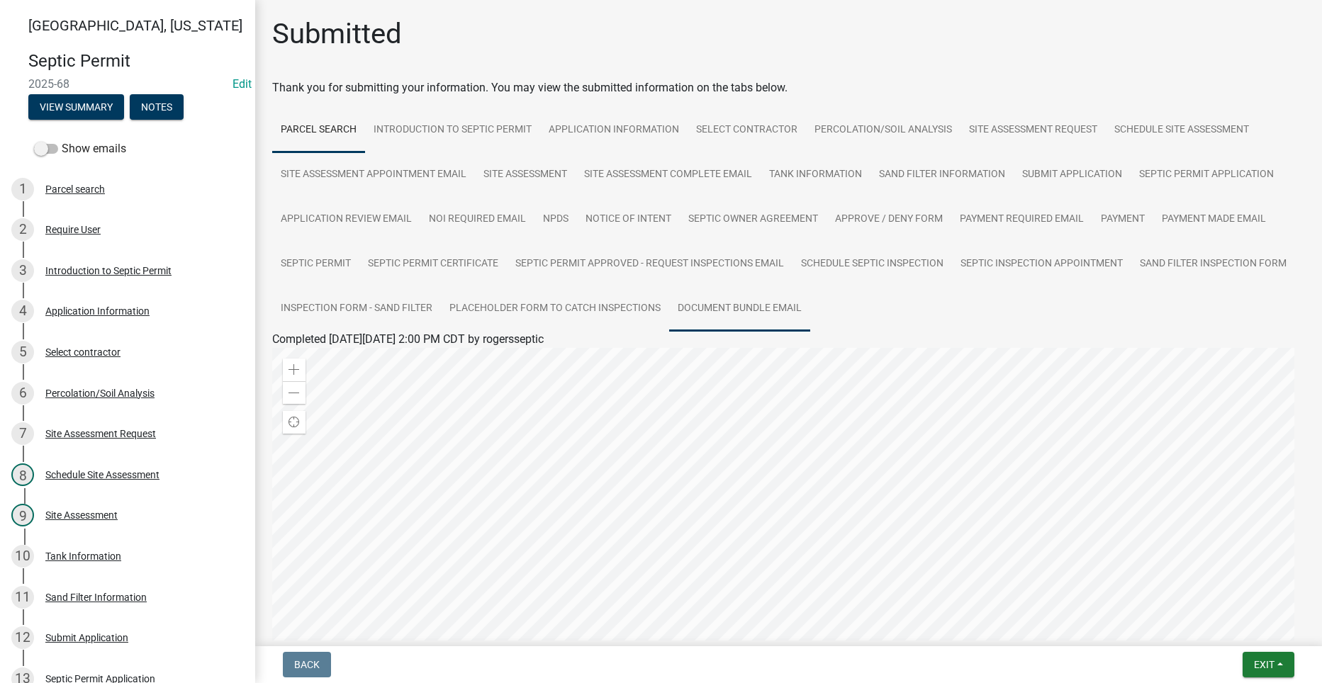
click at [810, 303] on link "Document Bundle Email" at bounding box center [739, 308] width 141 height 45
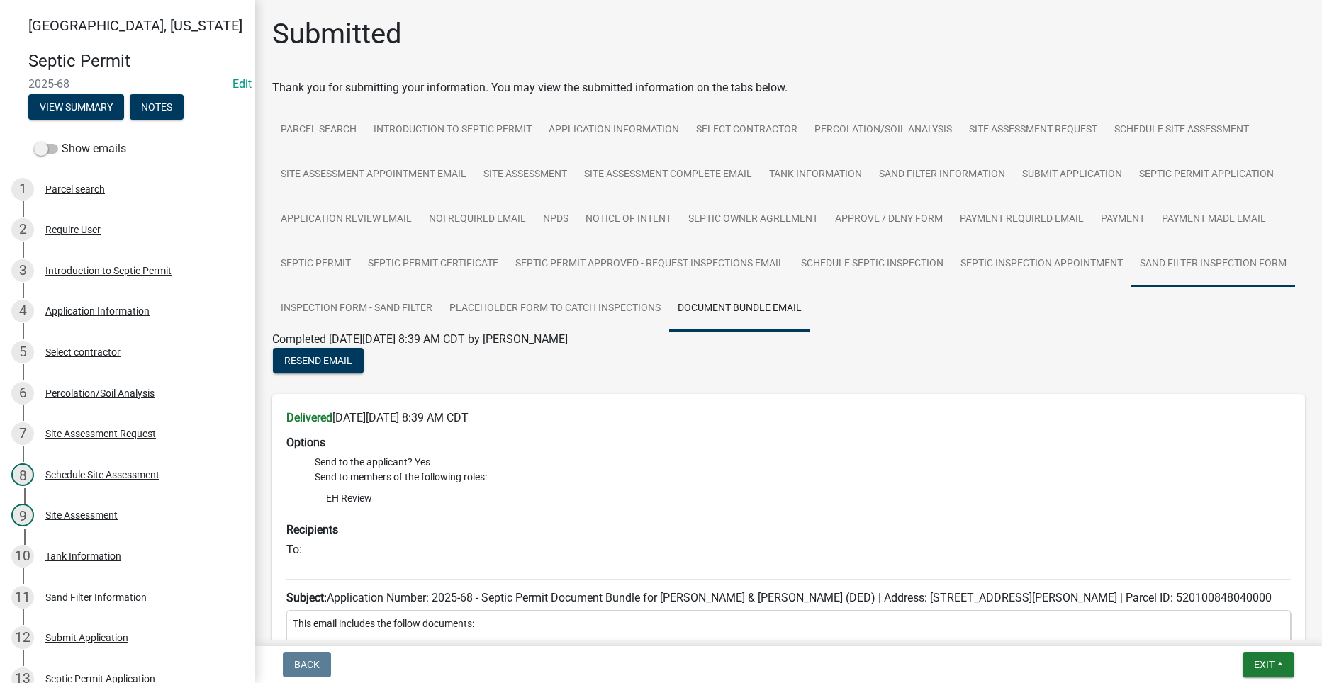
click at [1131, 287] on link "Sand Filter Inspection Form" at bounding box center [1213, 264] width 164 height 45
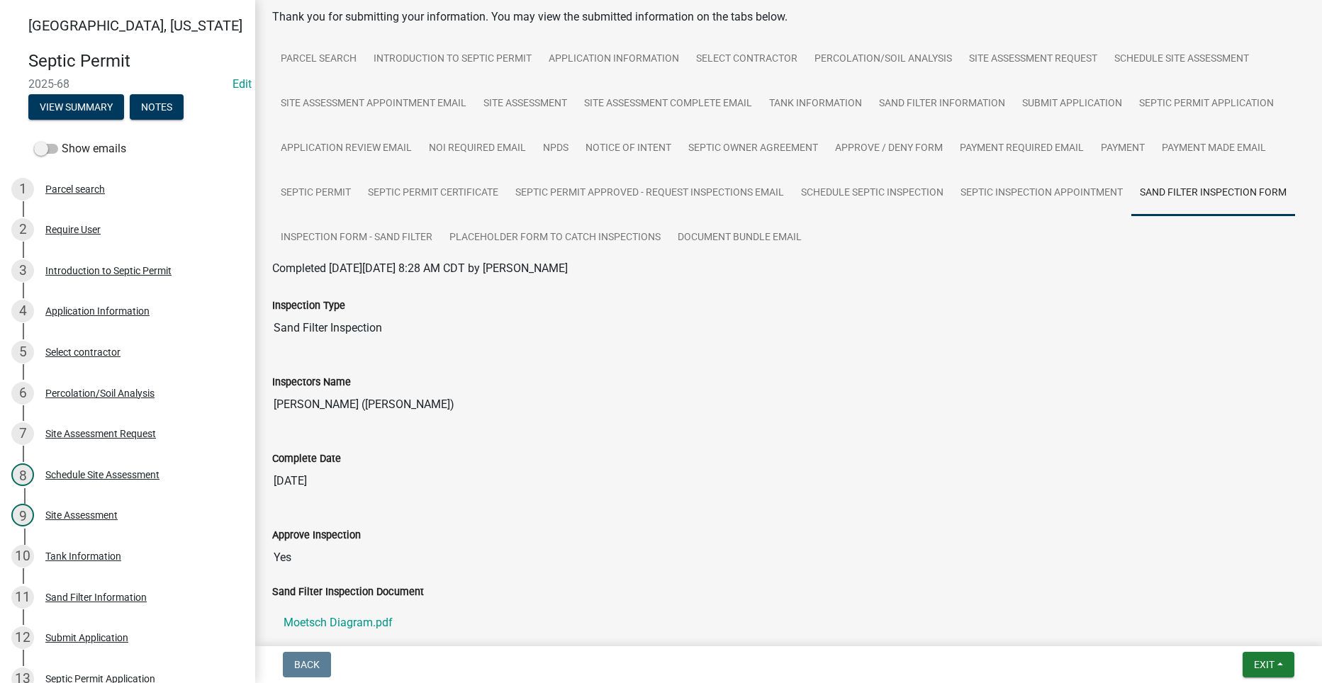
scroll to position [142, 0]
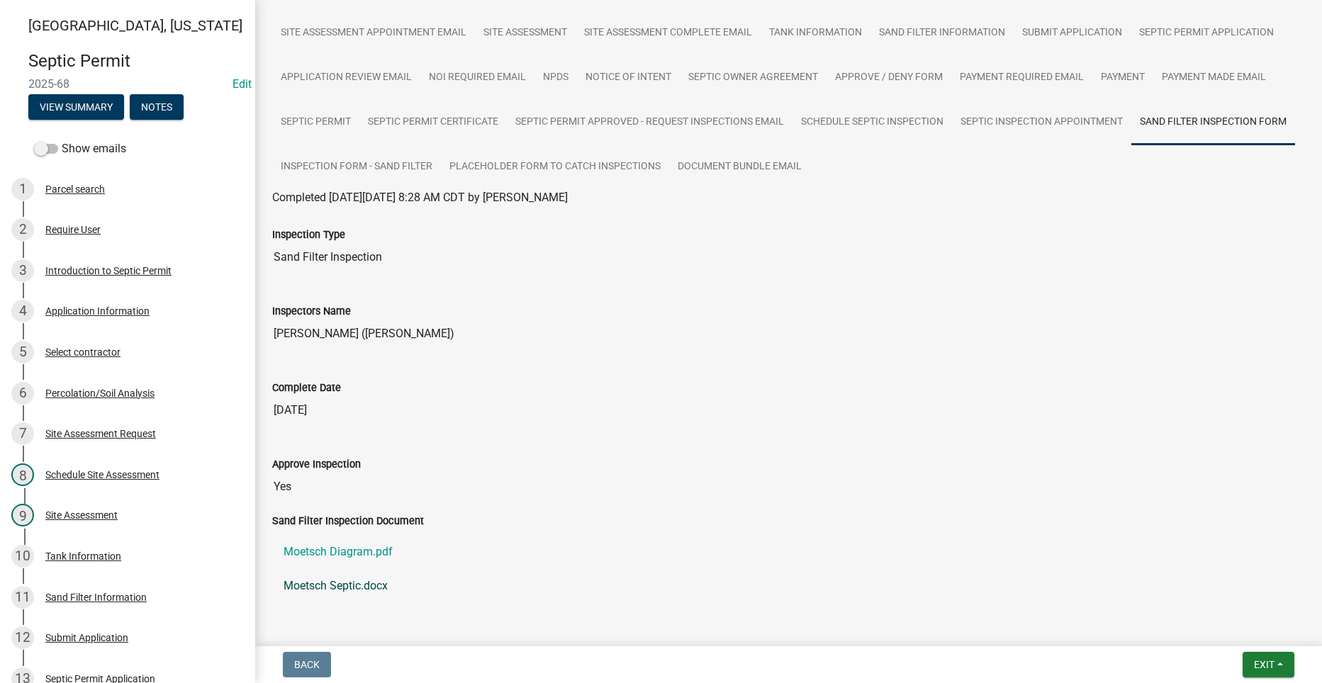
click at [344, 583] on link "Moetsch Septic.docx" at bounding box center [788, 586] width 1032 height 34
click at [346, 583] on link "Moetsch Septic.docx" at bounding box center [788, 586] width 1032 height 34
click at [344, 527] on label "Sand Filter Inspection Document" at bounding box center [348, 522] width 152 height 10
click at [346, 534] on ul "Moetsch Diagram.pdf Moetsch Septic.docx" at bounding box center [788, 568] width 1032 height 79
click at [343, 552] on link "Moetsch Diagram.pdf" at bounding box center [788, 552] width 1032 height 34
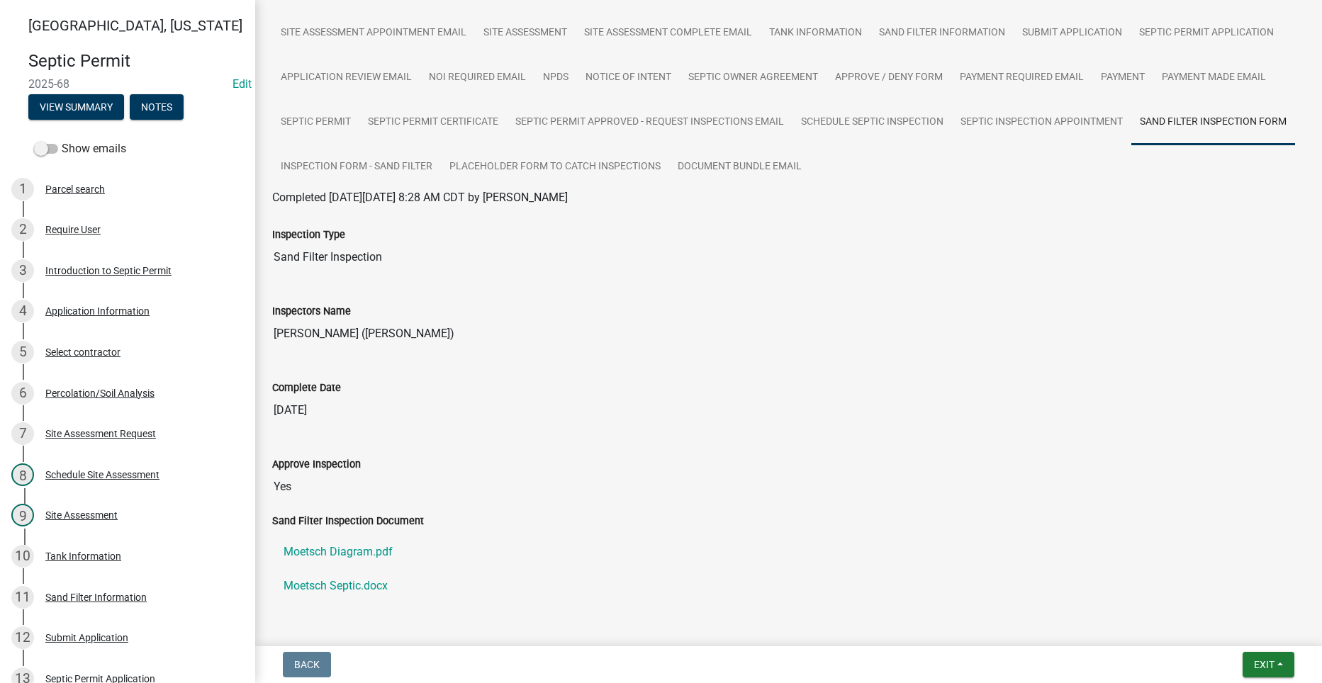
click at [565, 449] on div "Approve Inspection Yes" at bounding box center [788, 468] width 1032 height 65
click at [330, 580] on link "Moetsch Septic.docx" at bounding box center [788, 586] width 1032 height 34
click at [344, 546] on link "Moetsch Diagram.pdf" at bounding box center [788, 552] width 1032 height 34
